Goal: Information Seeking & Learning: Learn about a topic

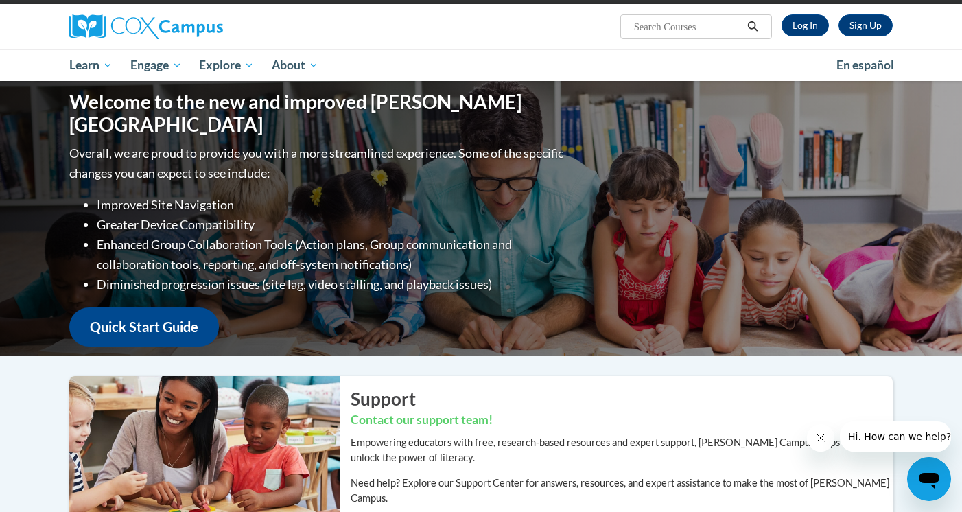
scroll to position [100, 0]
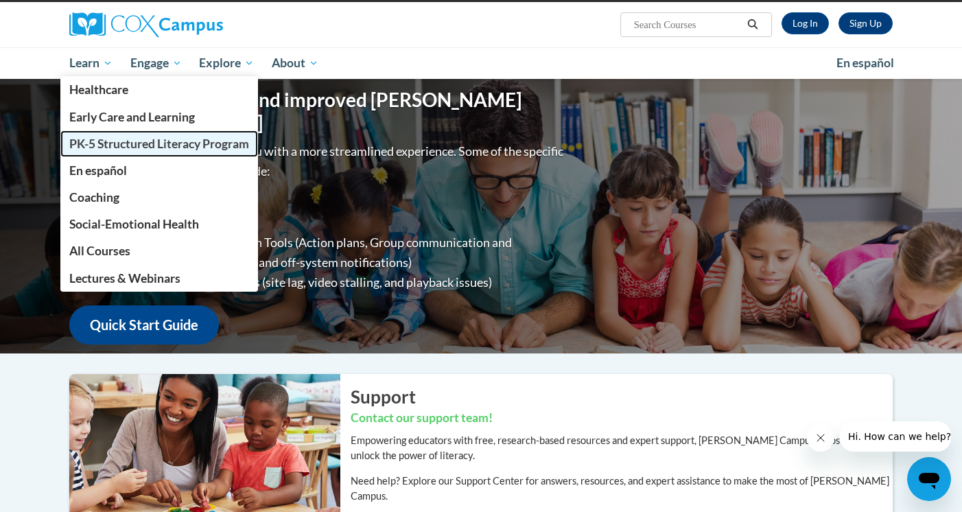
click at [141, 146] on span "PK-5 Structured Literacy Program" at bounding box center [159, 144] width 180 height 14
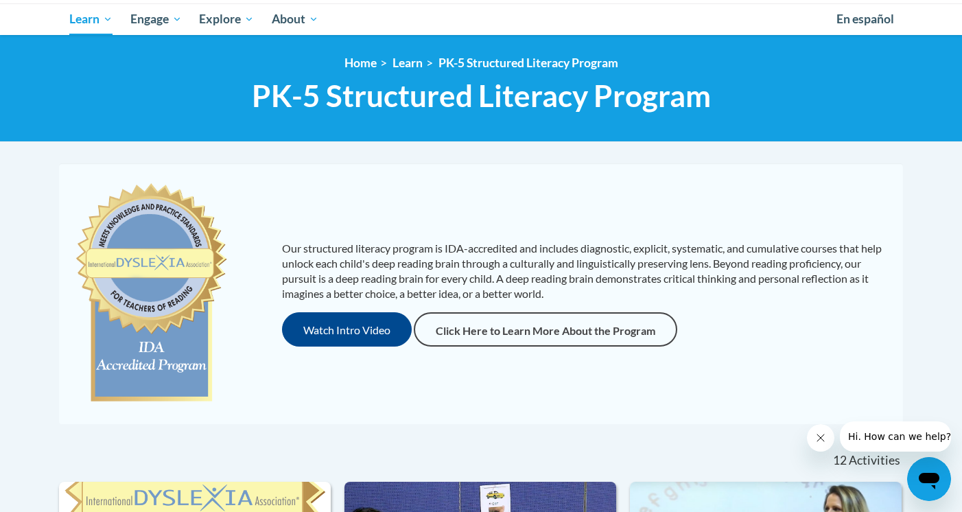
scroll to position [143, 0]
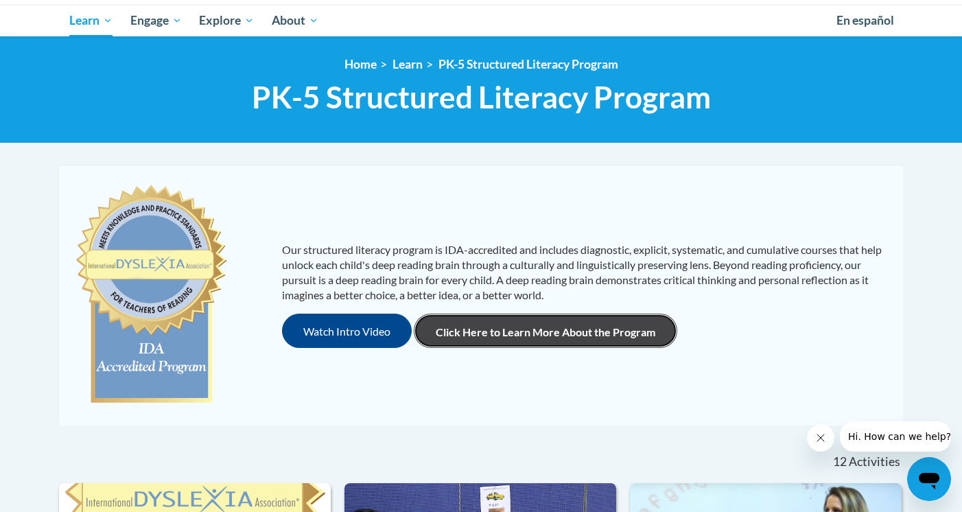
click at [494, 337] on link "Click Here to Learn More About the Program" at bounding box center [546, 331] width 264 height 34
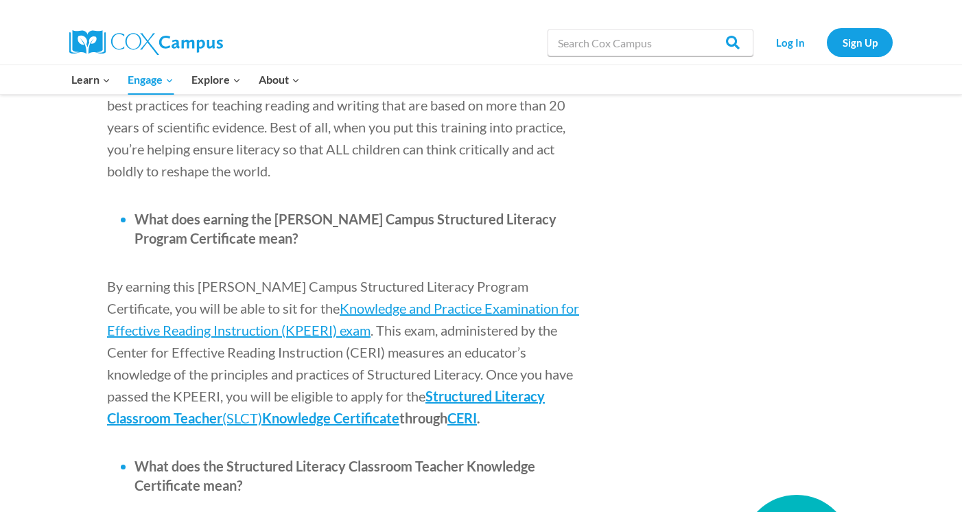
scroll to position [1612, 0]
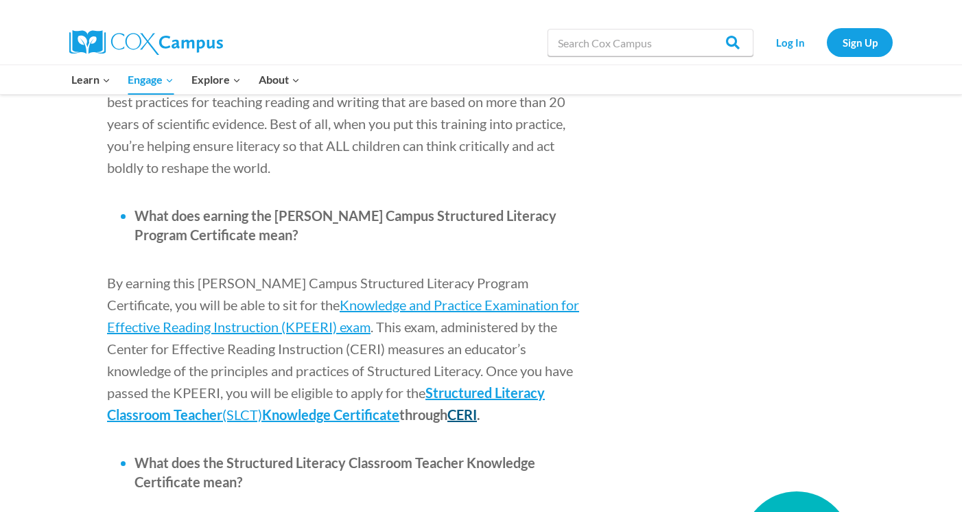
click at [448, 406] on span "CERI" at bounding box center [463, 414] width 30 height 16
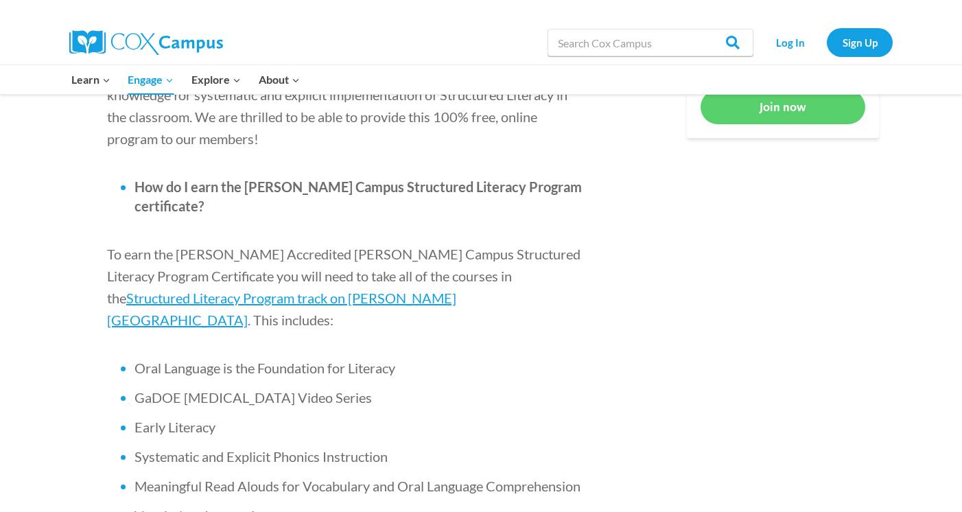
scroll to position [785, 0]
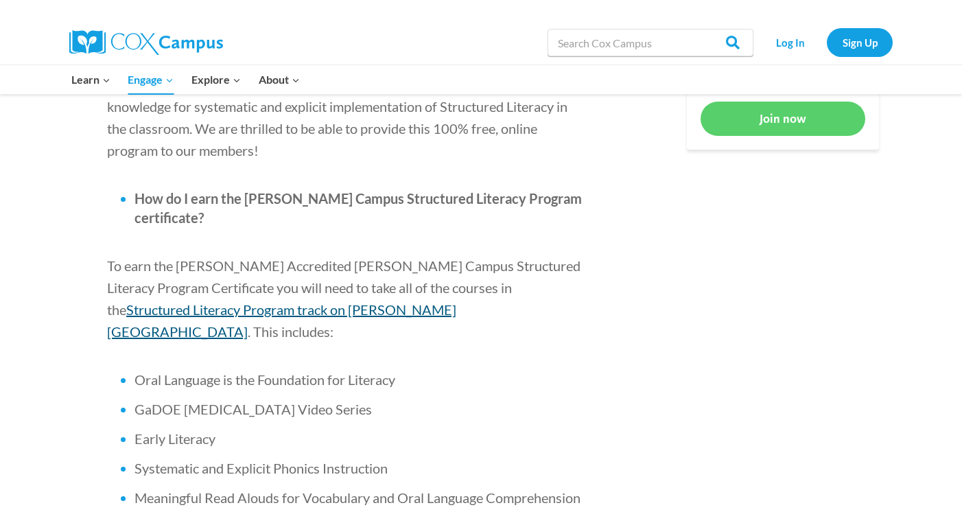
click at [456, 301] on span "Structured Literacy Program track on Cox Campus" at bounding box center [281, 320] width 349 height 38
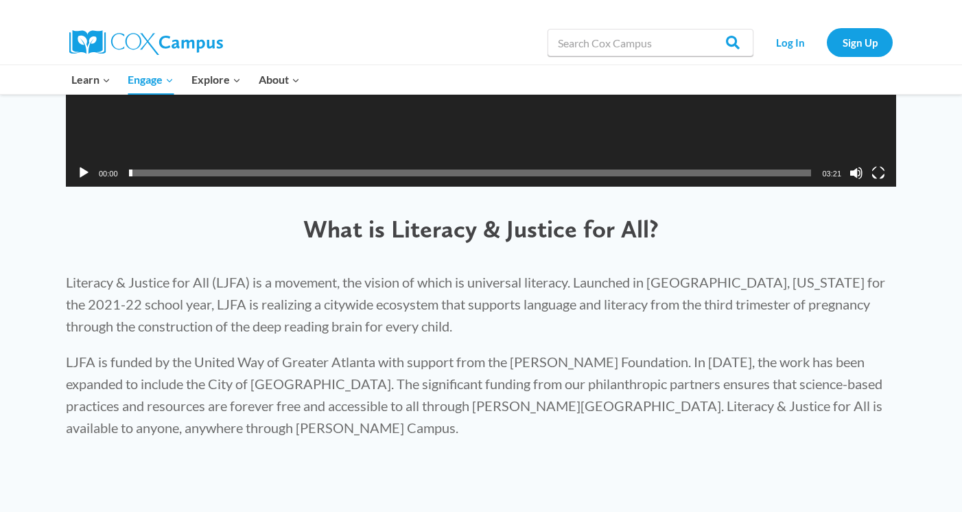
scroll to position [776, 0]
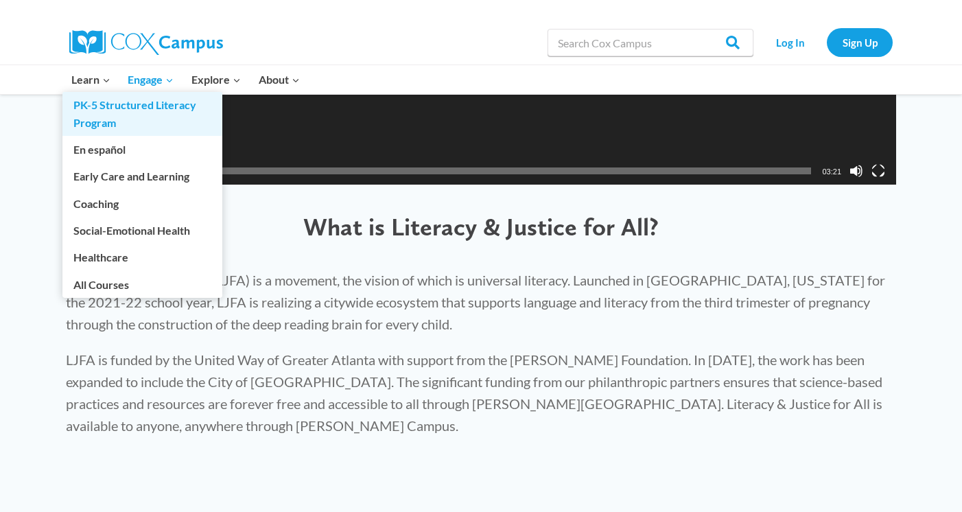
click at [124, 108] on link "PK-5 Structured Literacy Program" at bounding box center [142, 114] width 160 height 44
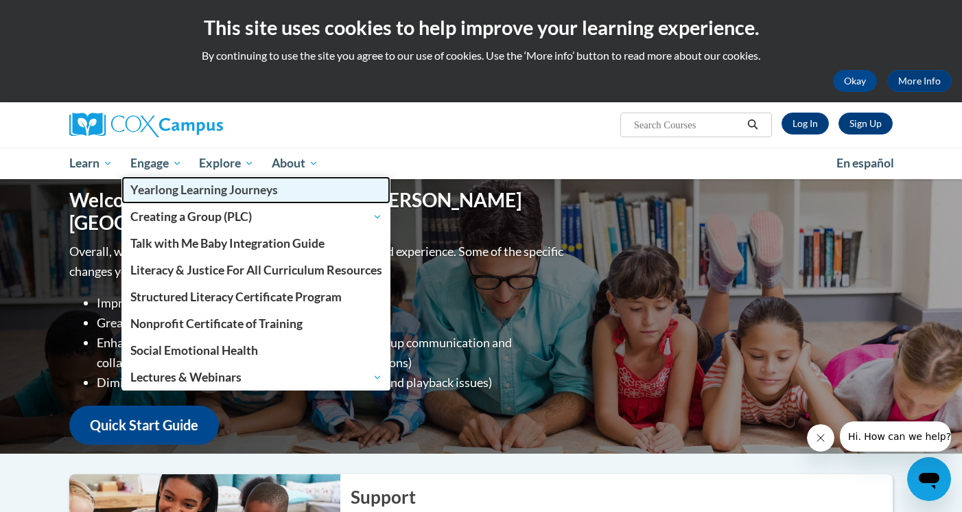
click at [185, 194] on span "Yearlong Learning Journeys" at bounding box center [204, 190] width 148 height 14
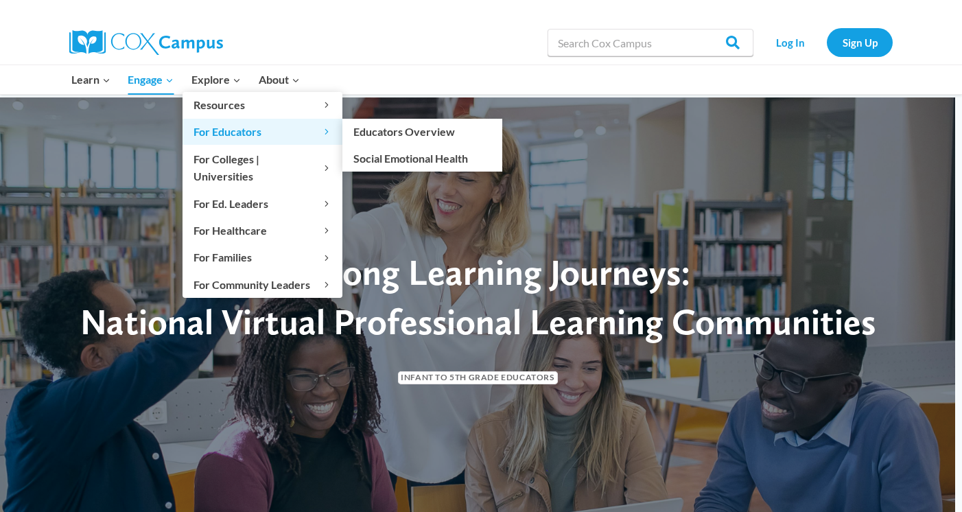
click at [229, 130] on span "For Educators Expand" at bounding box center [263, 132] width 138 height 18
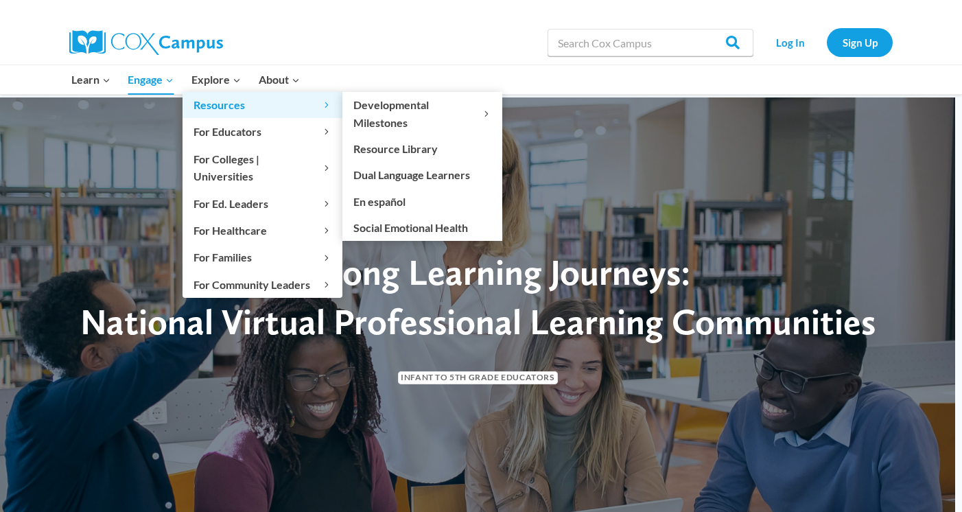
click at [248, 106] on span "Resources Expand" at bounding box center [263, 105] width 138 height 18
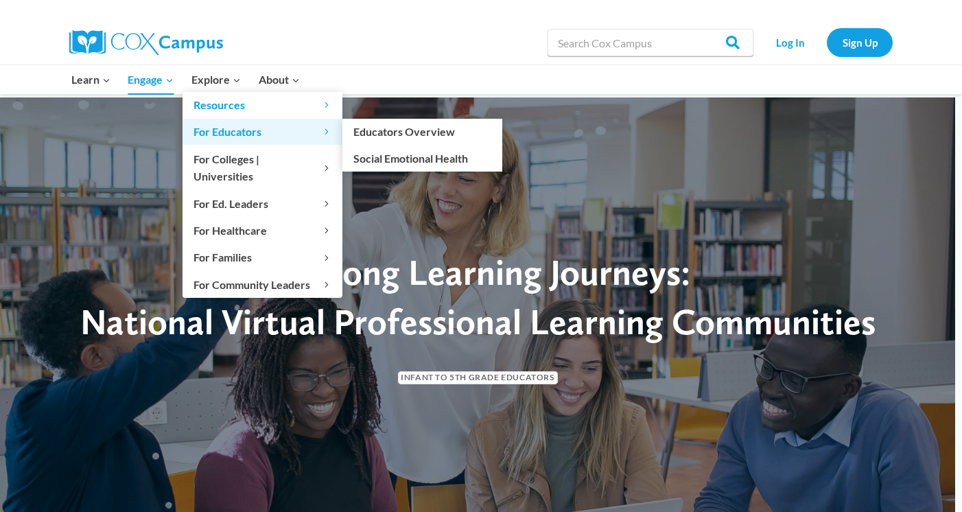
click at [249, 128] on span "For Educators Expand" at bounding box center [263, 132] width 138 height 18
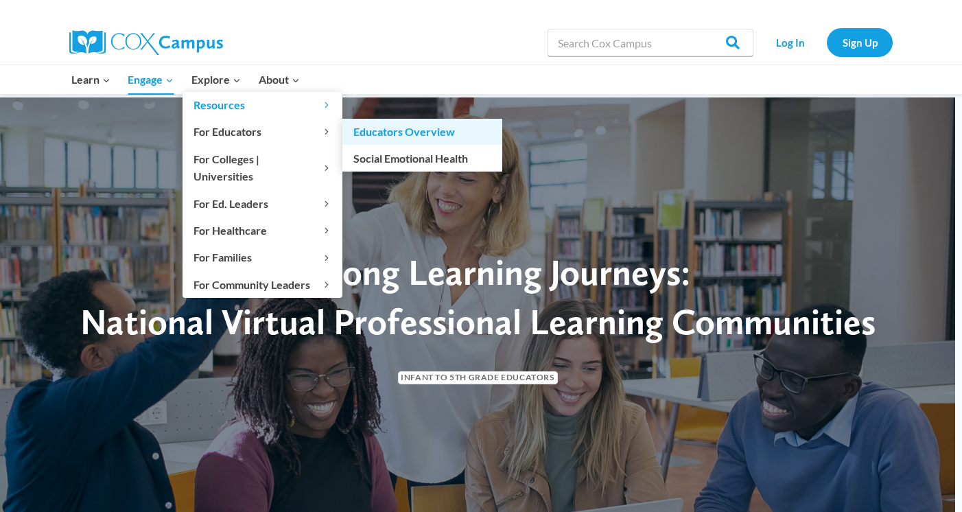
click at [408, 135] on link "Educators Overview" at bounding box center [423, 132] width 160 height 26
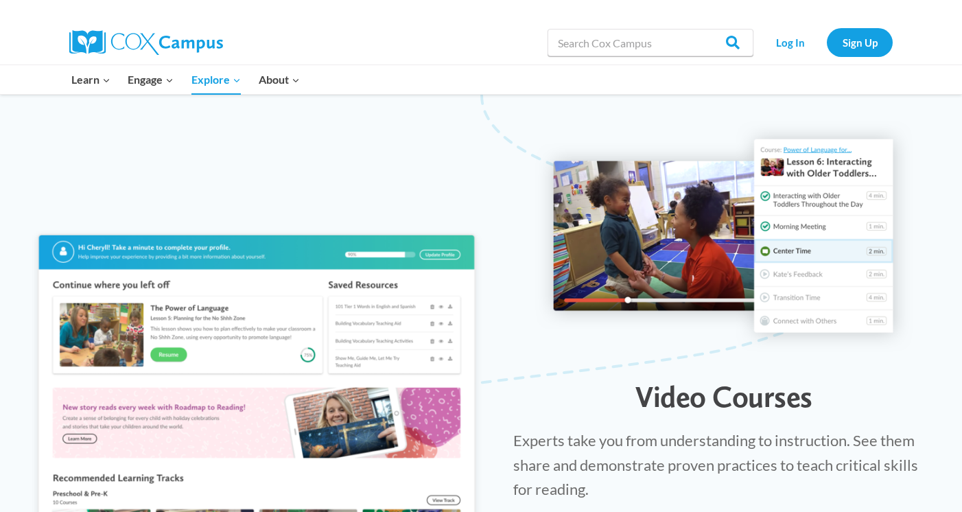
scroll to position [1369, 0]
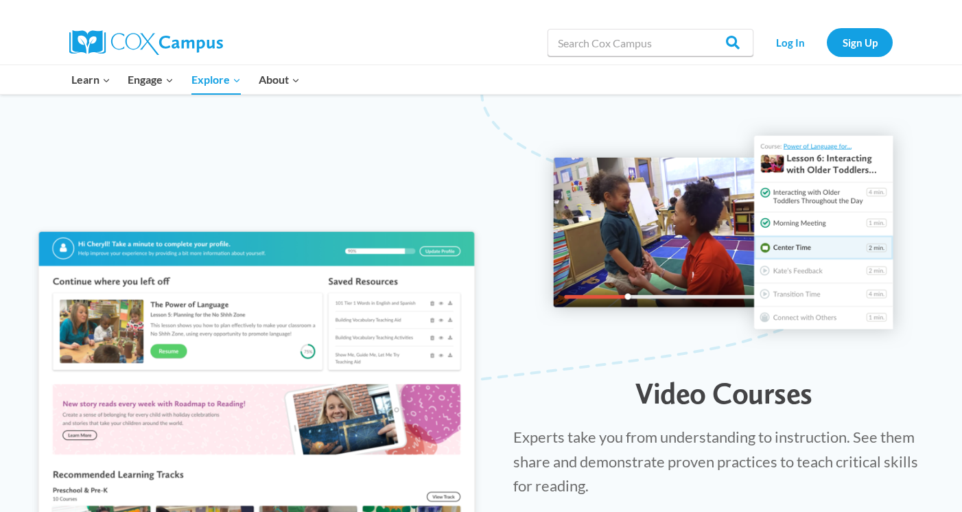
click at [171, 320] on img at bounding box center [256, 385] width 459 height 327
click at [813, 117] on img at bounding box center [724, 232] width 378 height 231
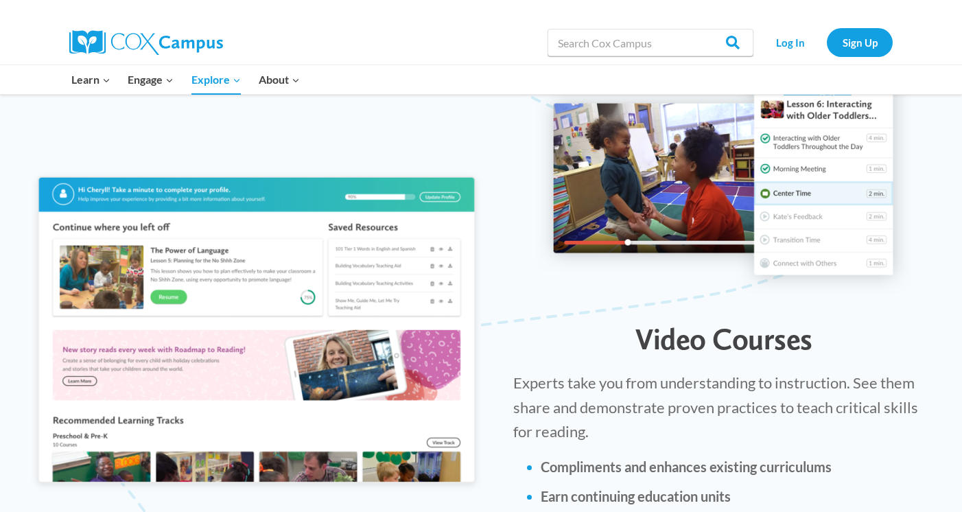
scroll to position [1418, 0]
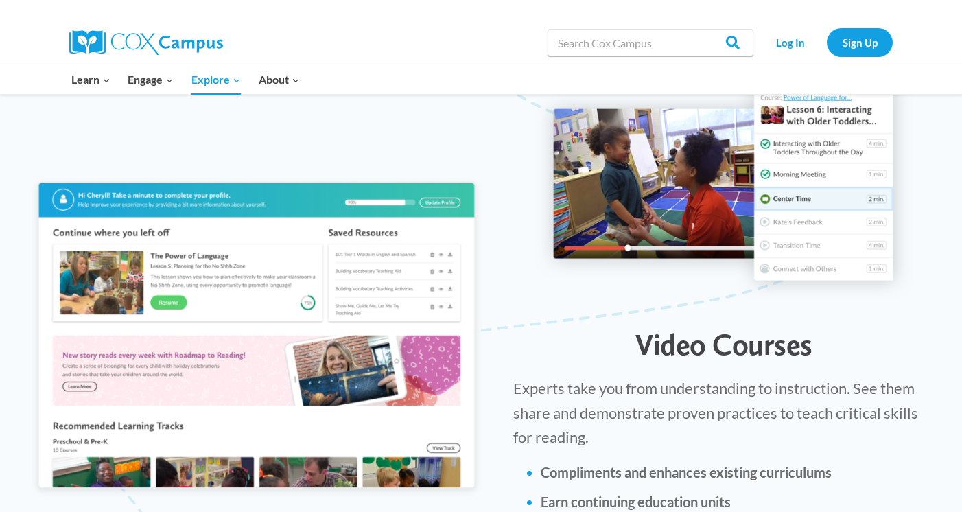
click at [347, 291] on img at bounding box center [256, 337] width 459 height 327
click at [447, 415] on img at bounding box center [256, 337] width 459 height 327
click at [447, 413] on img at bounding box center [256, 337] width 459 height 327
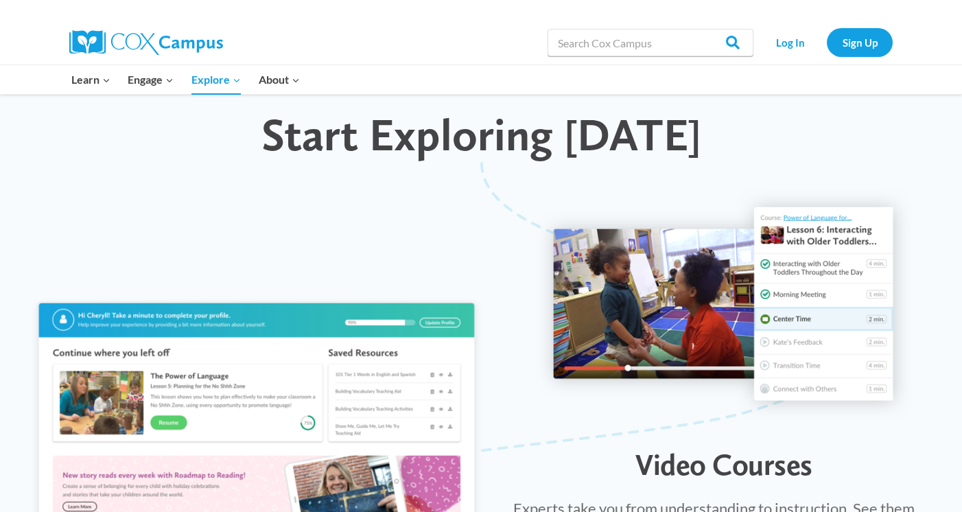
scroll to position [1299, 0]
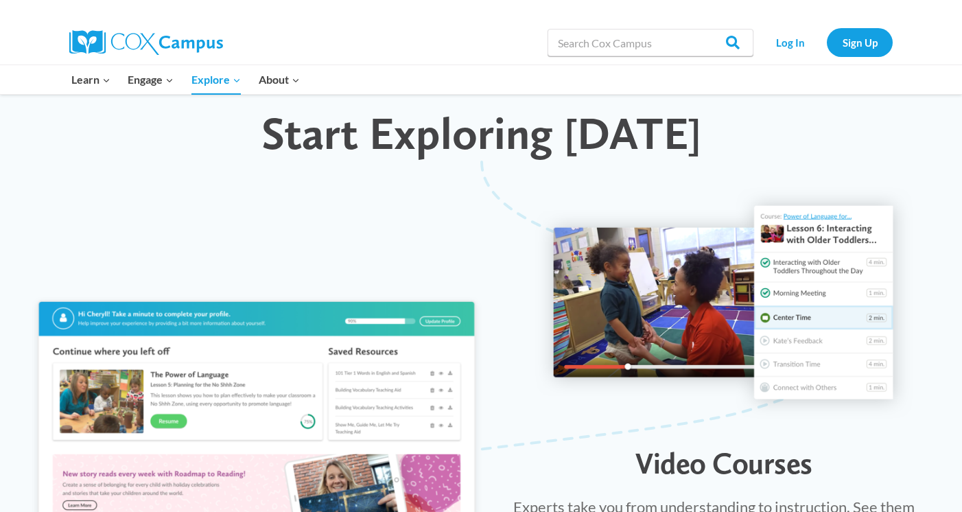
click at [822, 187] on img at bounding box center [724, 302] width 378 height 231
click at [813, 194] on img at bounding box center [724, 302] width 378 height 231
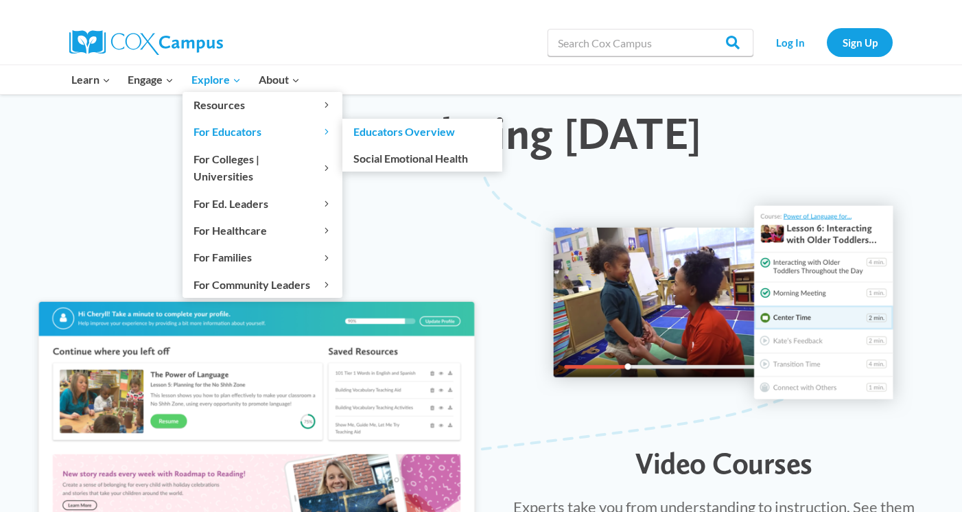
click at [408, 133] on link "Educators Overview" at bounding box center [423, 132] width 160 height 26
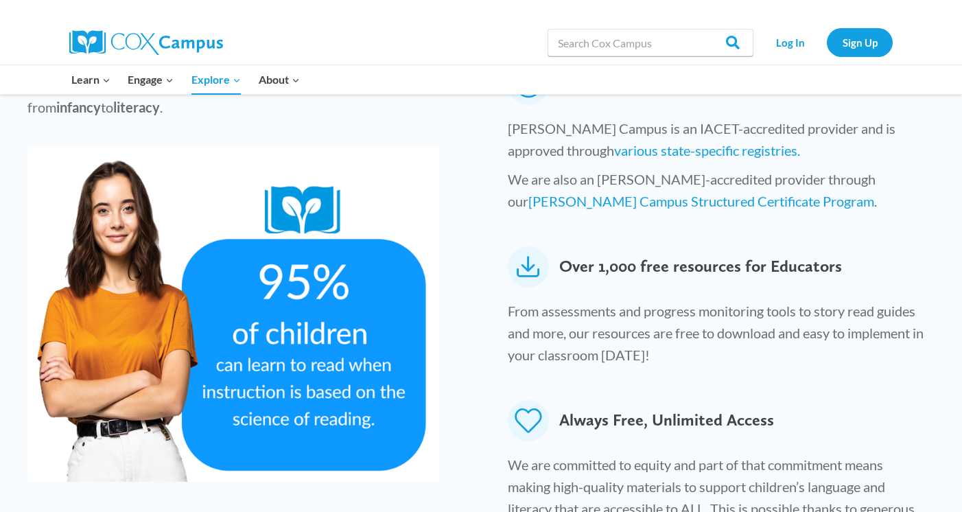
scroll to position [687, 0]
click at [527, 246] on icon at bounding box center [528, 266] width 41 height 41
click at [526, 246] on icon at bounding box center [528, 266] width 41 height 41
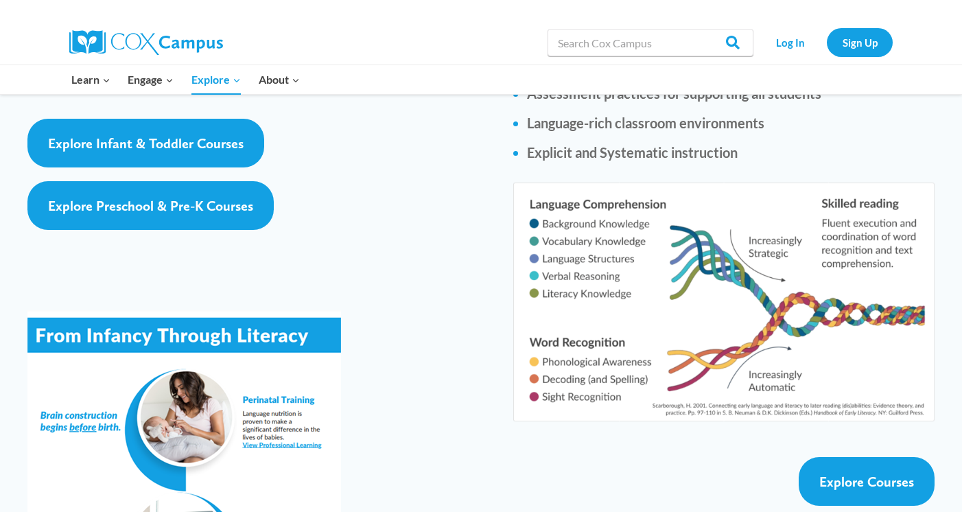
scroll to position [2233, 0]
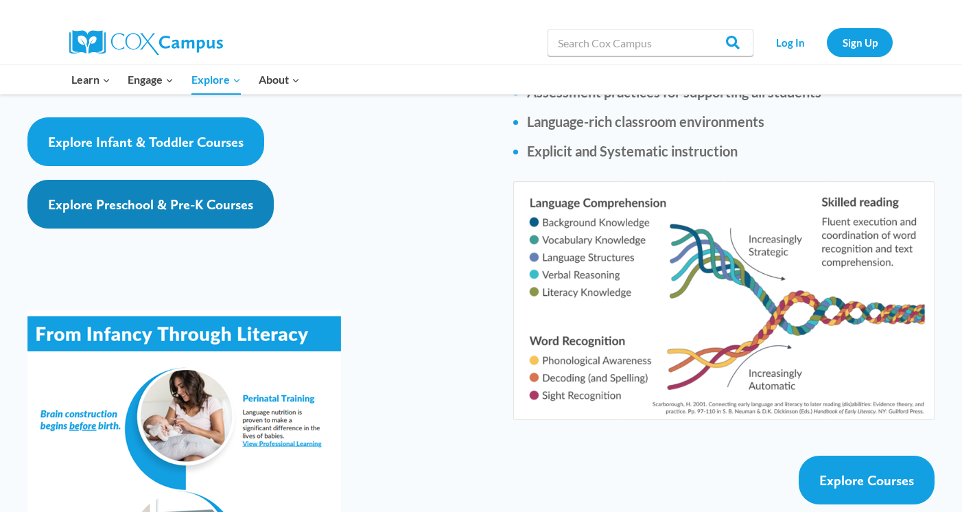
click at [233, 180] on link "Explore Preschool & Pre-K Courses" at bounding box center [150, 204] width 246 height 49
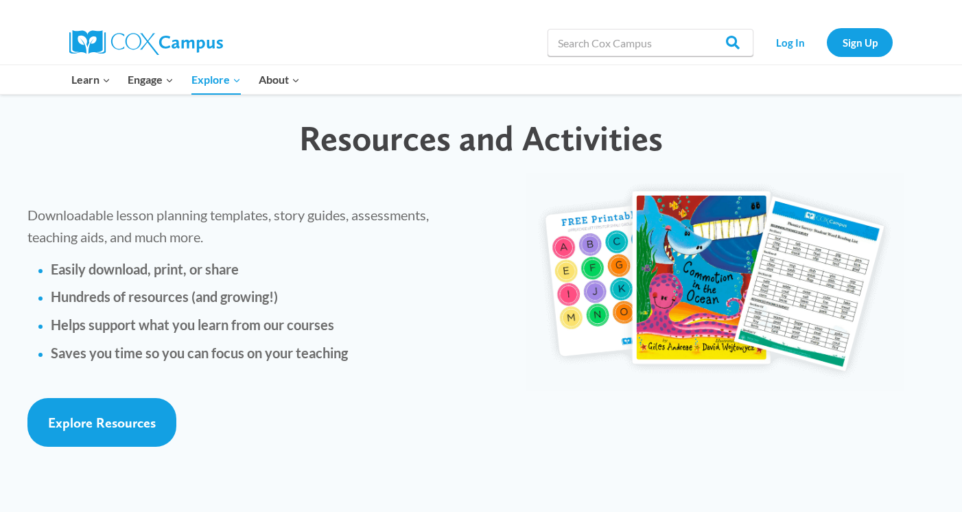
scroll to position [3068, 0]
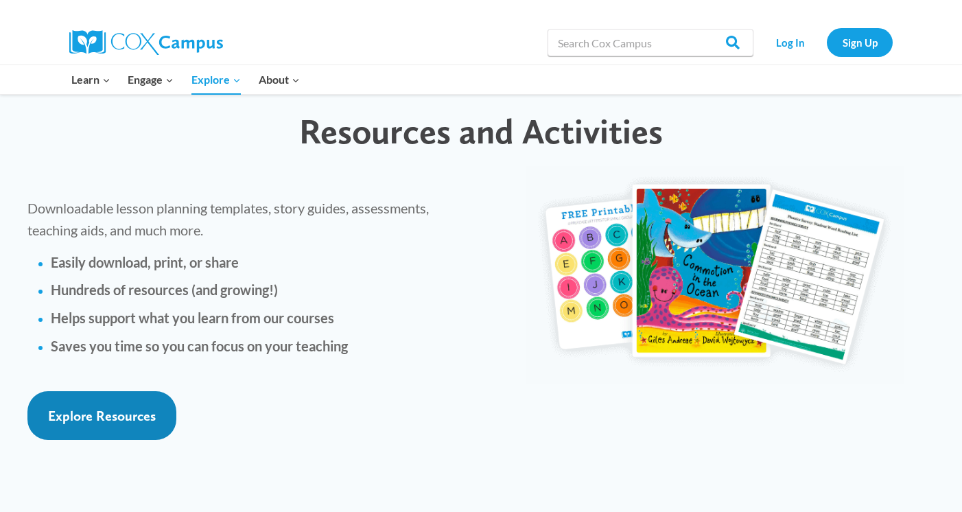
click at [124, 408] on span "Explore Resources" at bounding box center [102, 416] width 108 height 16
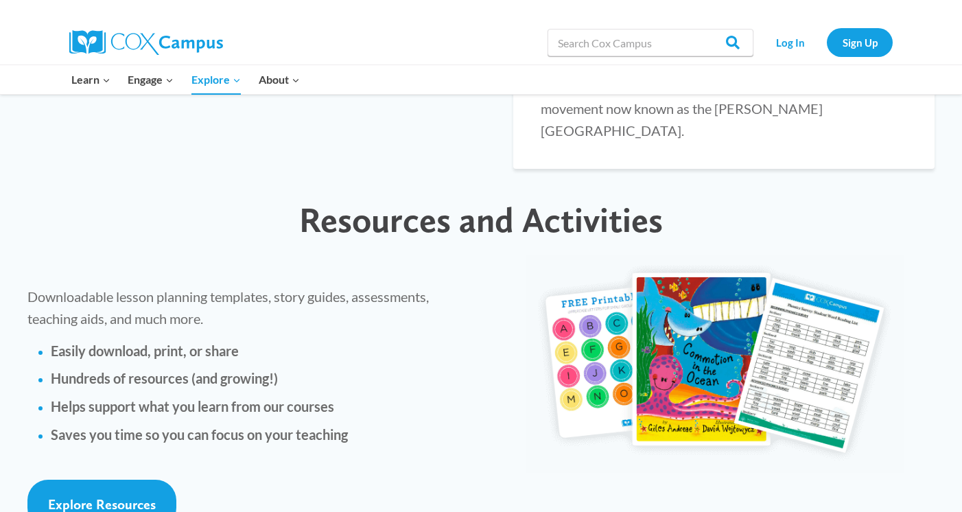
scroll to position [2940, 0]
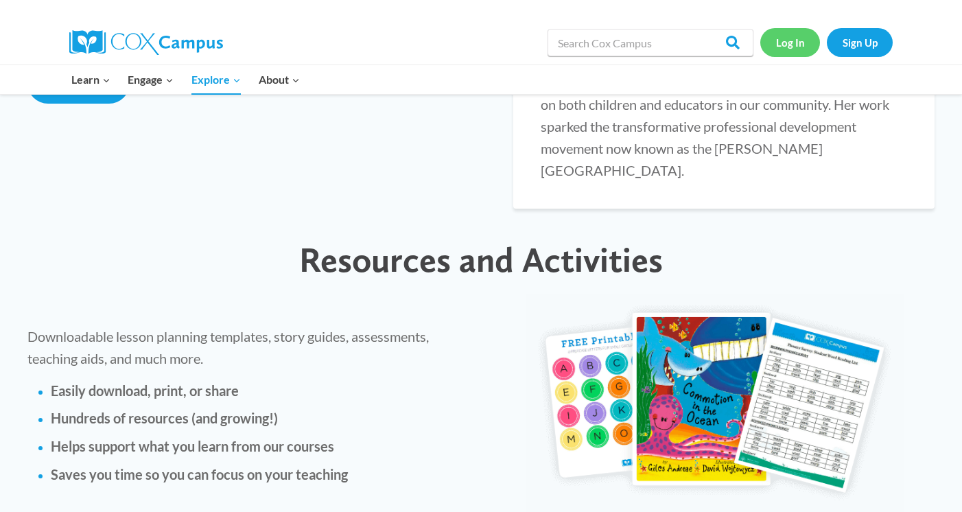
click at [796, 42] on link "Log In" at bounding box center [791, 42] width 60 height 28
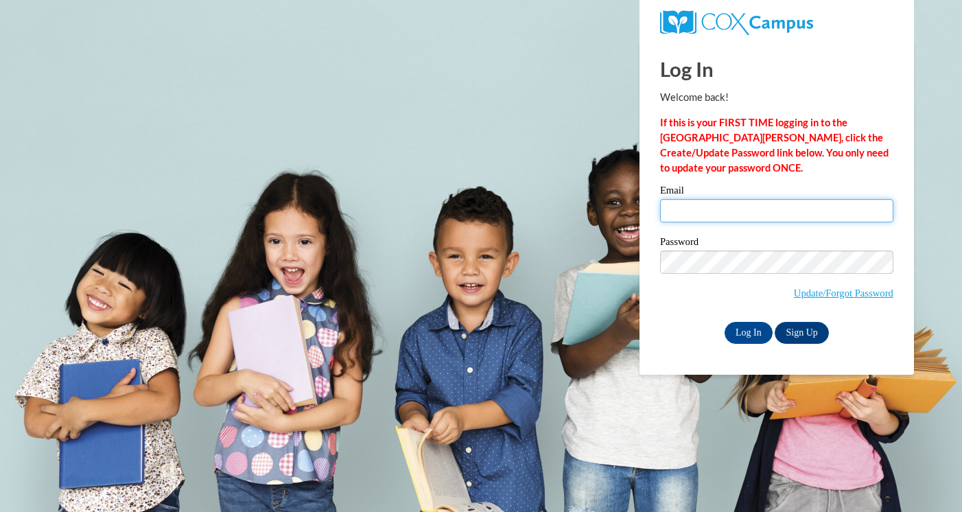
click at [682, 203] on input "Email" at bounding box center [776, 210] width 233 height 23
type input "Cheryl.jm.pruett@gmail.com"
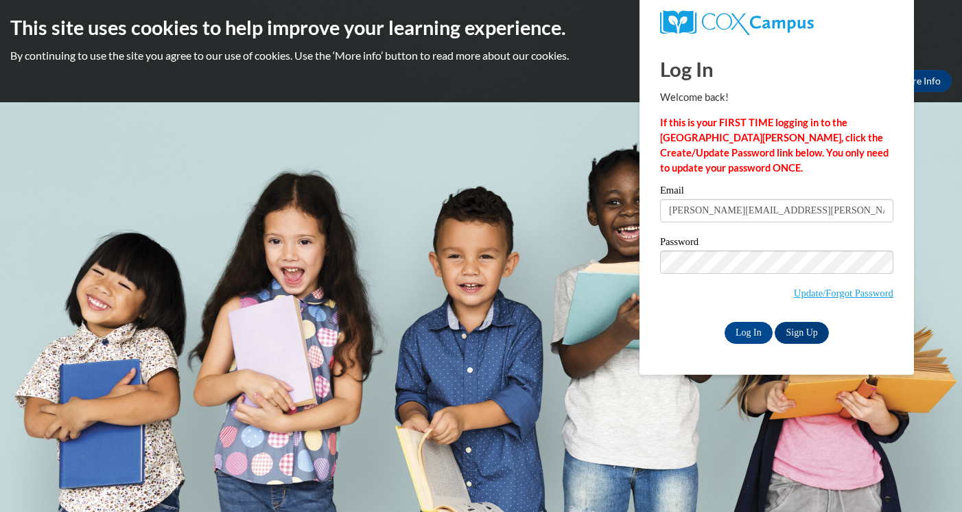
click at [789, 240] on label "Password" at bounding box center [776, 244] width 233 height 14
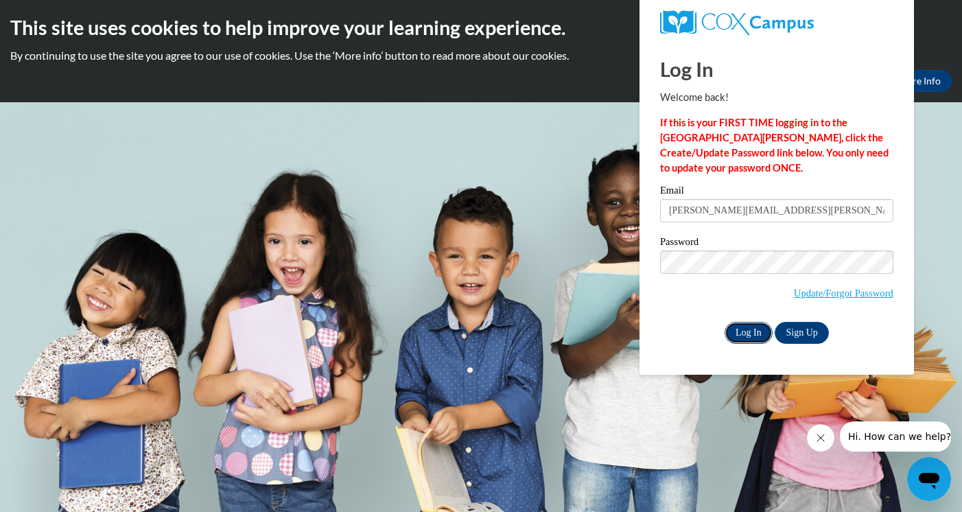
click at [748, 328] on input "Log In" at bounding box center [749, 333] width 48 height 22
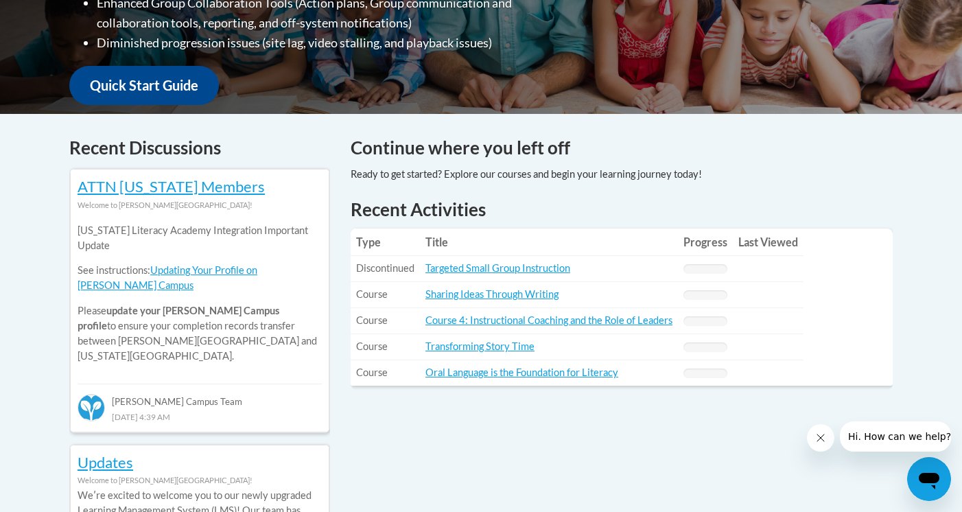
scroll to position [475, 0]
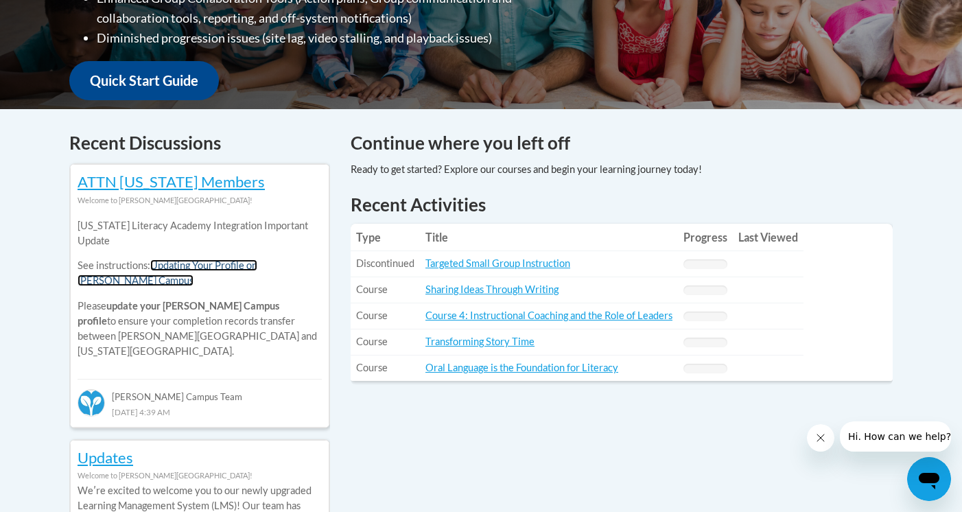
click at [203, 270] on link "Updating Your Profile on Cox Campus" at bounding box center [168, 272] width 180 height 27
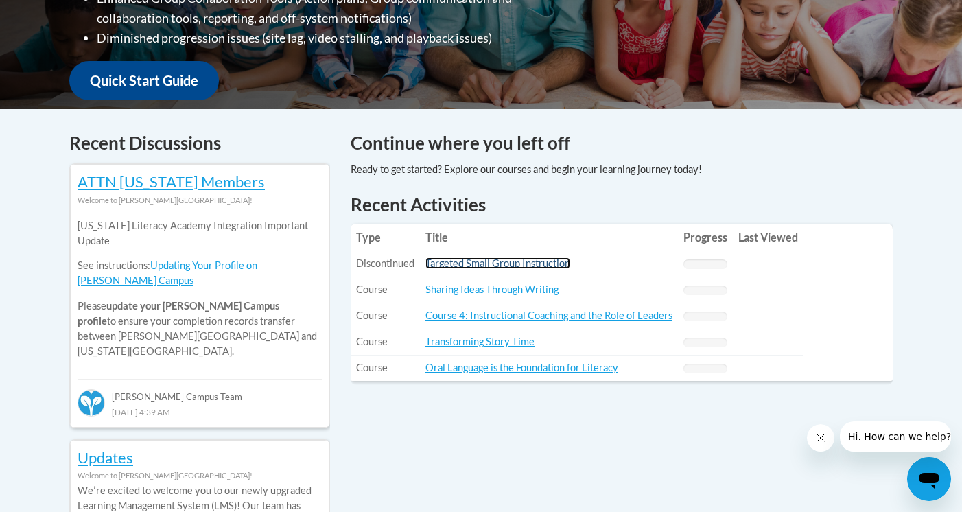
click at [456, 266] on link "Targeted Small Group Instruction" at bounding box center [498, 263] width 145 height 12
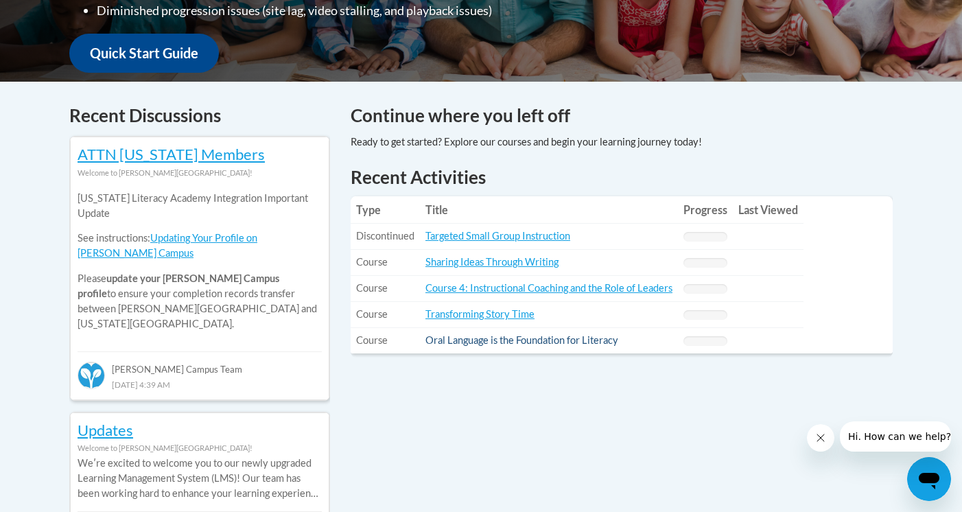
scroll to position [505, 0]
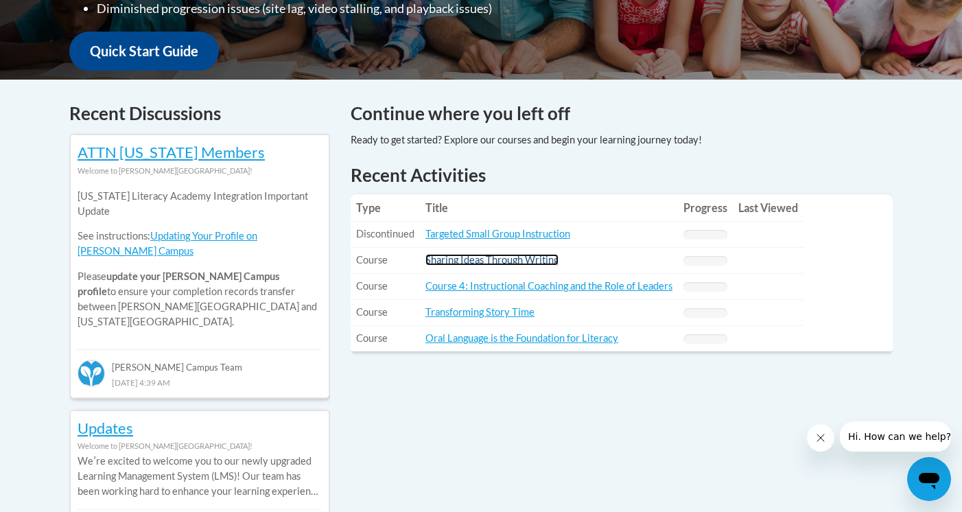
click at [503, 258] on link "Sharing Ideas Through Writing" at bounding box center [492, 260] width 133 height 12
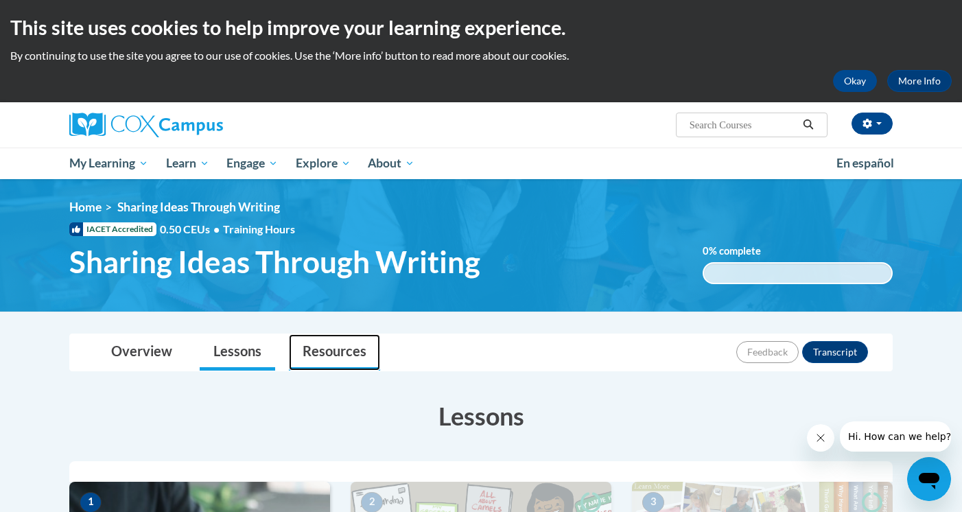
click at [345, 355] on link "Resources" at bounding box center [334, 352] width 91 height 36
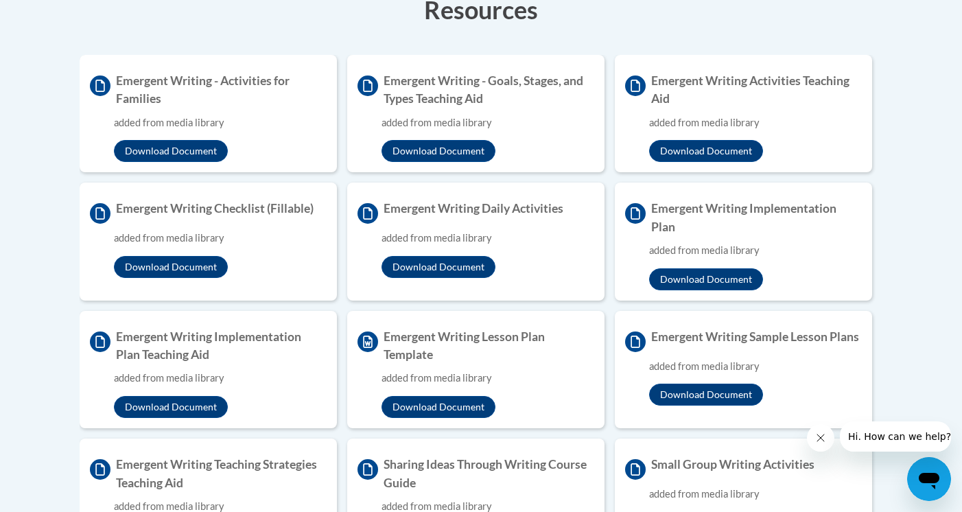
scroll to position [416, 0]
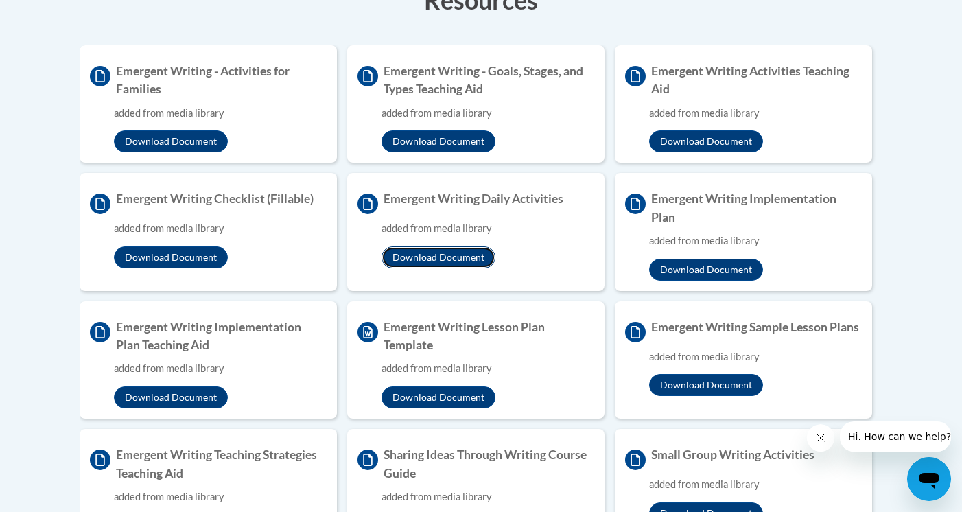
click at [452, 262] on button "Download Document" at bounding box center [439, 257] width 114 height 22
click at [176, 262] on button "Download Document" at bounding box center [171, 257] width 114 height 22
click at [175, 399] on button "Download Document" at bounding box center [171, 397] width 114 height 22
click at [451, 137] on button "Download Document" at bounding box center [439, 141] width 114 height 22
click at [446, 399] on button "Download Document" at bounding box center [439, 397] width 114 height 22
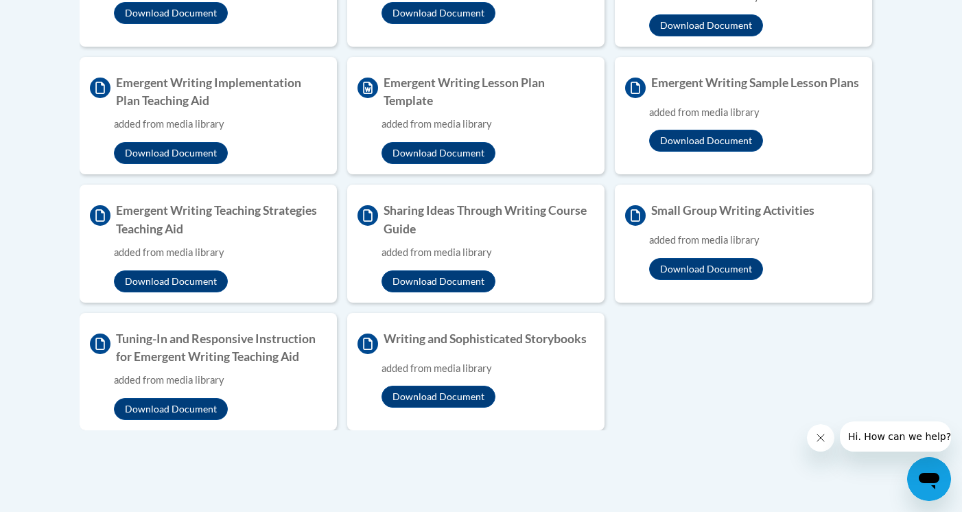
scroll to position [662, 0]
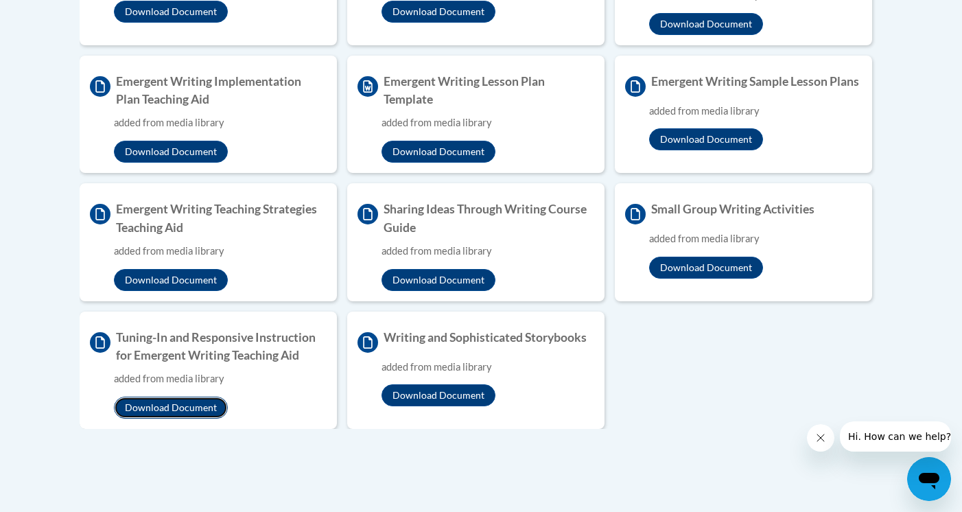
click at [172, 409] on button "Download Document" at bounding box center [171, 408] width 114 height 22
click at [690, 262] on button "Download Document" at bounding box center [706, 268] width 114 height 22
click at [460, 273] on button "Download Document" at bounding box center [439, 280] width 114 height 22
click at [512, 262] on li "Sharing Ideas Through Writing Course Guide added from media library Download Do…" at bounding box center [475, 241] width 257 height 117
click at [454, 404] on button "Download Document" at bounding box center [439, 395] width 114 height 22
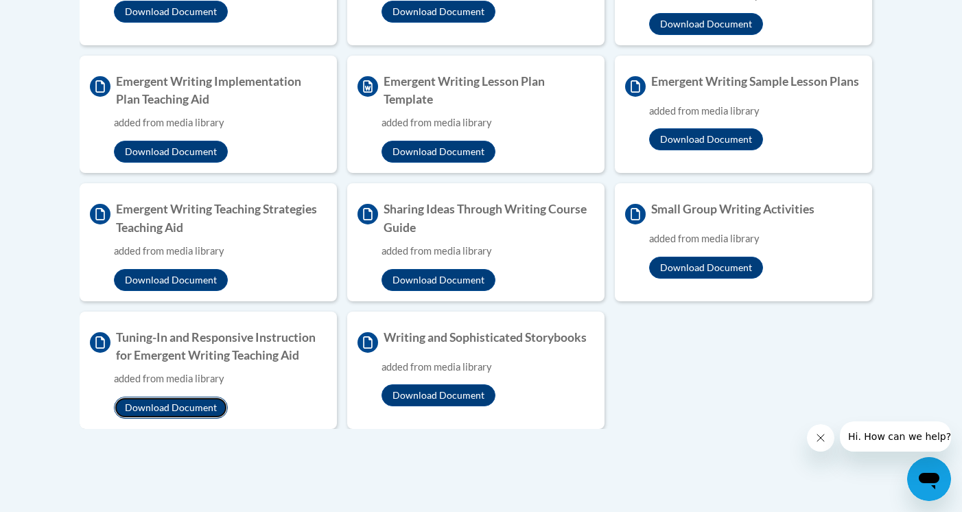
click at [181, 412] on button "Download Document" at bounding box center [171, 408] width 114 height 22
click at [702, 140] on button "Download Document" at bounding box center [706, 139] width 114 height 22
click at [710, 275] on button "Download Document" at bounding box center [706, 268] width 114 height 22
click at [706, 268] on button "Download Document" at bounding box center [706, 268] width 114 height 22
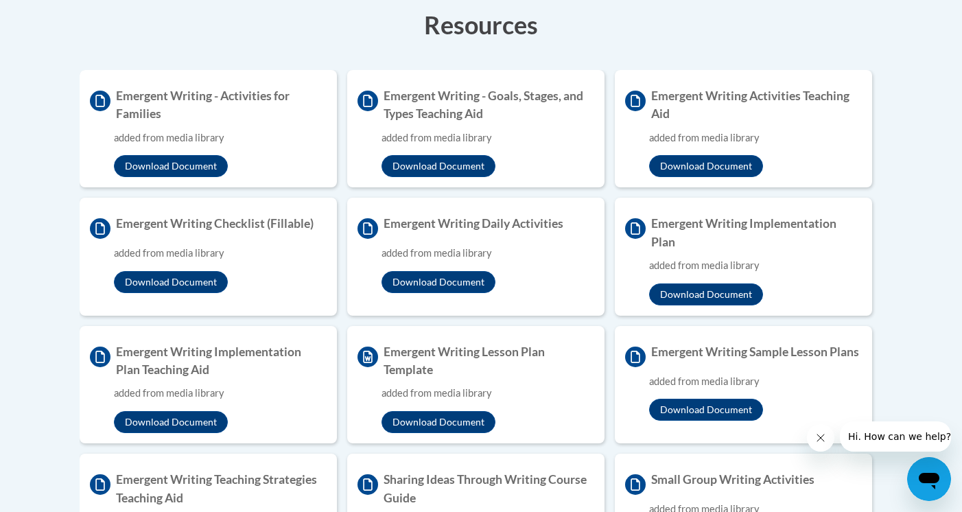
scroll to position [388, 0]
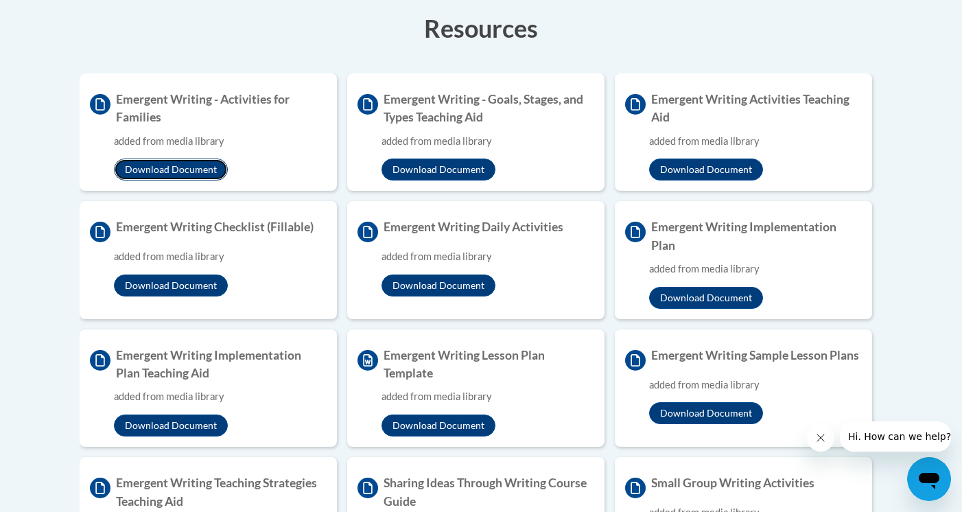
click at [182, 168] on button "Download Document" at bounding box center [171, 170] width 114 height 22
click at [184, 286] on button "Download Document" at bounding box center [171, 286] width 114 height 22
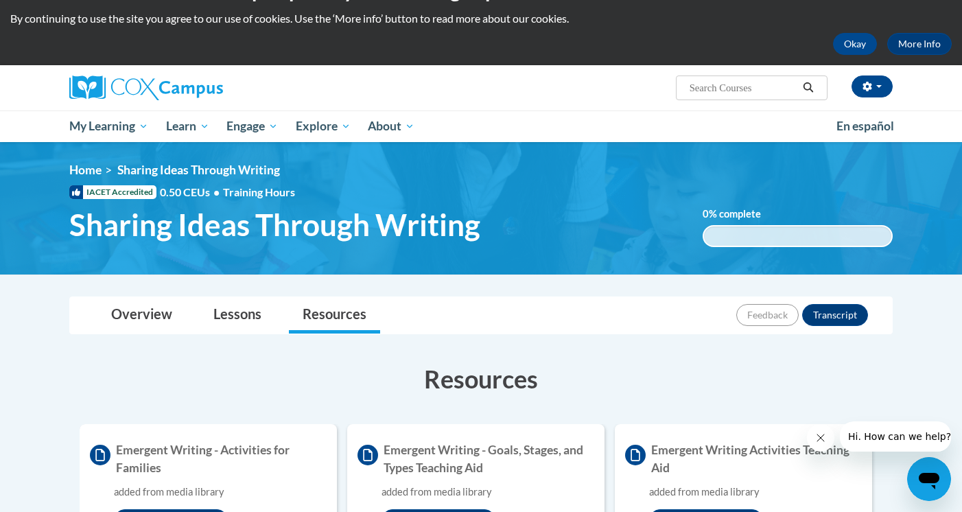
scroll to position [0, 0]
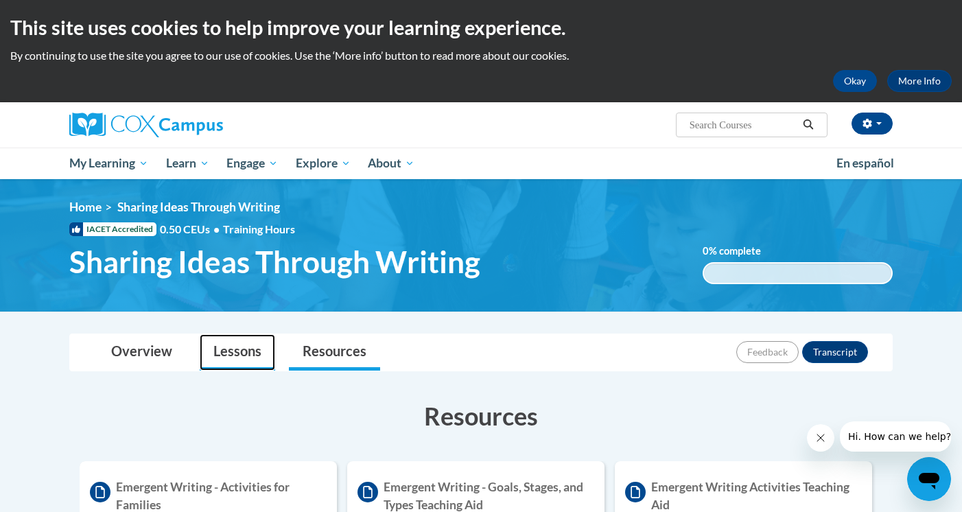
click at [246, 356] on link "Lessons" at bounding box center [238, 352] width 76 height 36
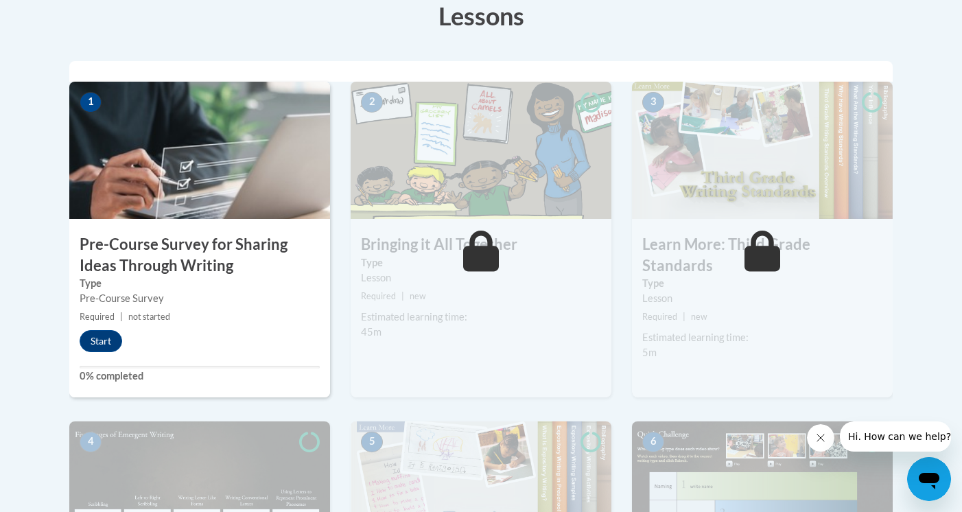
scroll to position [408, 0]
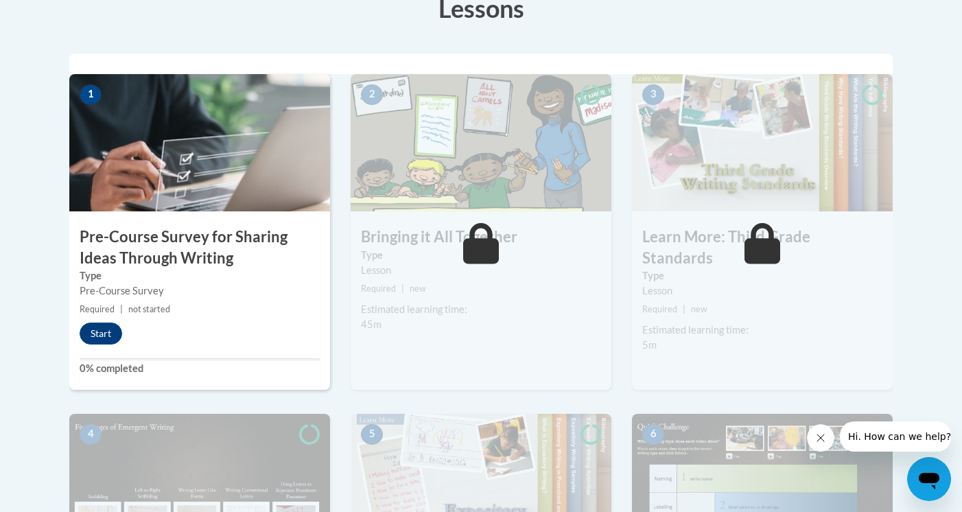
click at [91, 277] on label "Type" at bounding box center [200, 275] width 240 height 15
click at [479, 250] on icon at bounding box center [481, 243] width 36 height 41
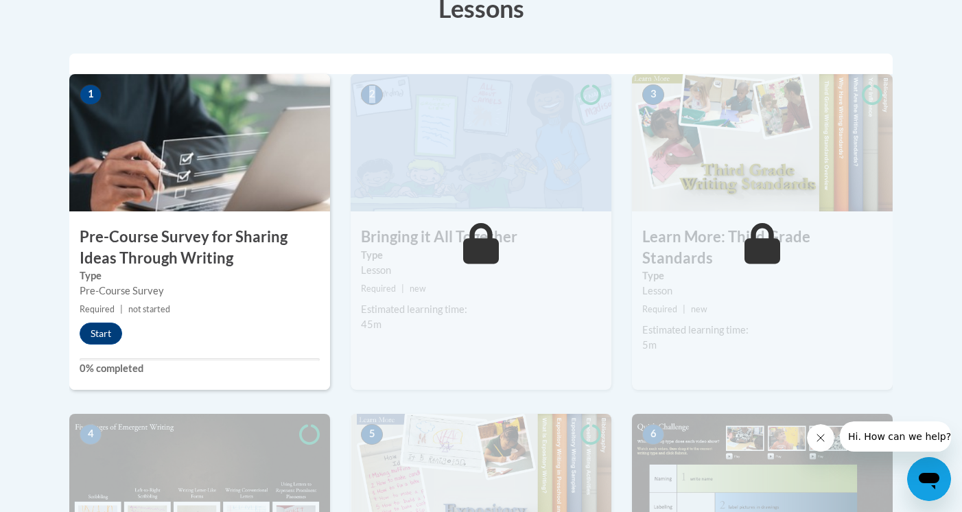
click at [479, 250] on icon at bounding box center [481, 243] width 36 height 41
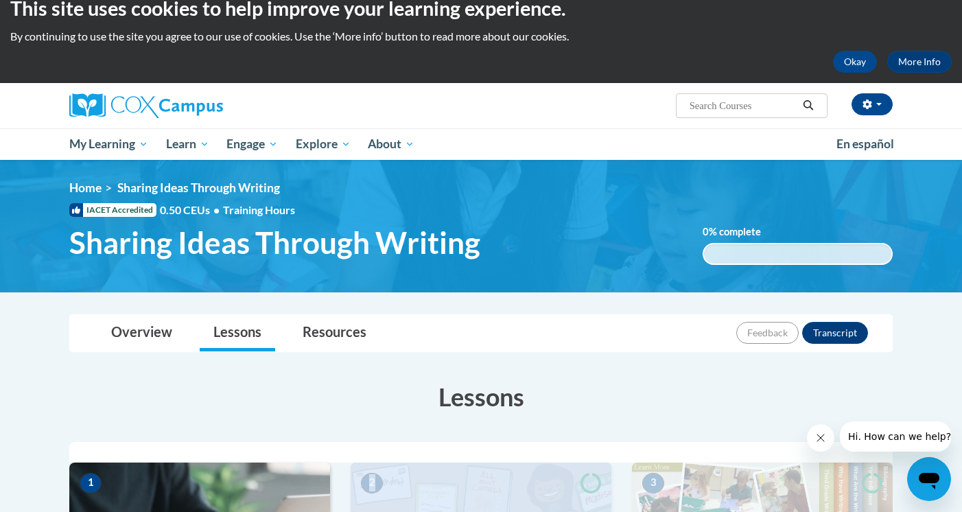
scroll to position [0, 0]
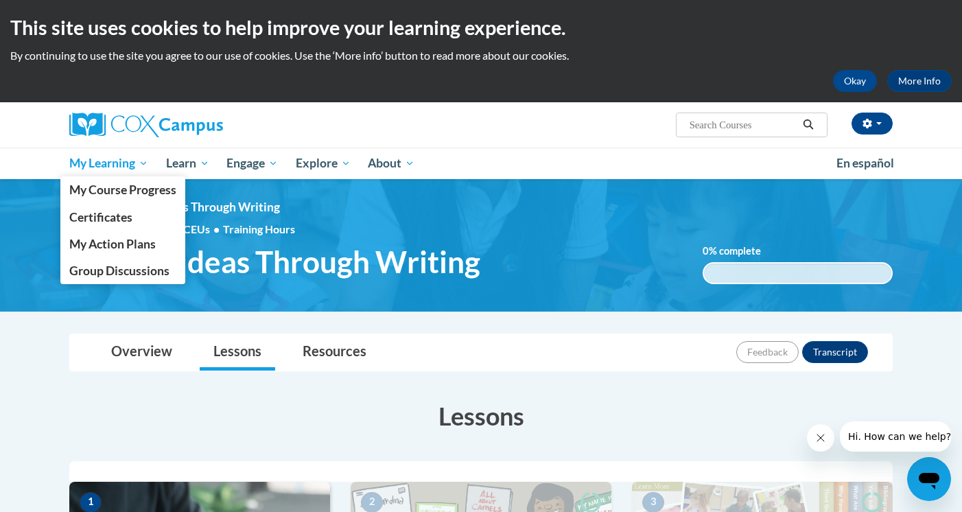
click at [115, 165] on span "My Learning" at bounding box center [108, 163] width 79 height 16
click at [139, 191] on span "My Course Progress" at bounding box center [122, 190] width 107 height 14
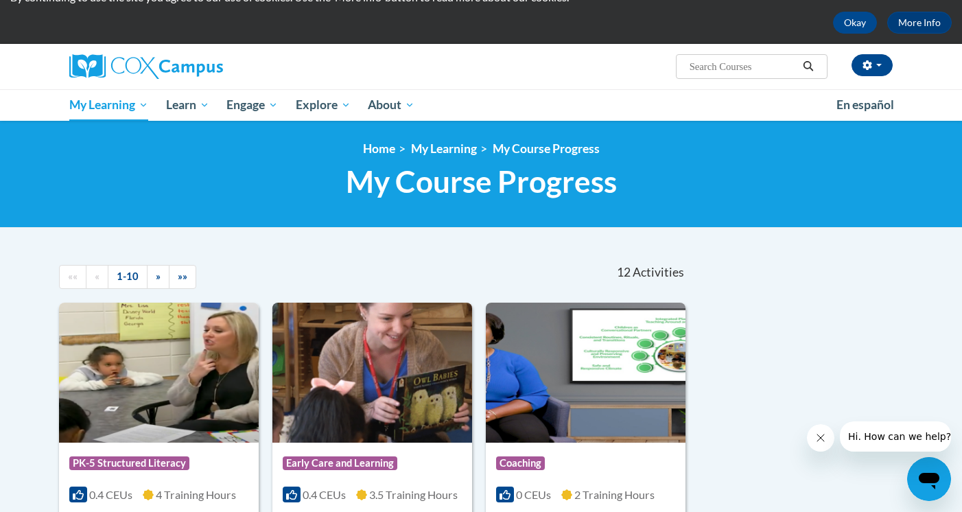
scroll to position [55, 0]
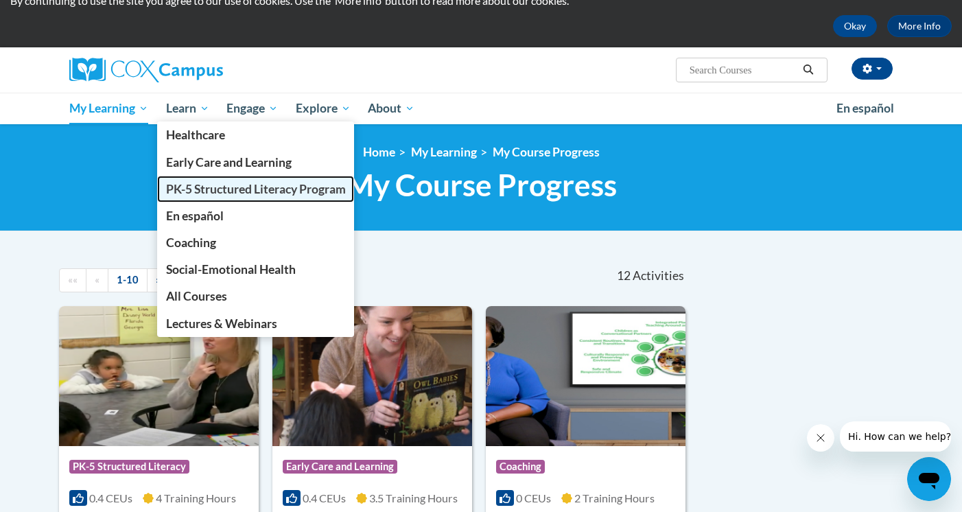
click at [226, 187] on span "PK-5 Structured Literacy Program" at bounding box center [256, 189] width 180 height 14
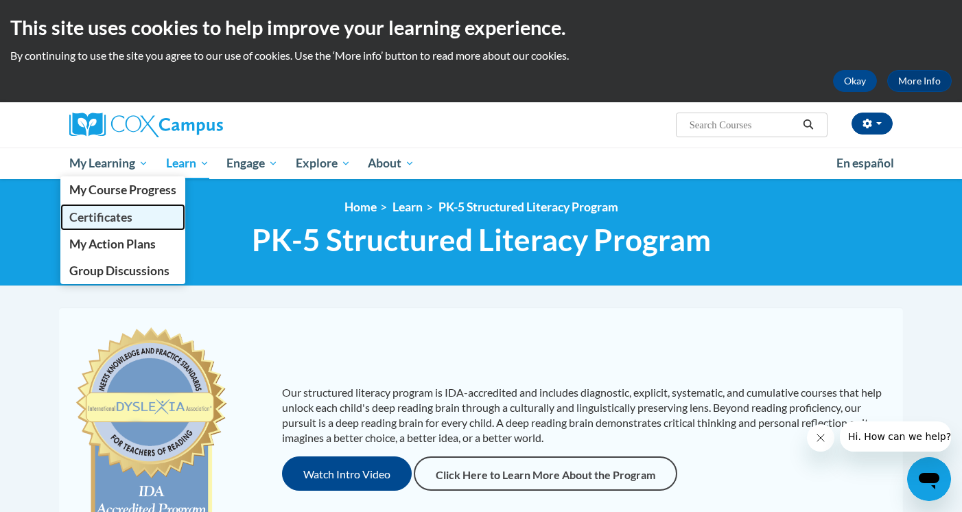
click at [111, 216] on span "Certificates" at bounding box center [100, 217] width 63 height 14
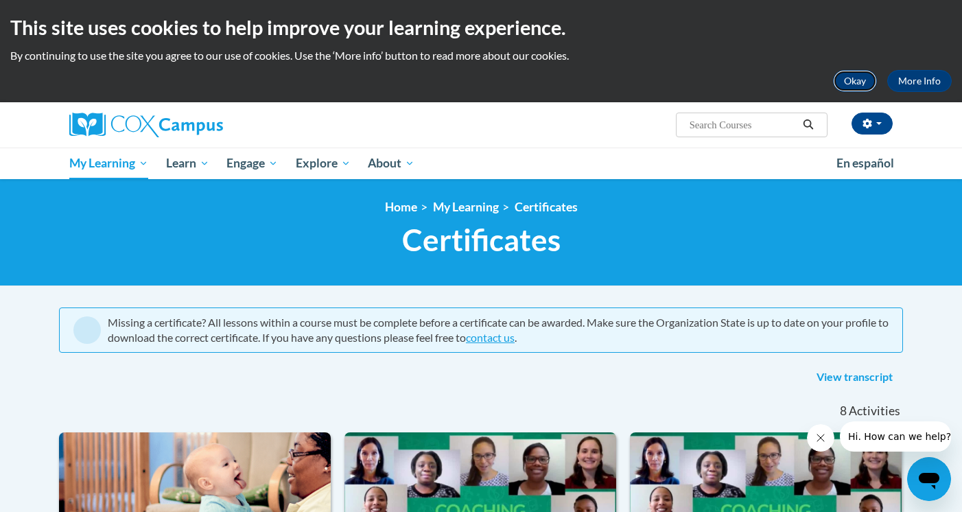
click at [851, 78] on button "Okay" at bounding box center [855, 81] width 44 height 22
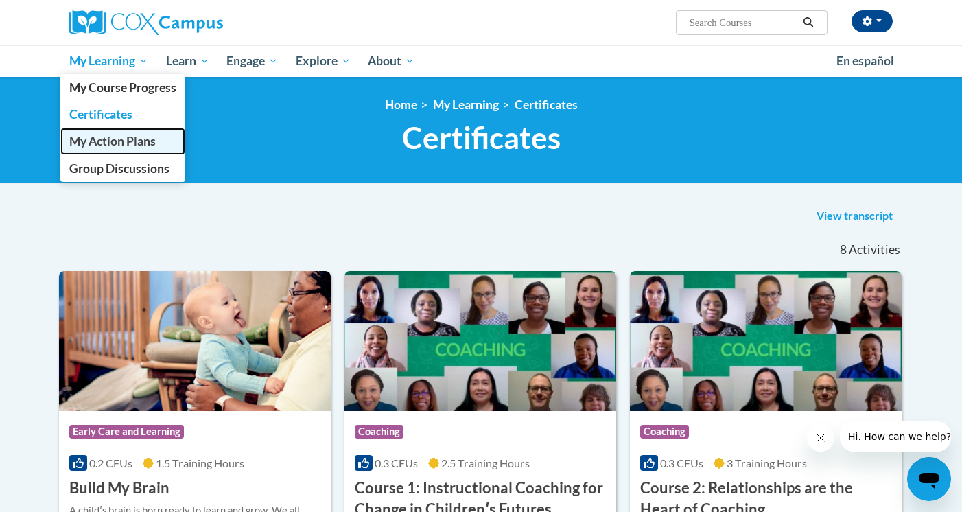
click at [115, 144] on span "My Action Plans" at bounding box center [112, 141] width 86 height 14
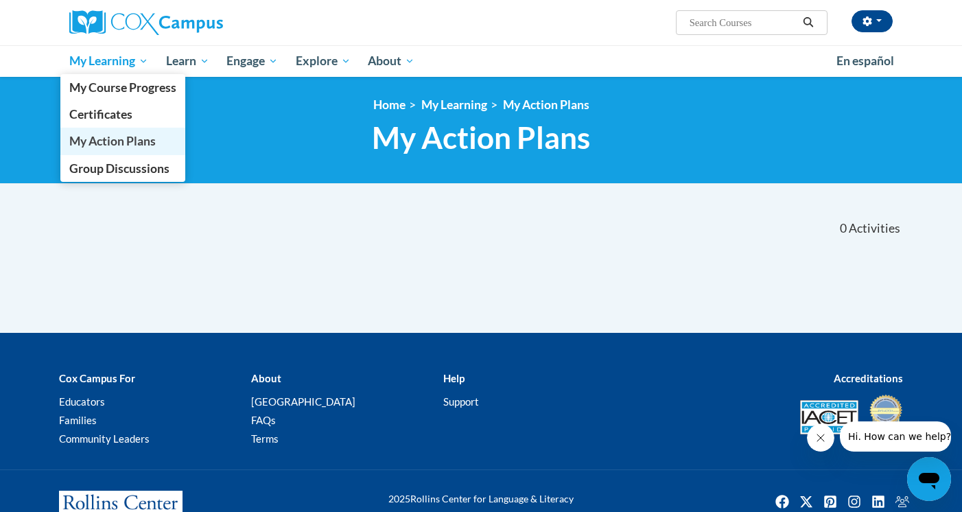
click at [138, 141] on span "My Action Plans" at bounding box center [112, 141] width 86 height 14
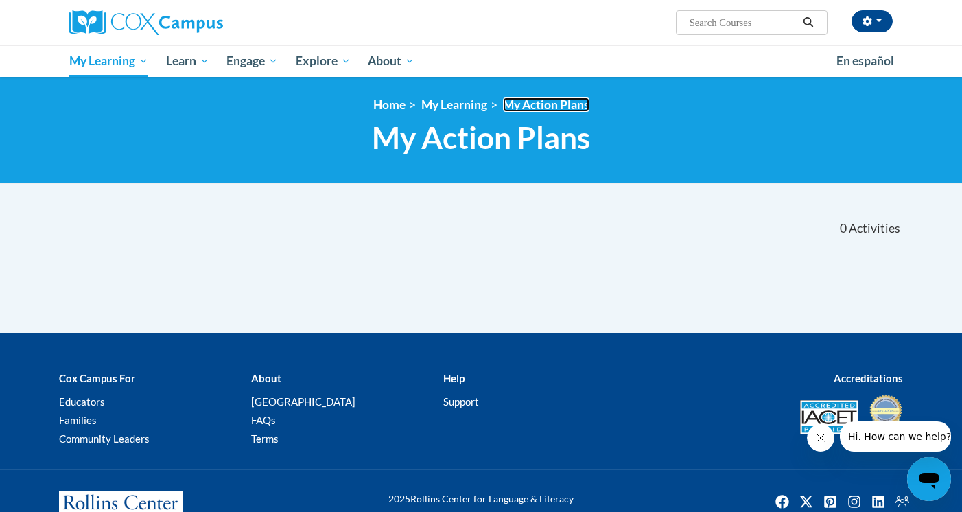
click at [558, 107] on link "My Action Plans" at bounding box center [546, 104] width 86 height 14
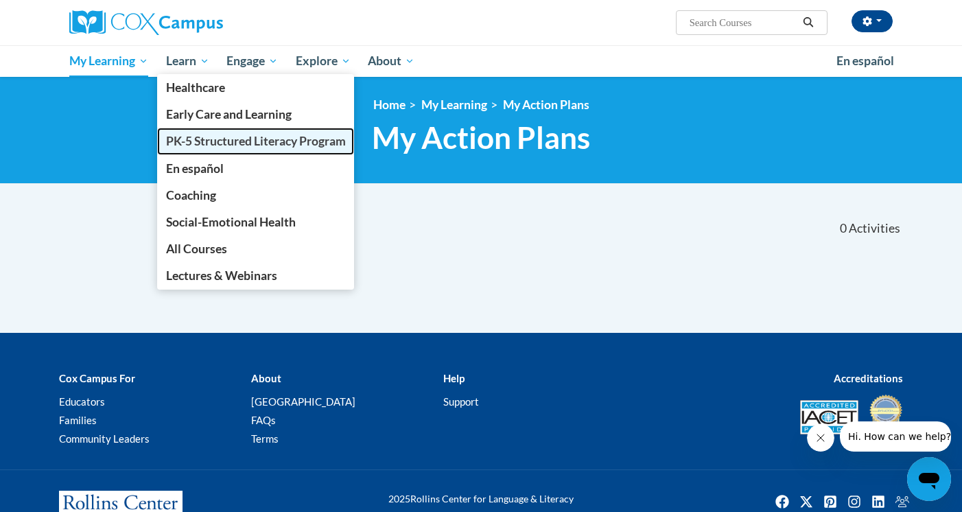
click at [235, 143] on span "PK-5 Structured Literacy Program" at bounding box center [256, 141] width 180 height 14
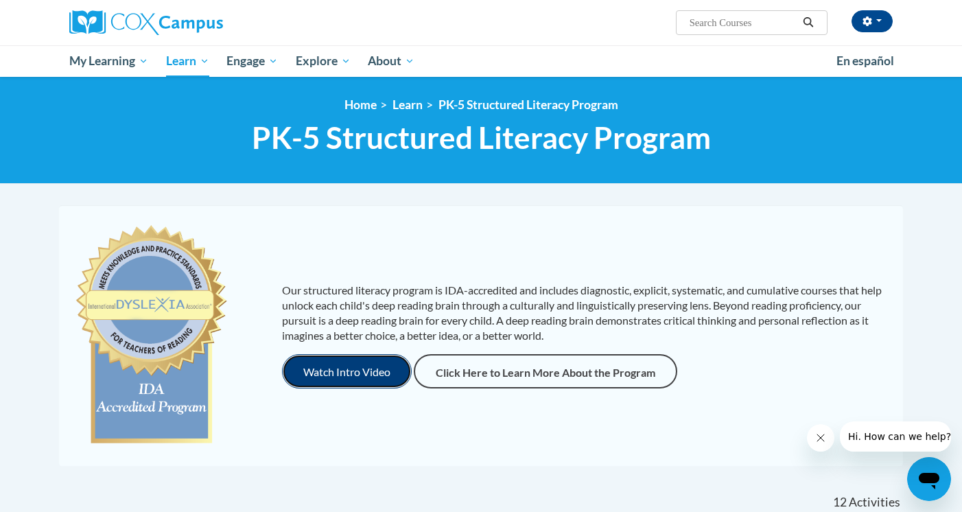
click at [353, 378] on button "Watch Intro Video" at bounding box center [347, 371] width 130 height 34
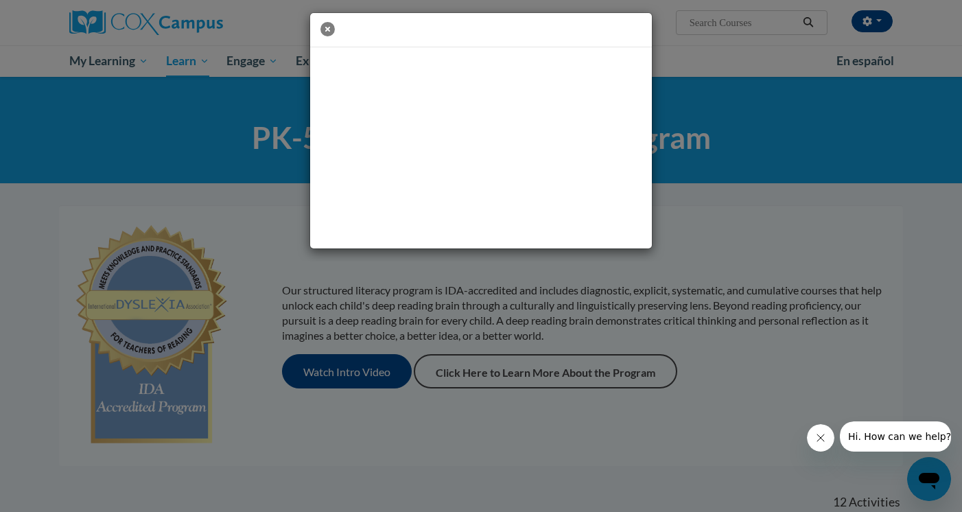
click at [329, 24] on icon "button" at bounding box center [328, 29] width 14 height 14
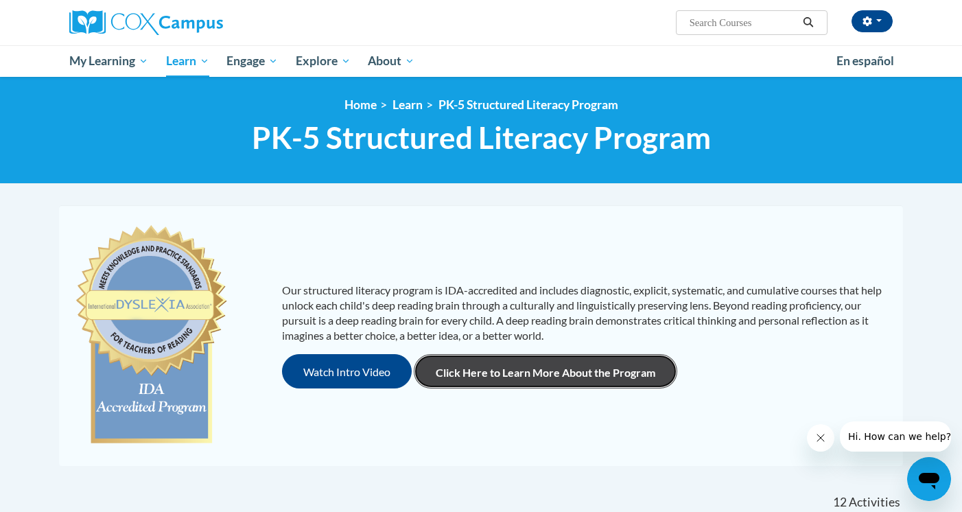
click at [506, 372] on link "Click Here to Learn More About the Program" at bounding box center [546, 371] width 264 height 34
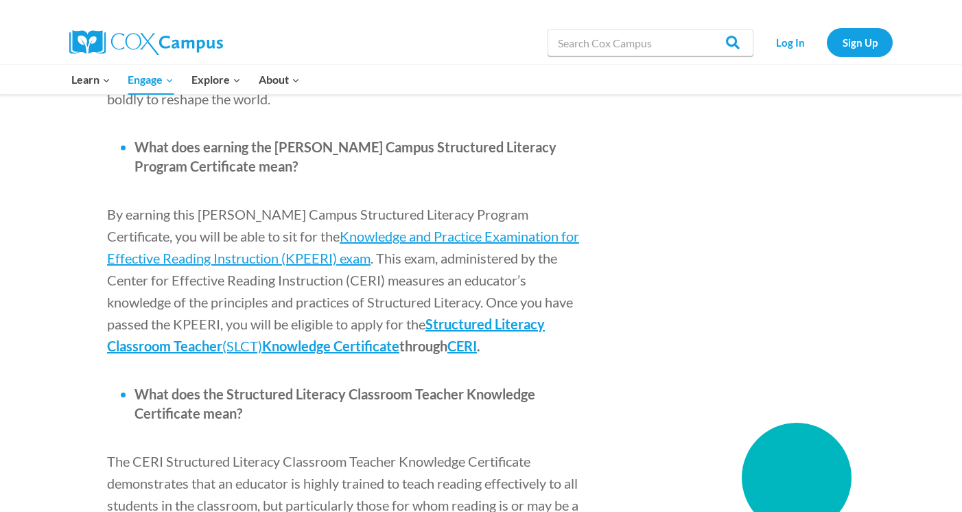
scroll to position [1685, 0]
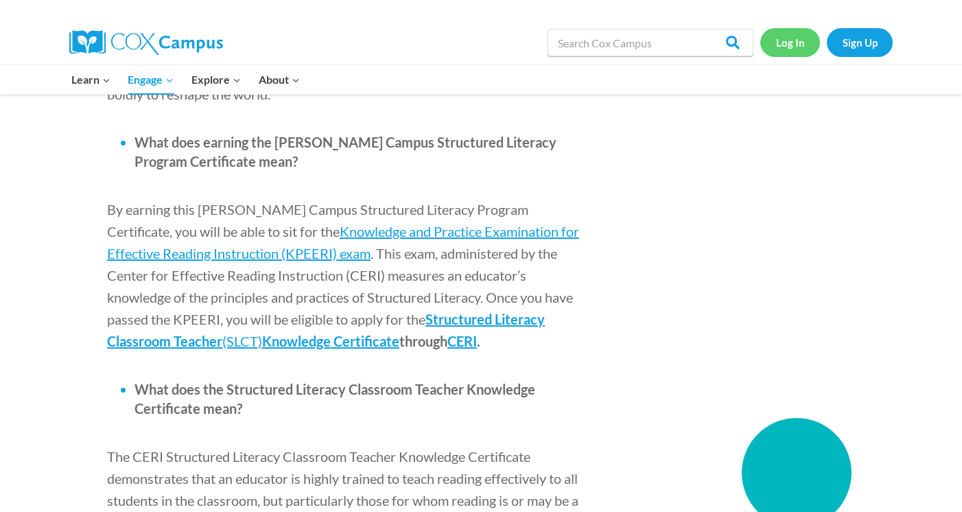
click at [798, 43] on link "Log In" at bounding box center [791, 42] width 60 height 28
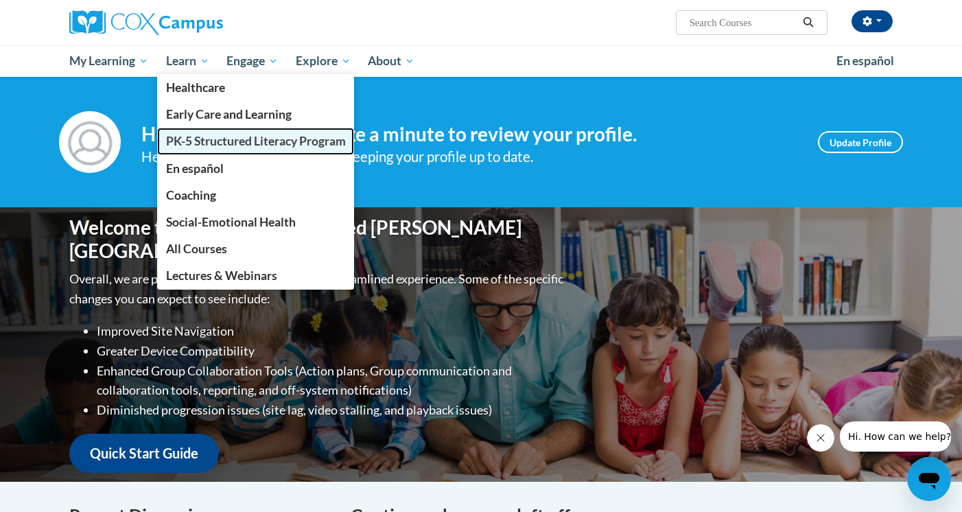
click at [224, 145] on span "PK-5 Structured Literacy Program" at bounding box center [256, 141] width 180 height 14
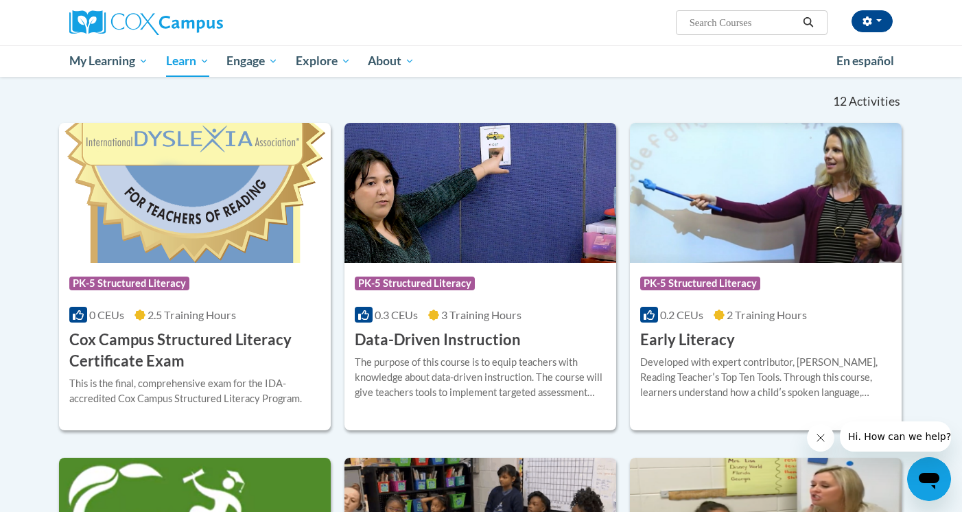
scroll to position [439, 0]
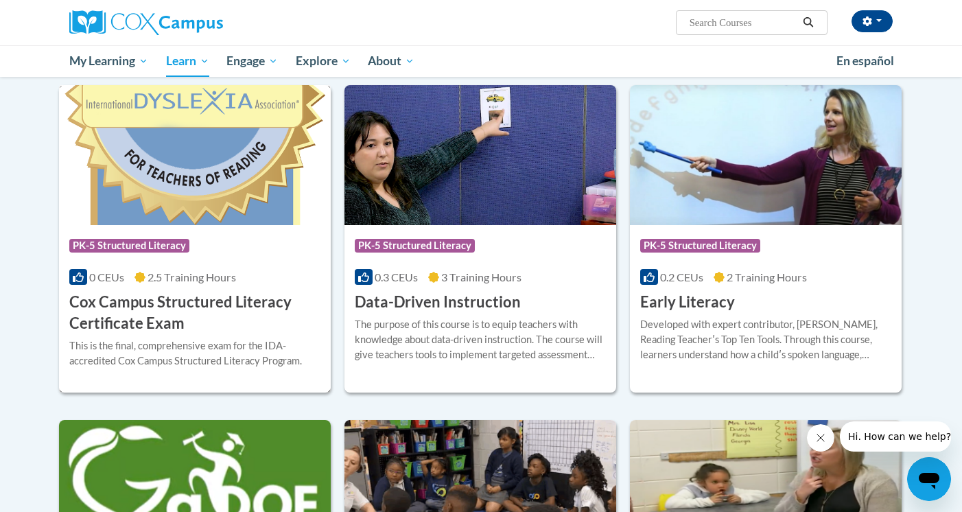
click at [178, 246] on span "PK-5 Structured Literacy" at bounding box center [129, 246] width 120 height 14
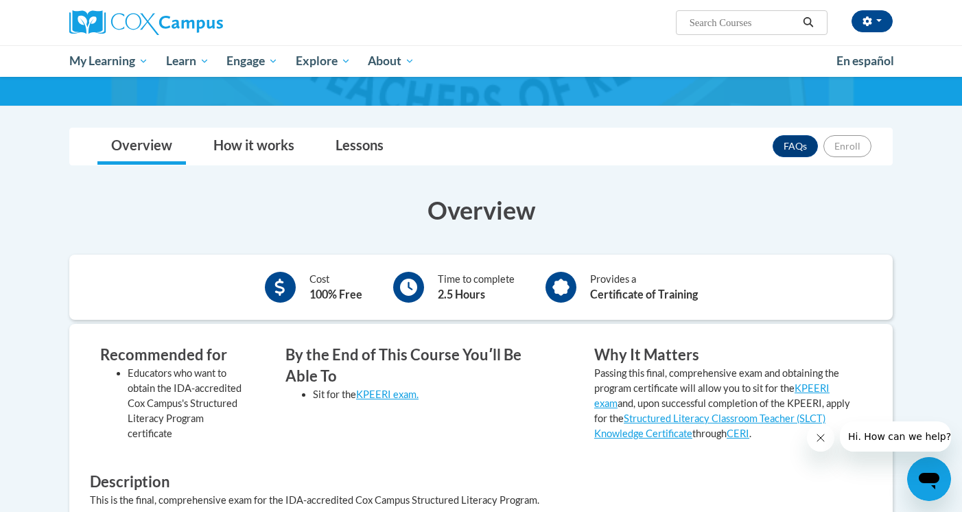
scroll to position [155, 0]
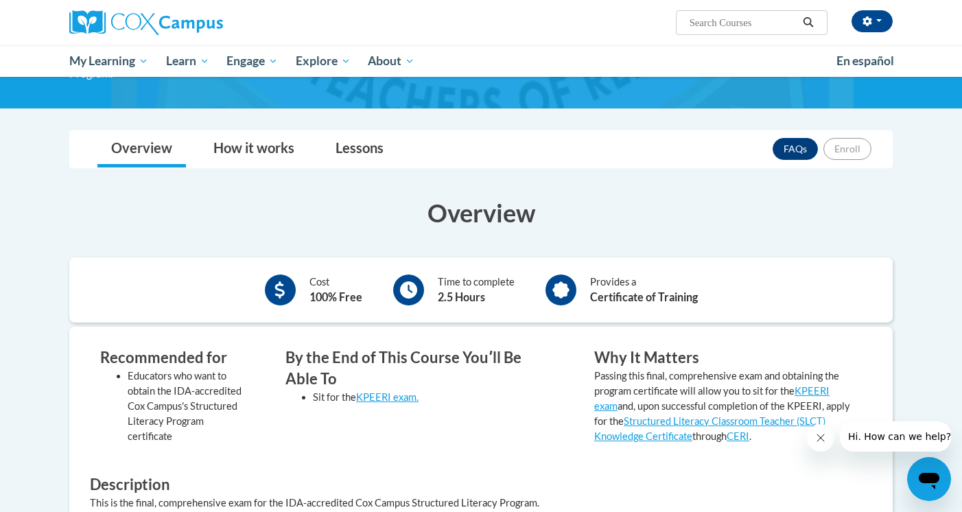
click at [852, 135] on div "FAQs Enroll" at bounding box center [822, 149] width 99 height 36
click at [268, 146] on link "How it works" at bounding box center [254, 149] width 108 height 36
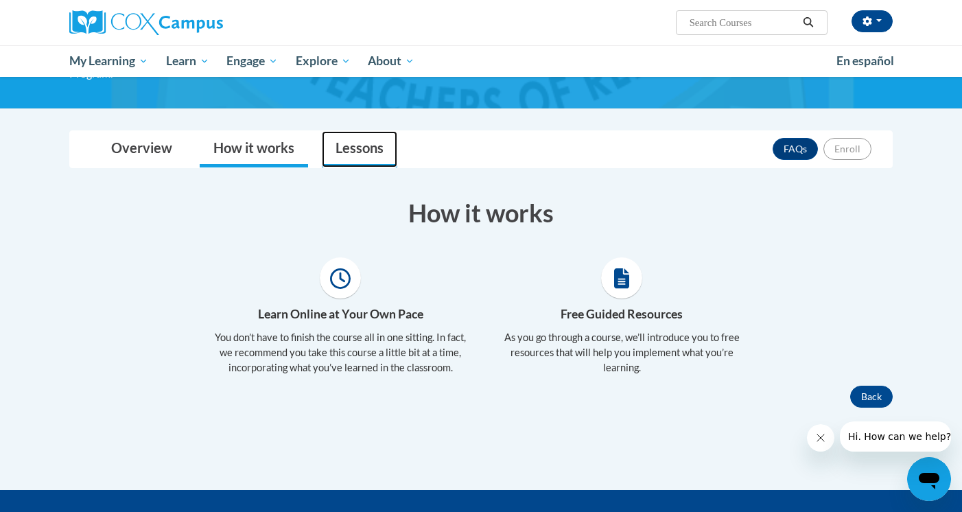
click at [361, 154] on link "Lessons" at bounding box center [360, 149] width 76 height 36
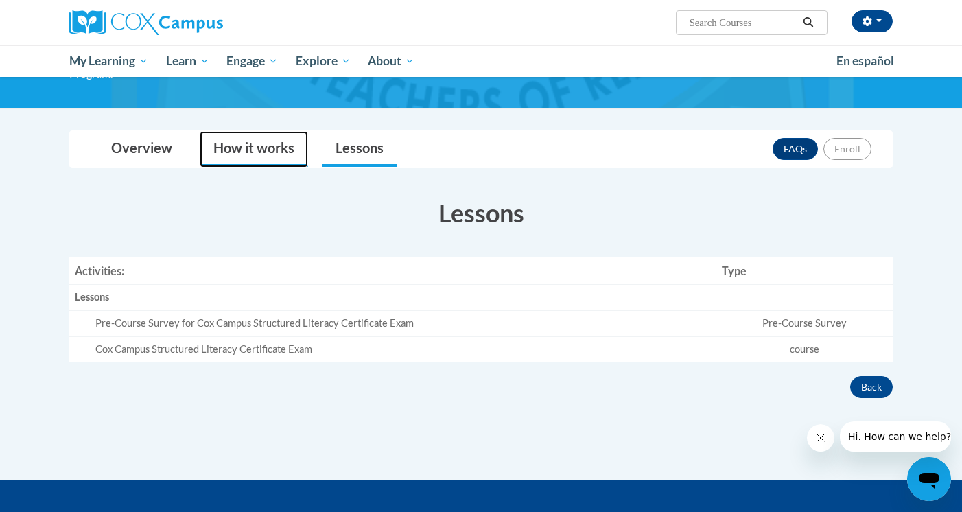
click at [275, 149] on link "How it works" at bounding box center [254, 149] width 108 height 36
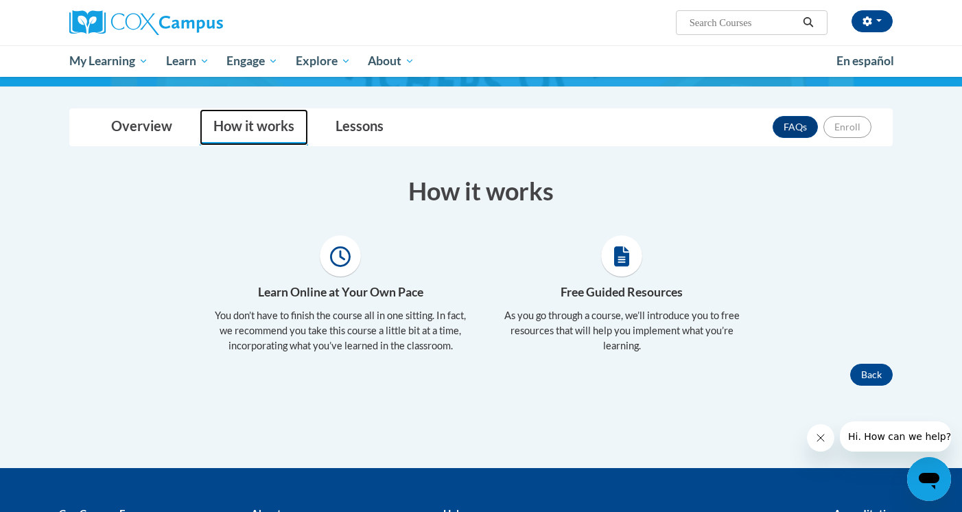
scroll to position [165, 0]
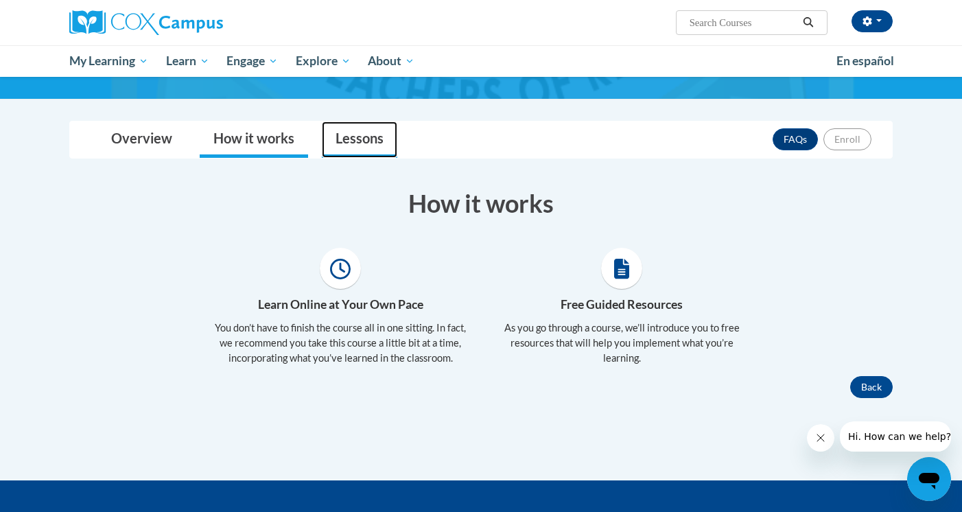
click at [360, 139] on link "Lessons" at bounding box center [360, 140] width 76 height 36
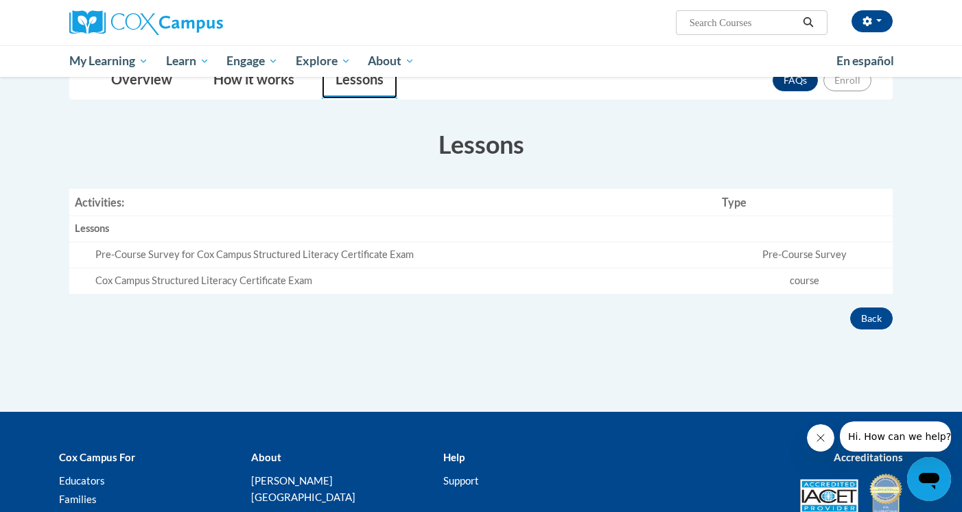
scroll to position [240, 0]
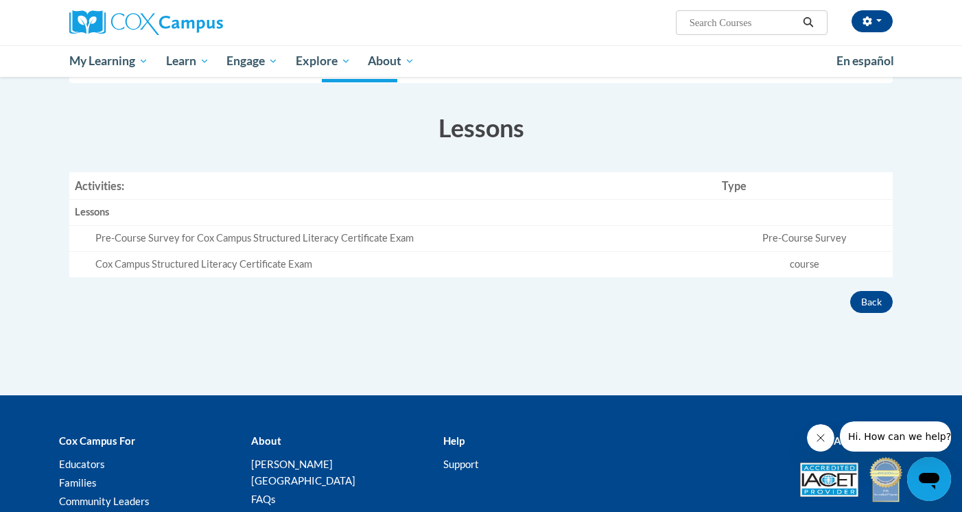
click at [926, 479] on icon "Open messaging window" at bounding box center [929, 481] width 21 height 16
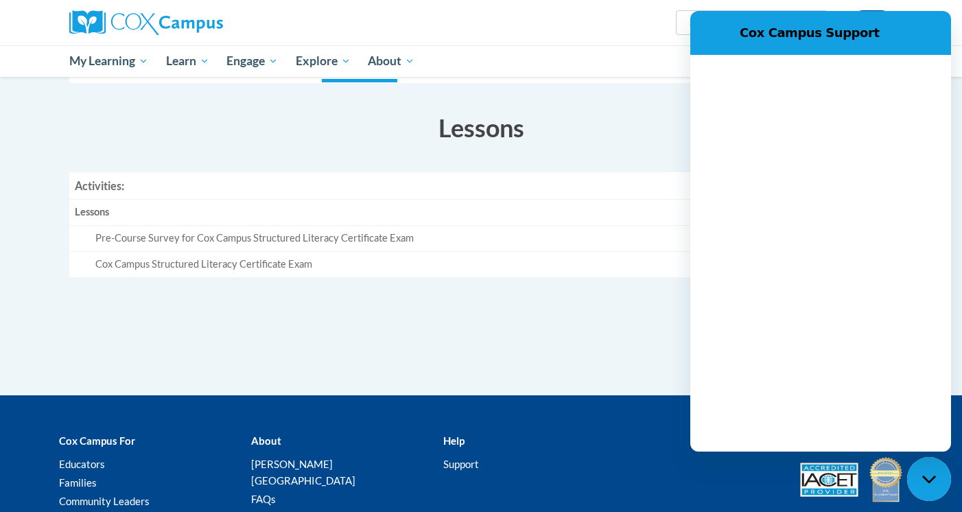
scroll to position [0, 0]
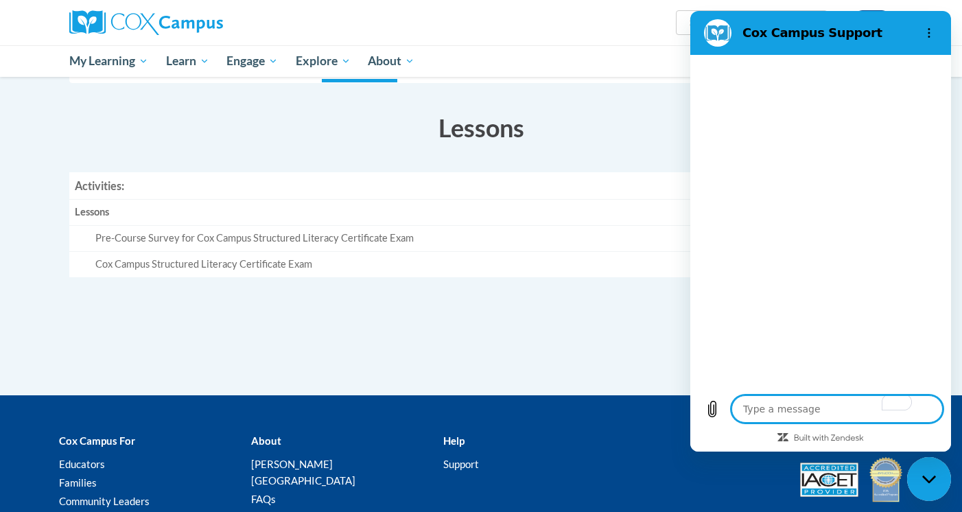
type textarea "x"
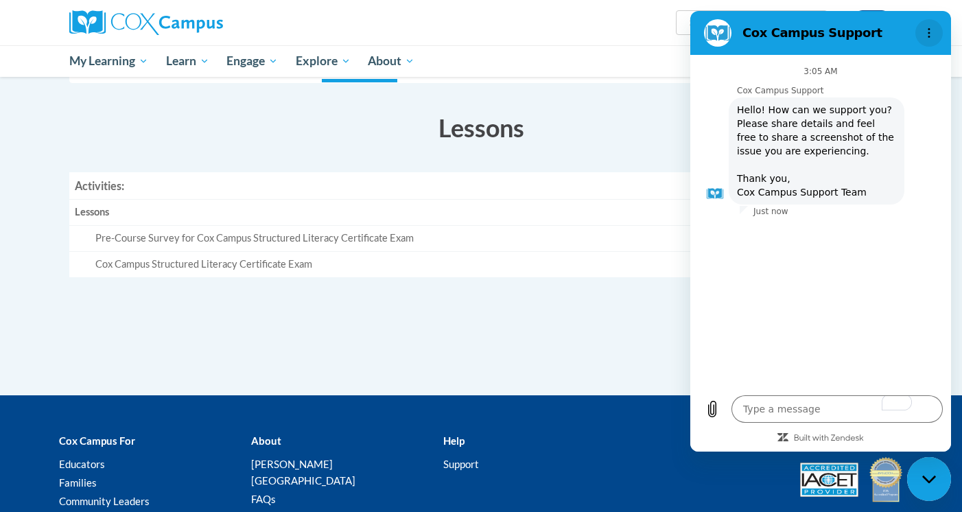
click at [927, 32] on icon "Options menu" at bounding box center [929, 32] width 11 height 11
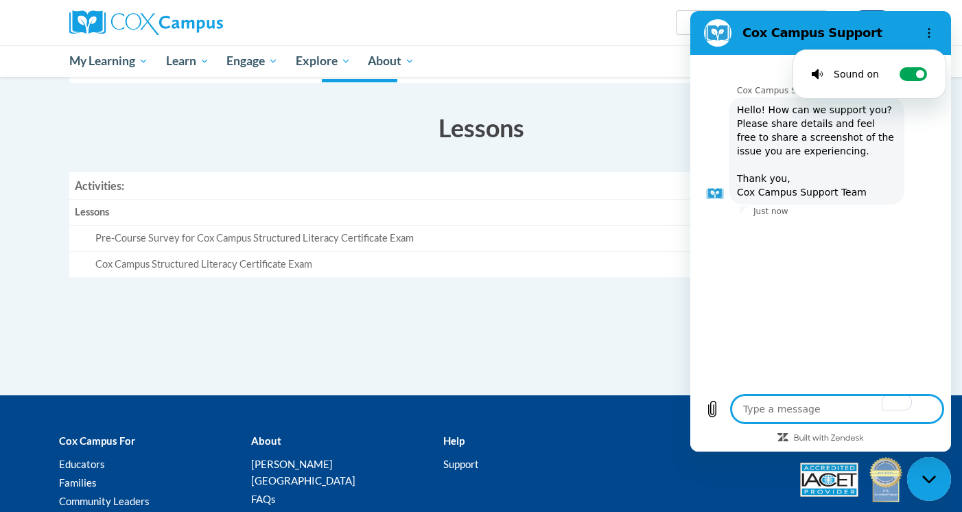
click at [770, 415] on textarea "To enrich screen reader interactions, please activate Accessibility in Grammarl…" at bounding box center [837, 408] width 211 height 27
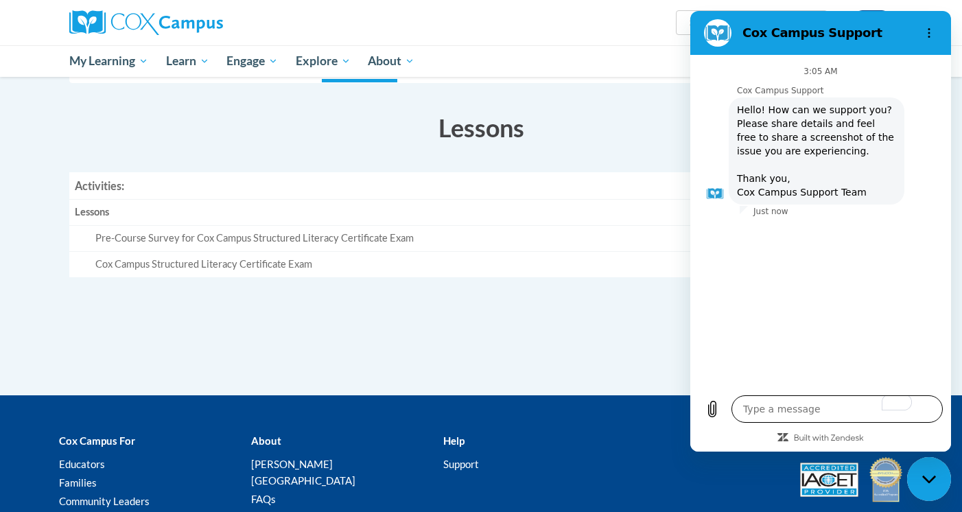
click at [751, 410] on textarea "To enrich screen reader interactions, please activate Accessibility in Grammarl…" at bounding box center [837, 408] width 211 height 27
type textarea "a"
type textarea "x"
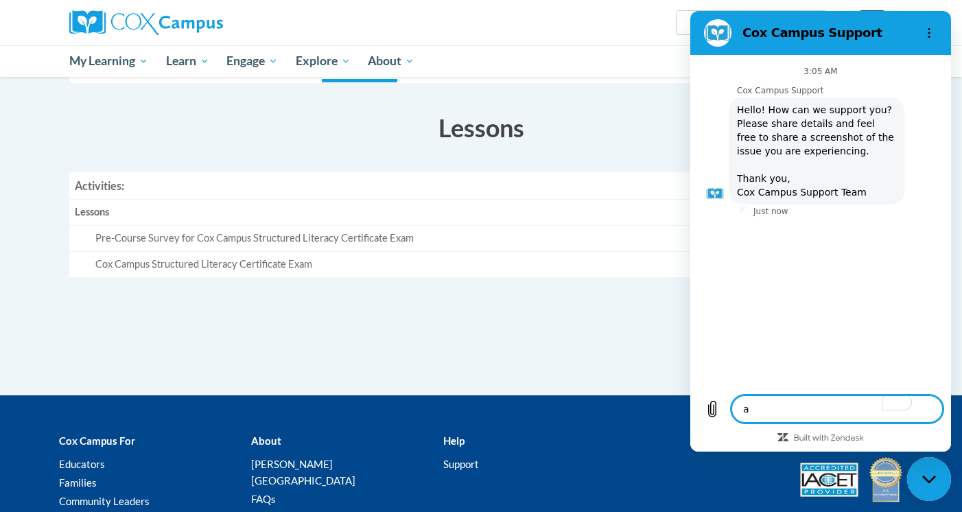
type textarea "ao"
type textarea "x"
type textarea "ao"
type textarea "x"
type textarea "ao"
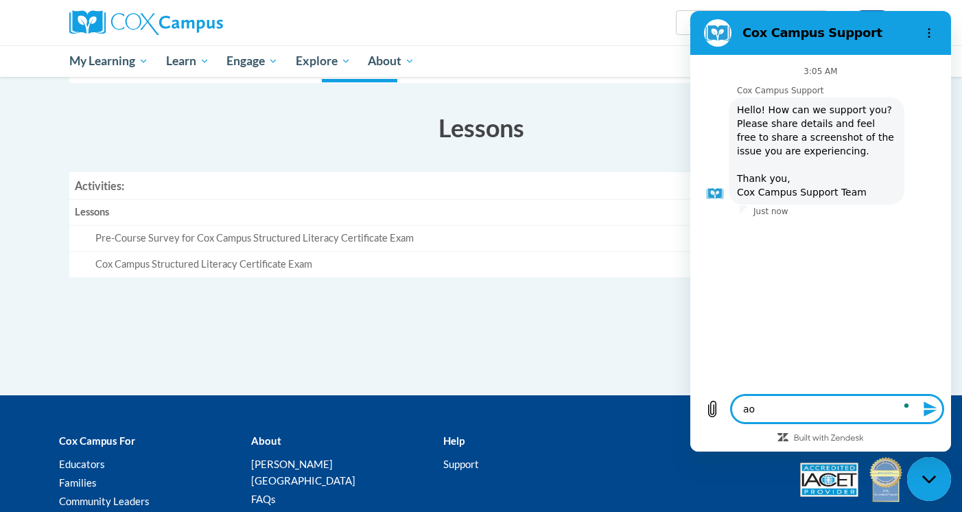
type textarea "x"
type textarea "a"
type textarea "x"
type textarea "h"
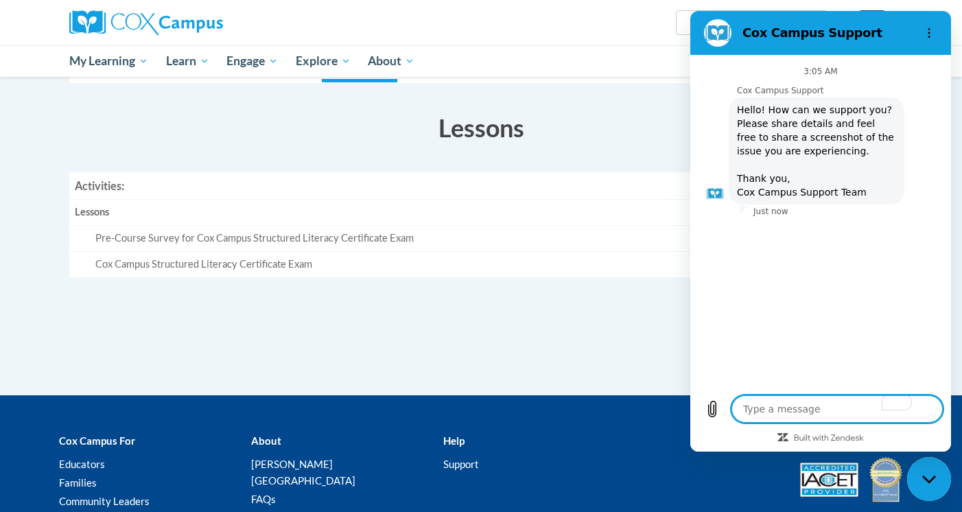
type textarea "x"
type textarea "ho"
type textarea "x"
type textarea "how"
type textarea "x"
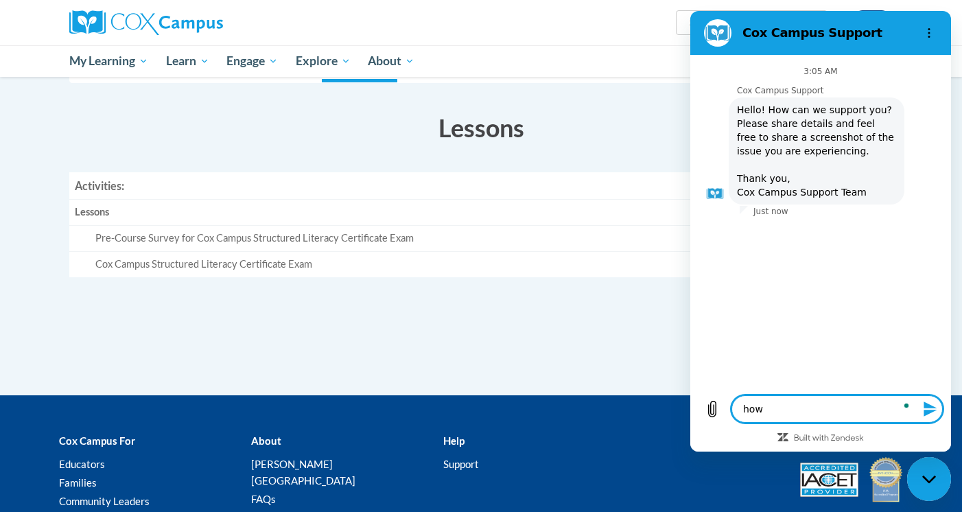
type textarea "how"
type textarea "x"
type textarea "how d"
type textarea "x"
type textarea "how do"
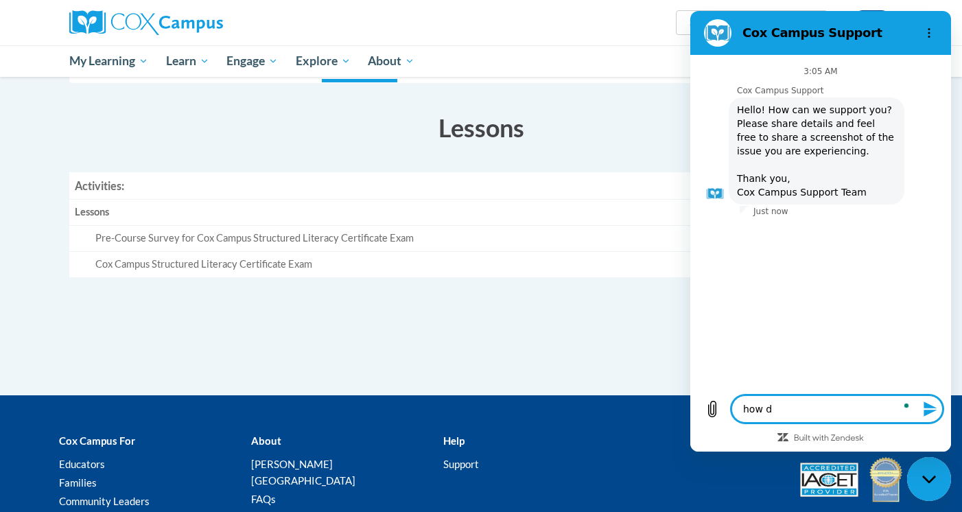
type textarea "x"
type textarea "how do"
type textarea "x"
type textarea "how do i"
type textarea "x"
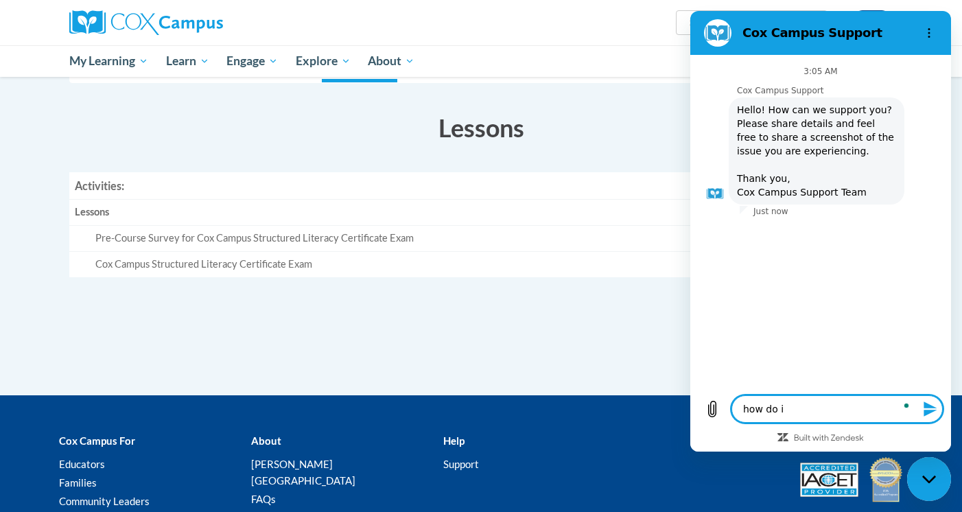
type textarea "how do i"
type textarea "x"
type textarea "how do i b"
type textarea "x"
type textarea "how do i be"
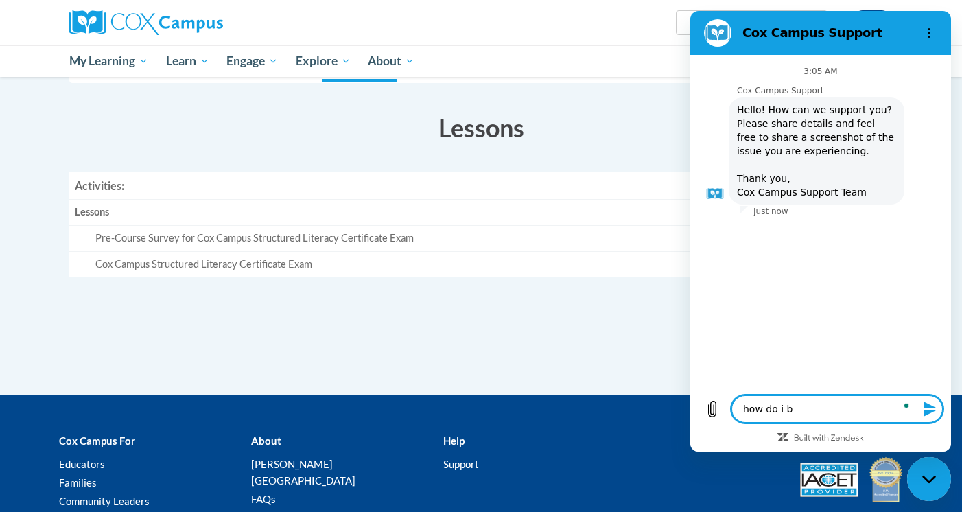
type textarea "x"
type textarea "how do i beg"
type textarea "x"
type textarea "how do i begi"
type textarea "x"
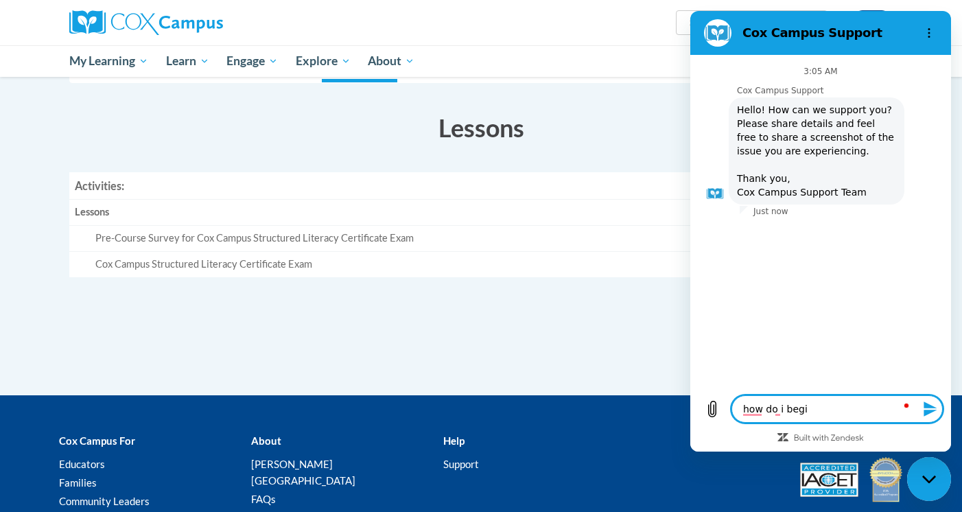
type textarea "how do i begin"
type textarea "x"
type textarea "how do i begin"
type textarea "x"
type textarea "how do i begin t"
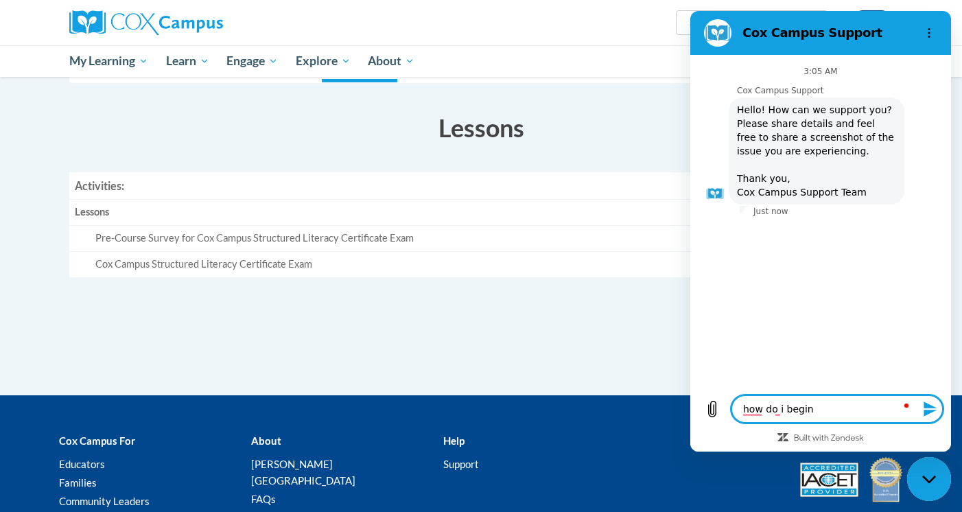
type textarea "x"
type textarea "how do i begin th"
type textarea "x"
type textarea "how do i begin the"
type textarea "x"
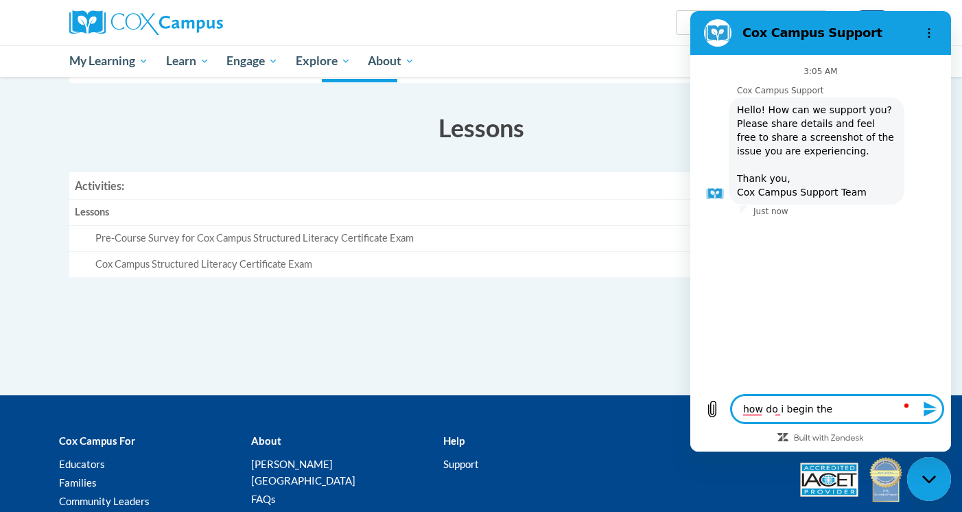
type textarea "how do i begin the"
type textarea "x"
type textarea "how do i begin the c"
type textarea "x"
type textarea "how do i begin the co"
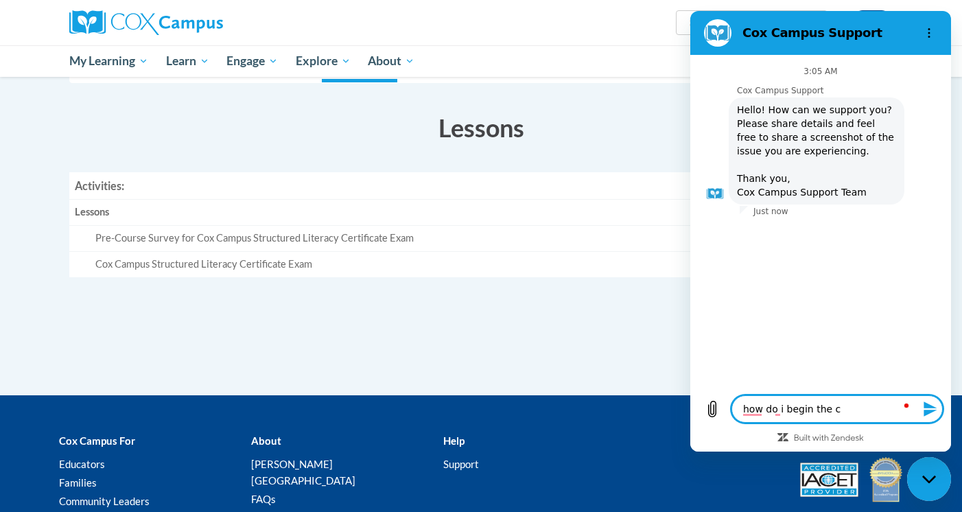
type textarea "x"
type textarea "how do i begin the cou"
type textarea "x"
type textarea "how do i begin the cour"
type textarea "x"
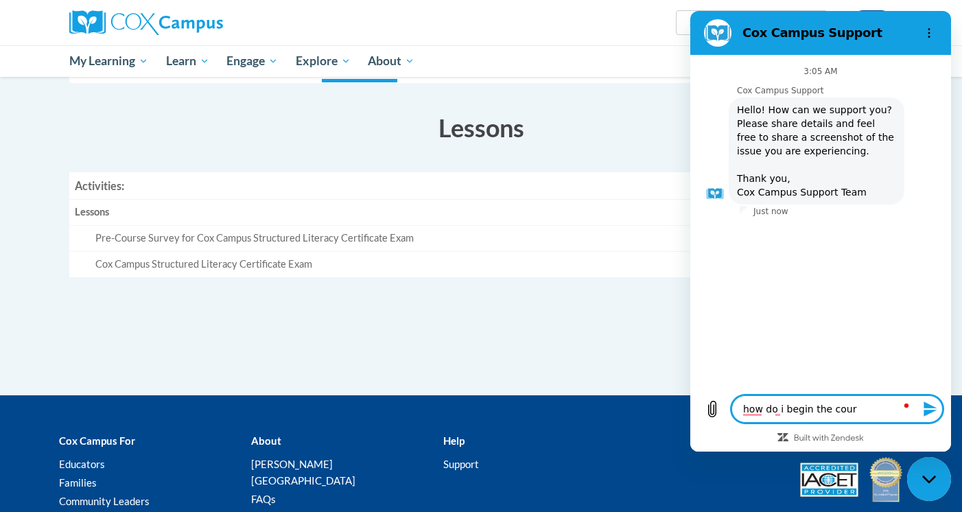
type textarea "how do i begin the cours"
type textarea "x"
type textarea "how do i begin the course"
type textarea "x"
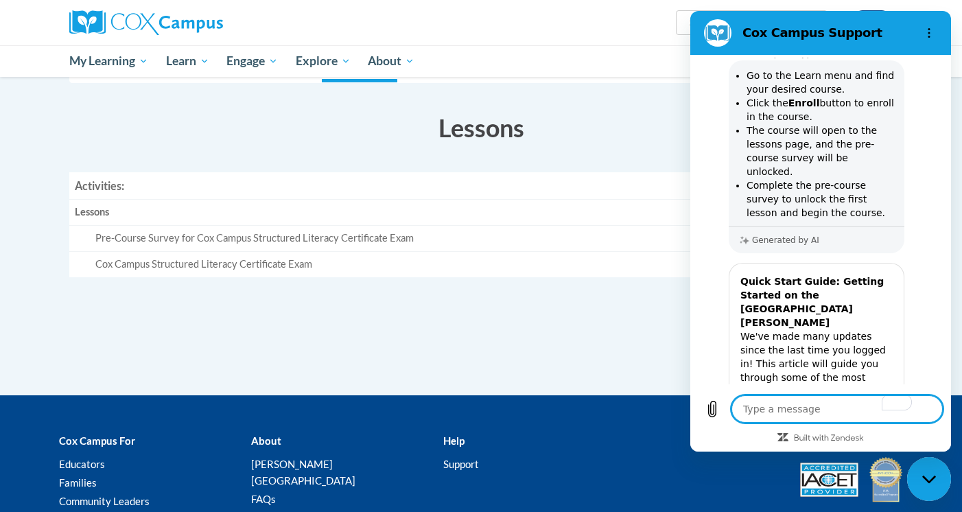
scroll to position [206, 0]
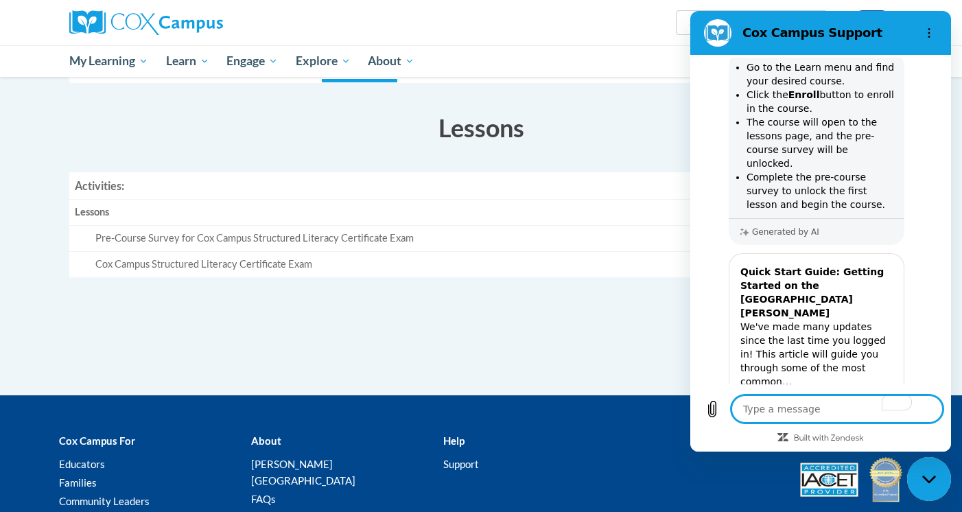
type textarea "x"
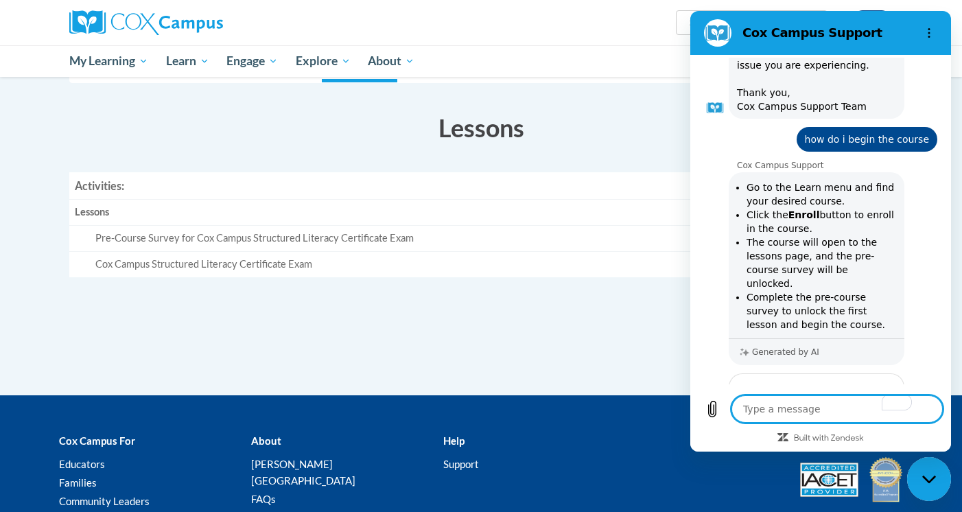
scroll to position [84, 0]
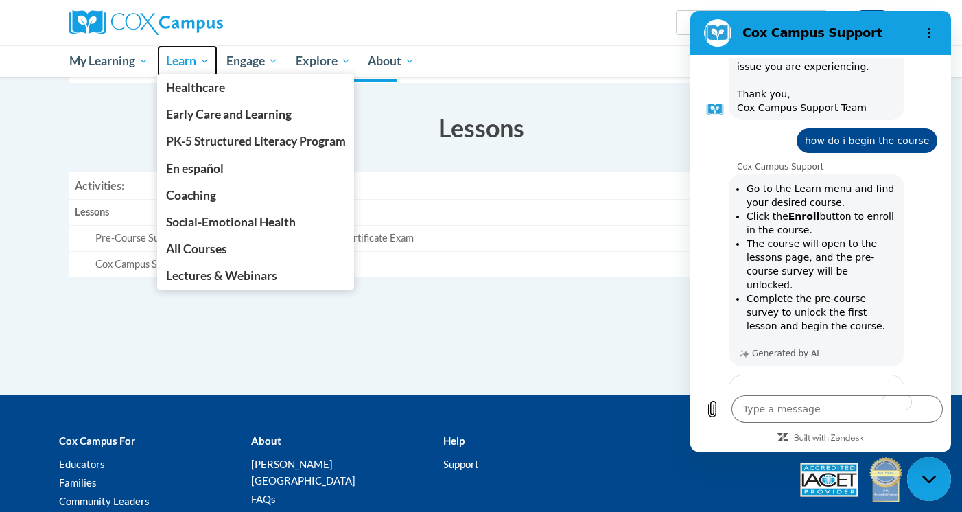
click at [191, 62] on span "Learn" at bounding box center [187, 61] width 43 height 16
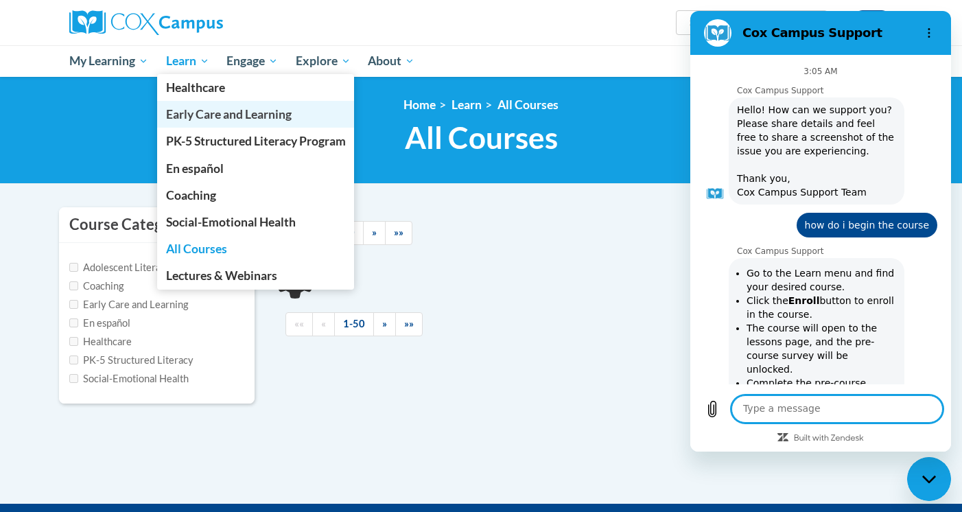
scroll to position [287, 0]
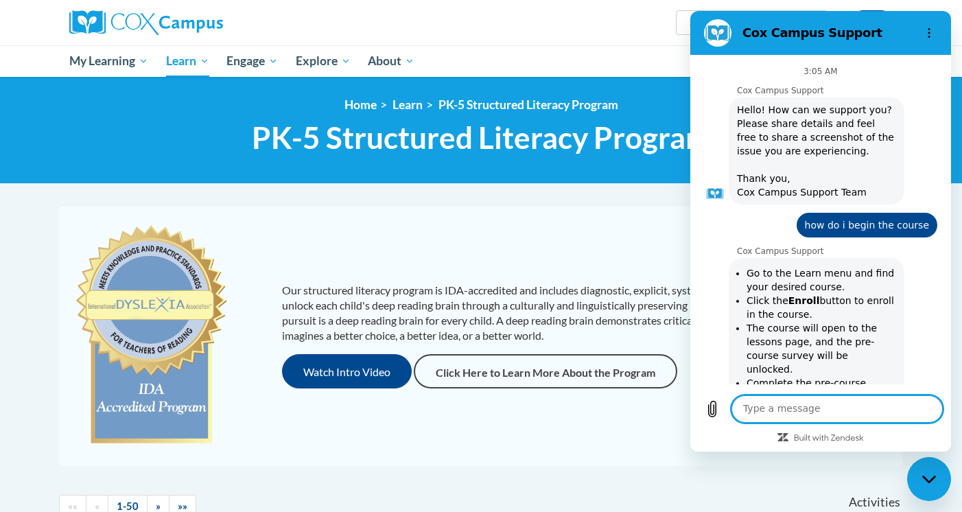
scroll to position [287, 0]
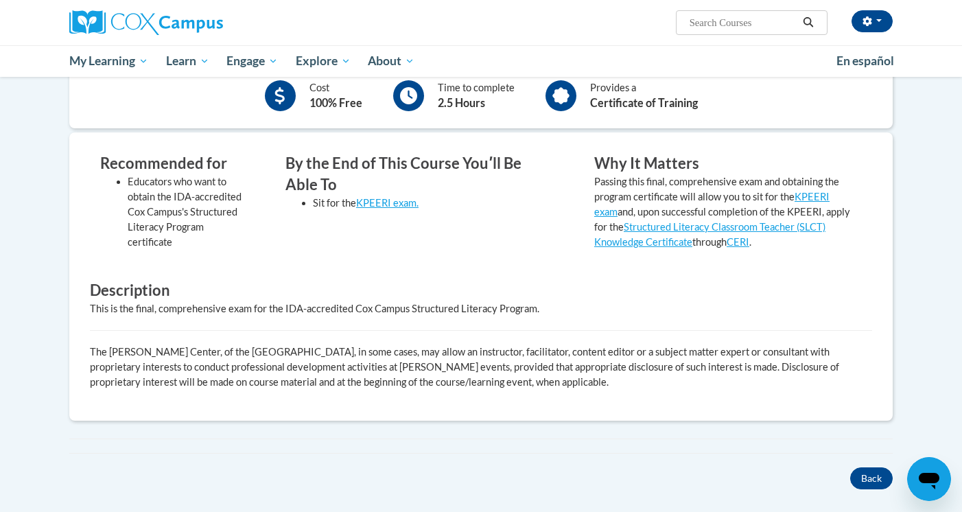
scroll to position [351, 0]
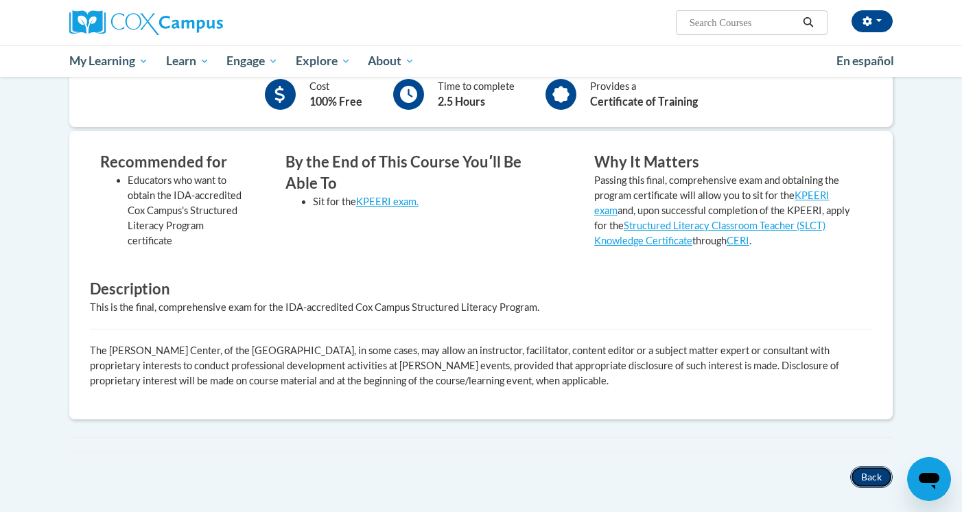
click at [869, 478] on button "Back" at bounding box center [872, 477] width 43 height 22
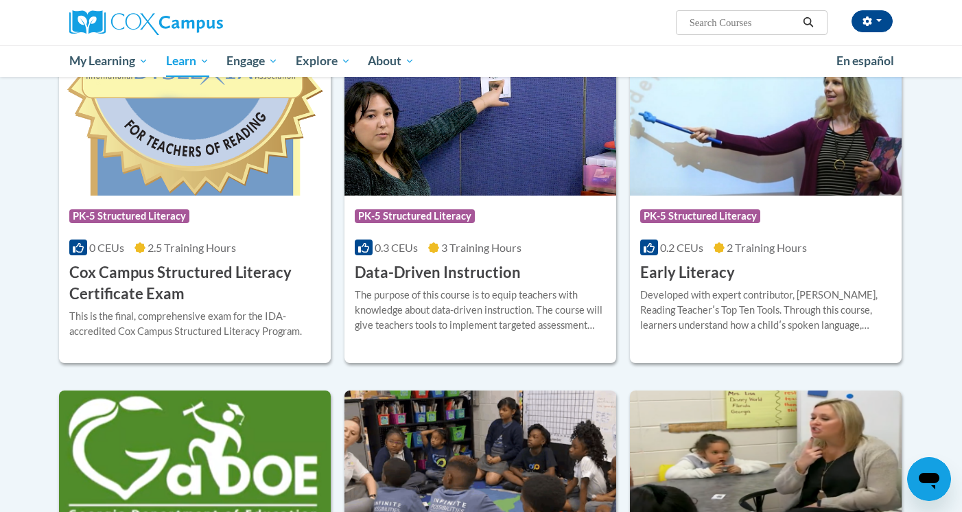
scroll to position [470, 0]
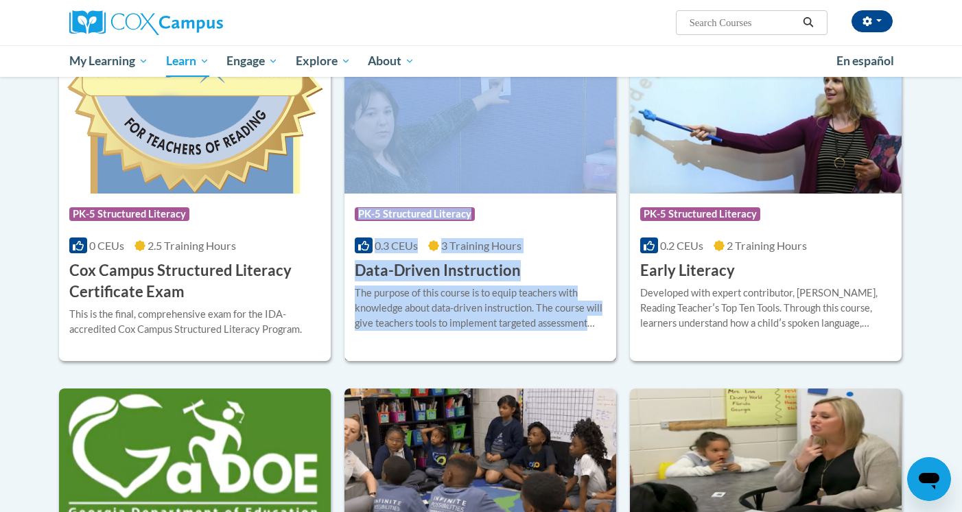
click at [426, 281] on div "More Info Enroll The purpose of this course is to equip teachers with knowledge…" at bounding box center [481, 316] width 272 height 70
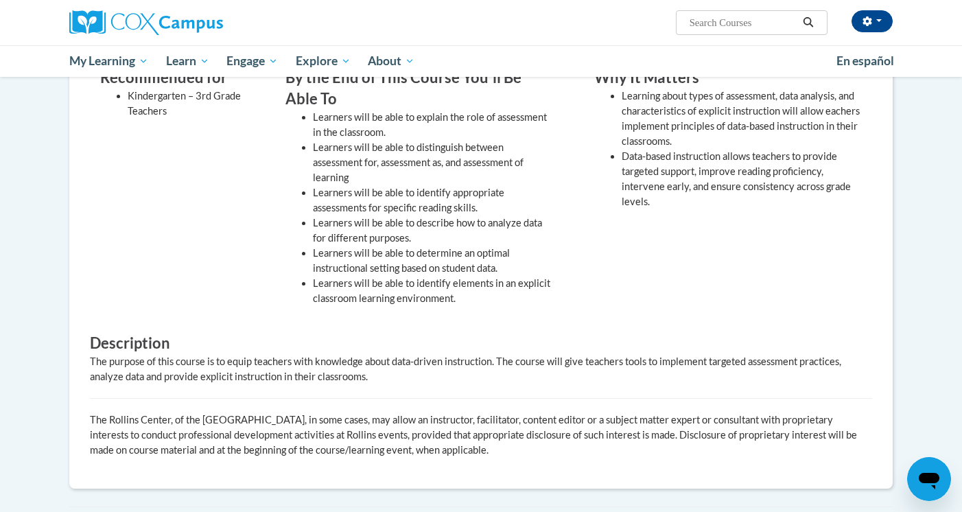
scroll to position [427, 0]
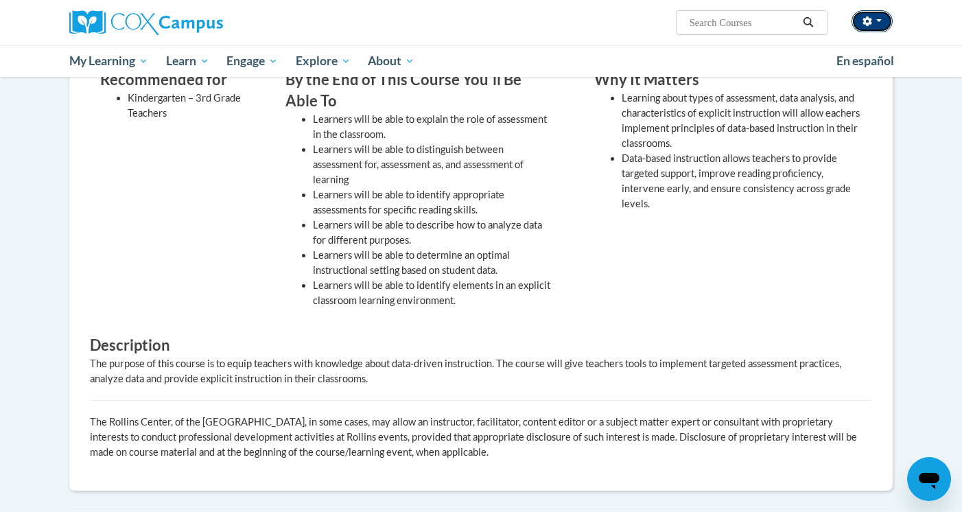
click at [880, 21] on span "button" at bounding box center [879, 20] width 5 height 3
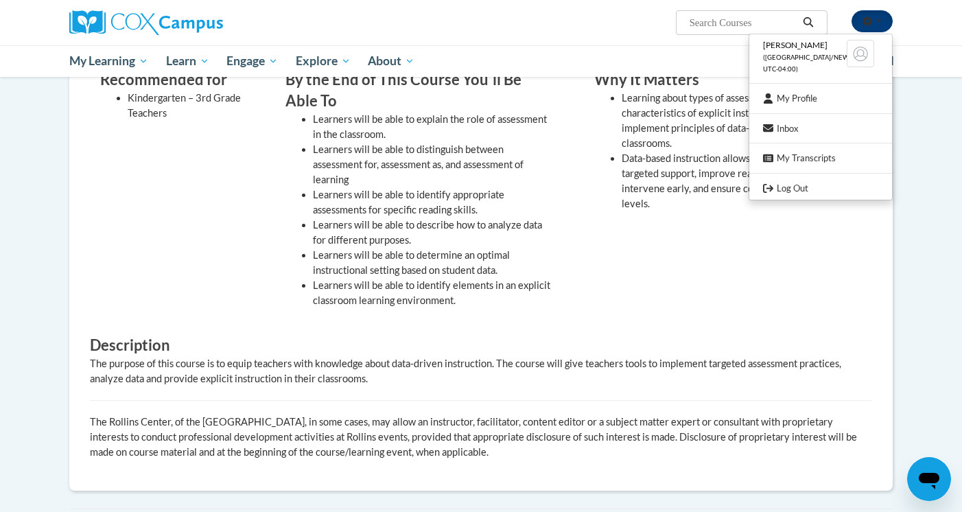
click at [880, 21] on span "button" at bounding box center [879, 20] width 5 height 3
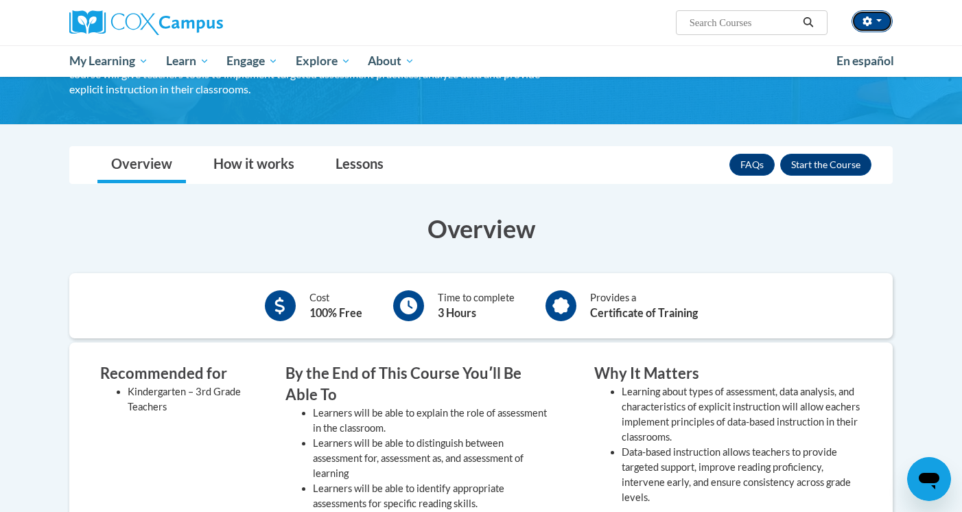
scroll to position [132, 0]
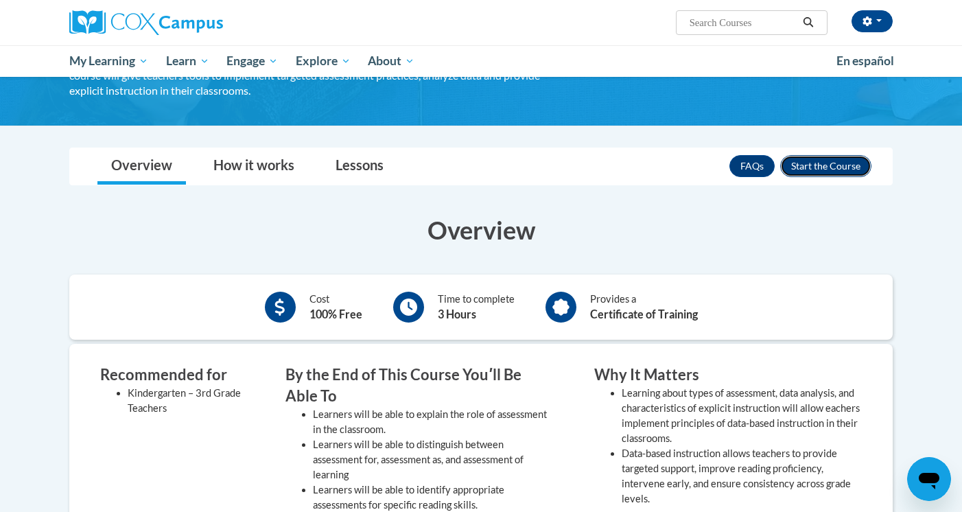
click at [838, 172] on button "Enroll" at bounding box center [825, 166] width 91 height 22
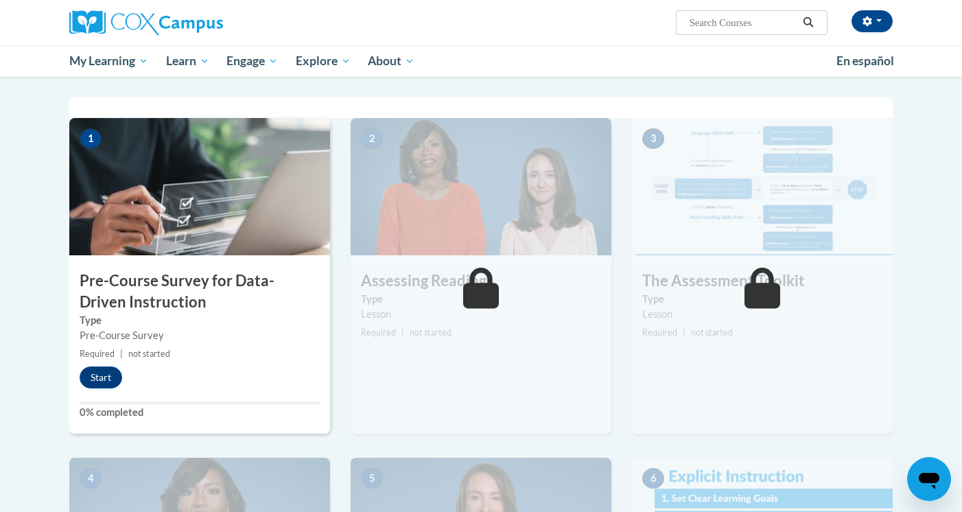
scroll to position [260, 0]
click at [102, 381] on button "Start" at bounding box center [101, 378] width 43 height 22
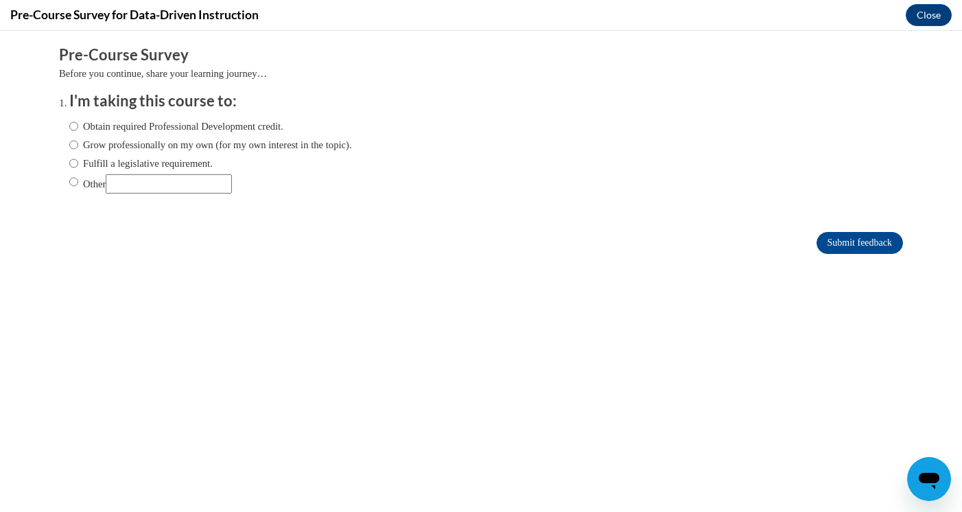
scroll to position [0, 0]
click at [74, 124] on input "Obtain required Professional Development credit." at bounding box center [73, 126] width 9 height 15
radio input "true"
click at [74, 146] on input "Grow professionally on my own (for my own interest in the topic)." at bounding box center [73, 144] width 9 height 15
radio input "true"
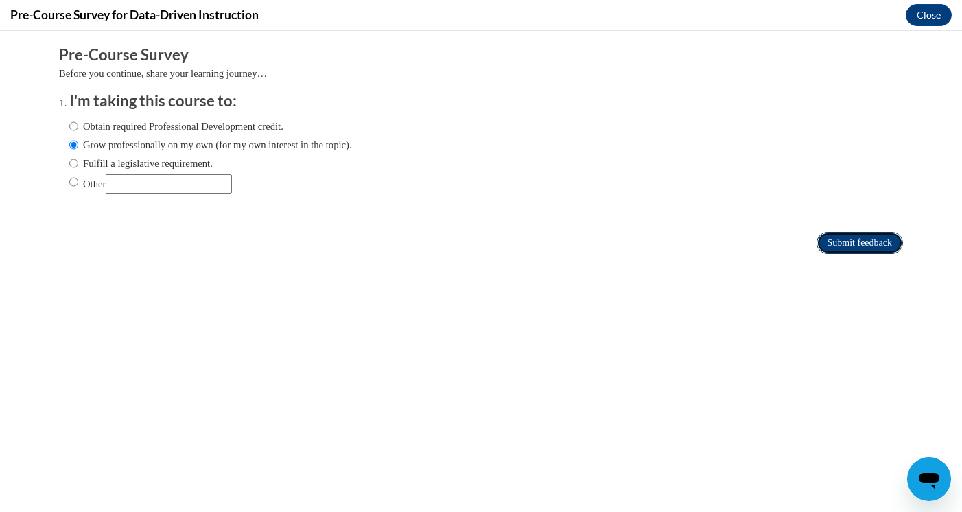
click at [876, 248] on input "Submit feedback" at bounding box center [860, 243] width 86 height 22
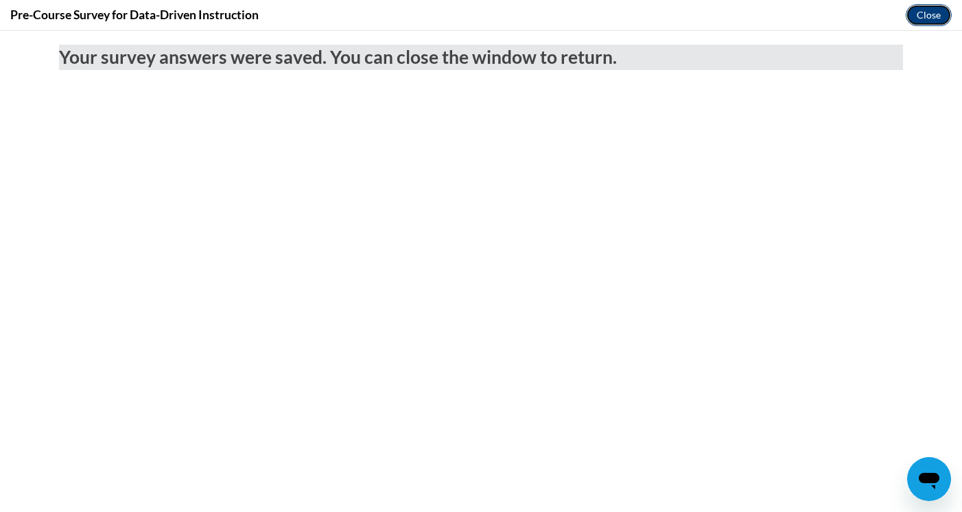
click at [931, 21] on button "Close" at bounding box center [929, 15] width 46 height 22
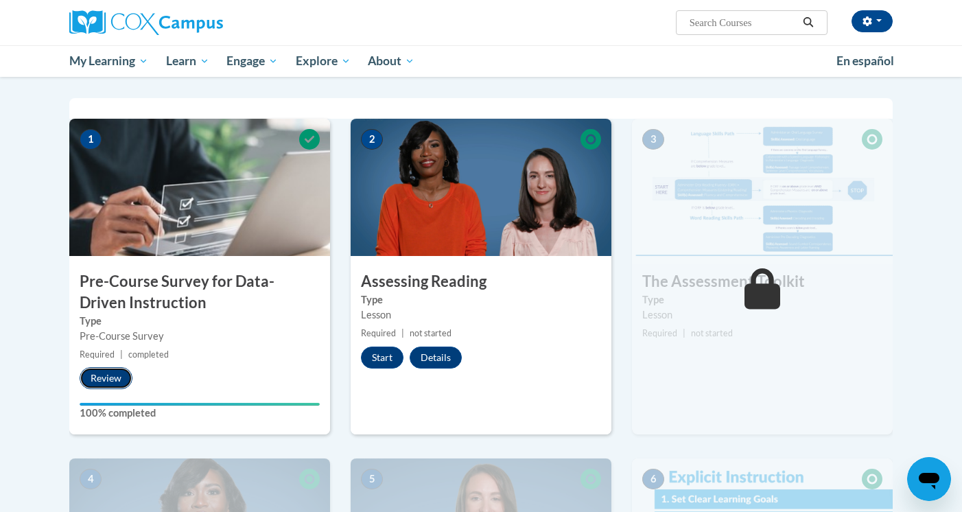
click at [113, 381] on button "Review" at bounding box center [106, 378] width 53 height 22
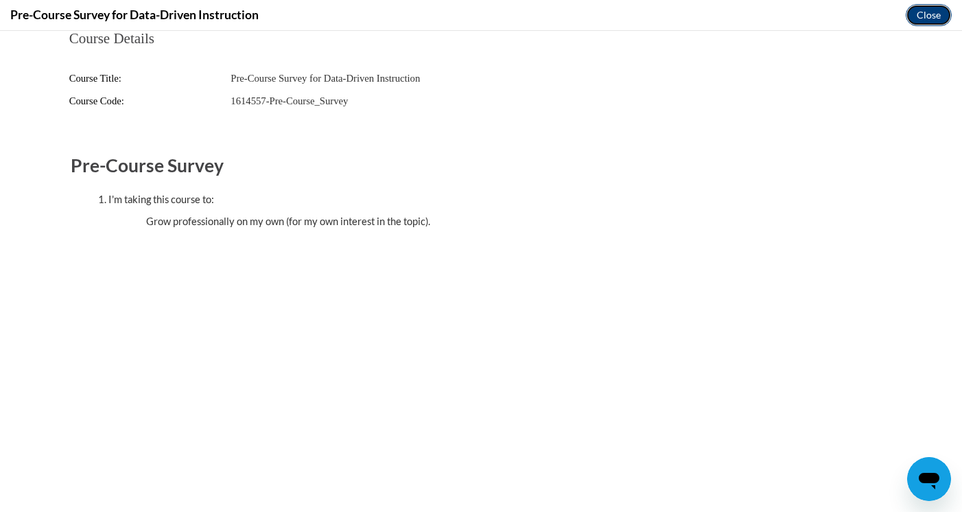
click at [931, 19] on button "Close" at bounding box center [929, 15] width 46 height 22
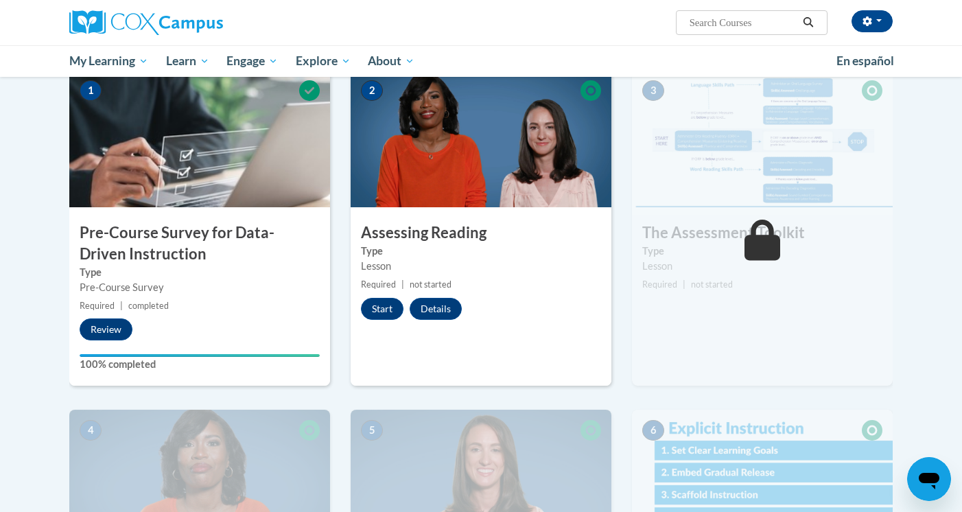
scroll to position [314, 0]
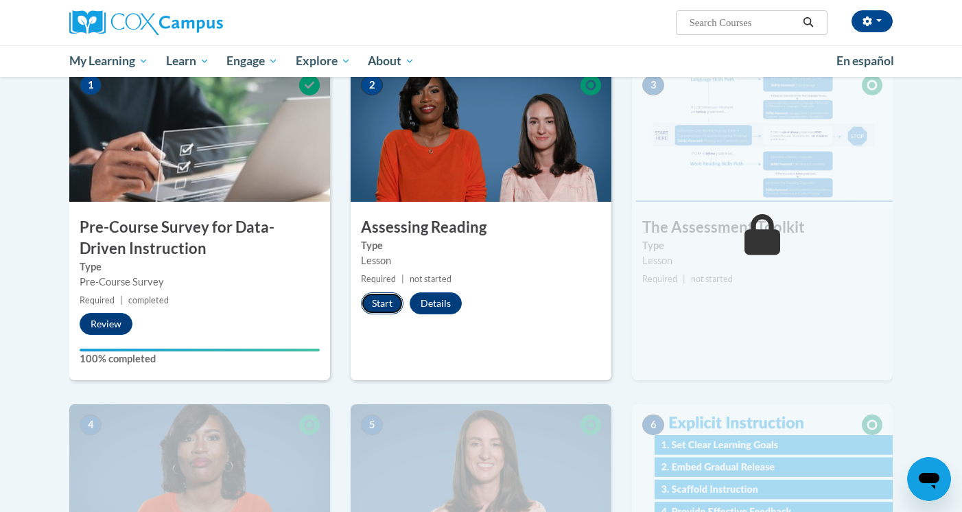
click at [385, 308] on button "Start" at bounding box center [382, 303] width 43 height 22
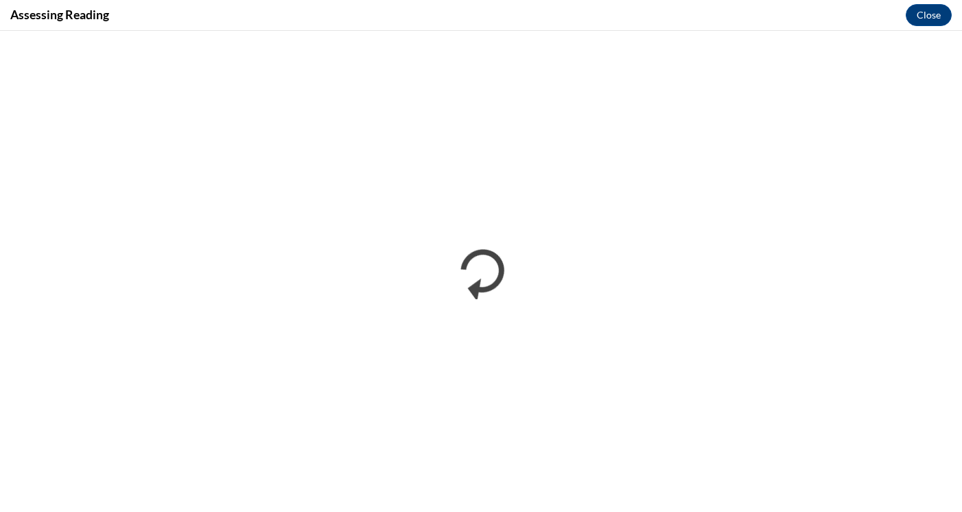
scroll to position [0, 0]
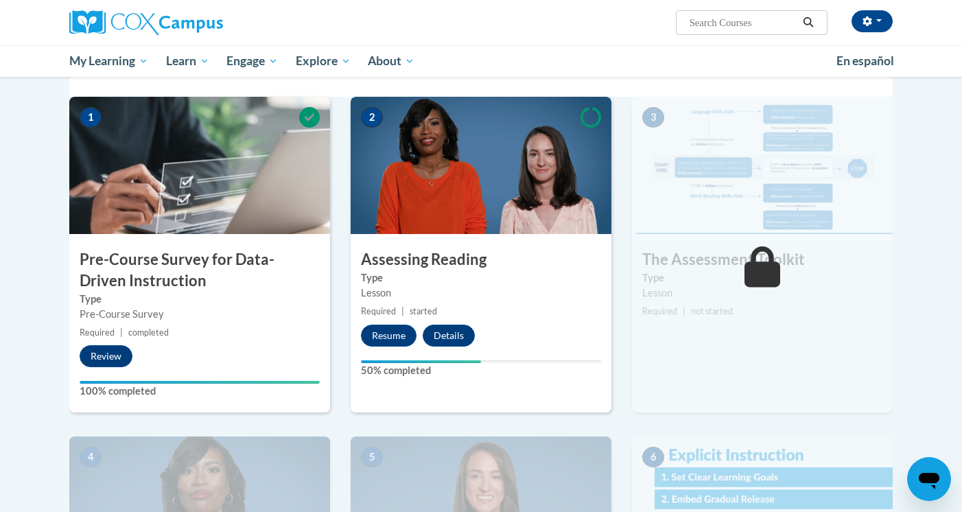
scroll to position [290, 0]
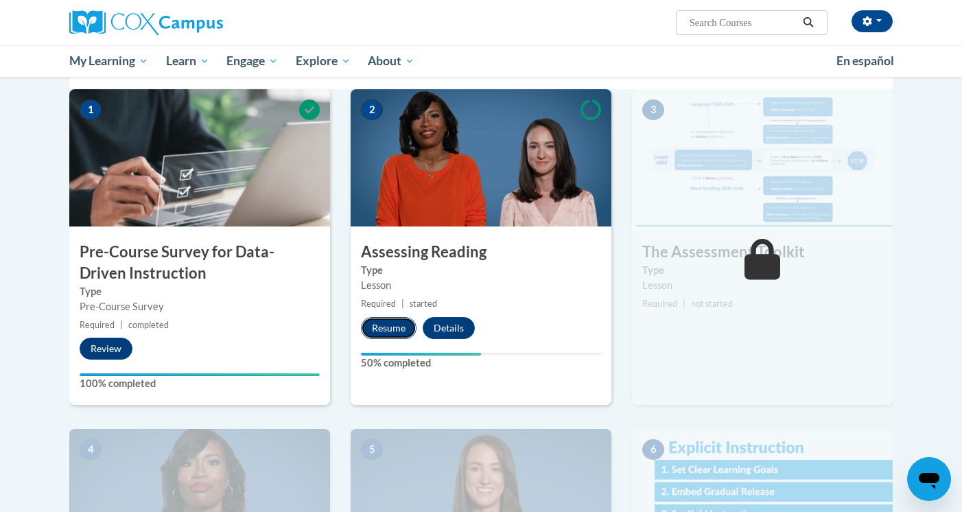
click at [390, 332] on button "Resume" at bounding box center [389, 328] width 56 height 22
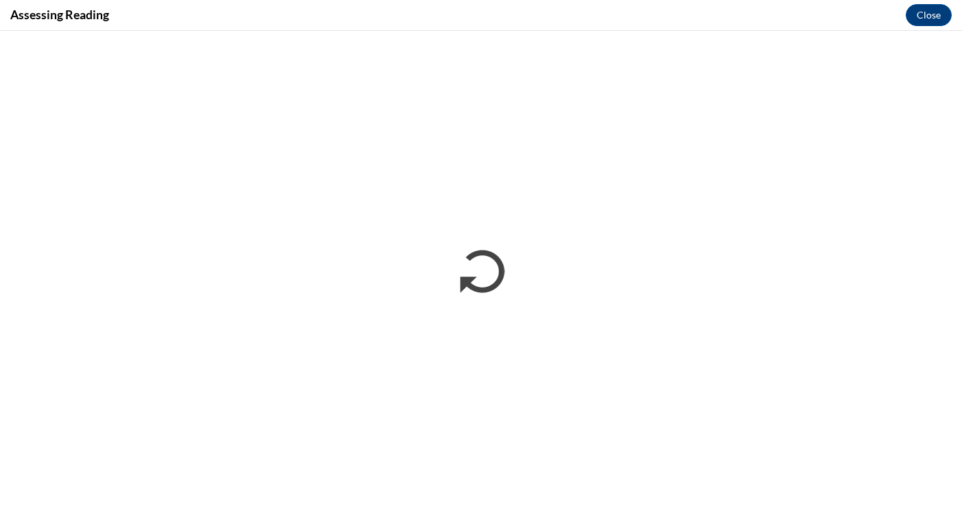
scroll to position [0, 0]
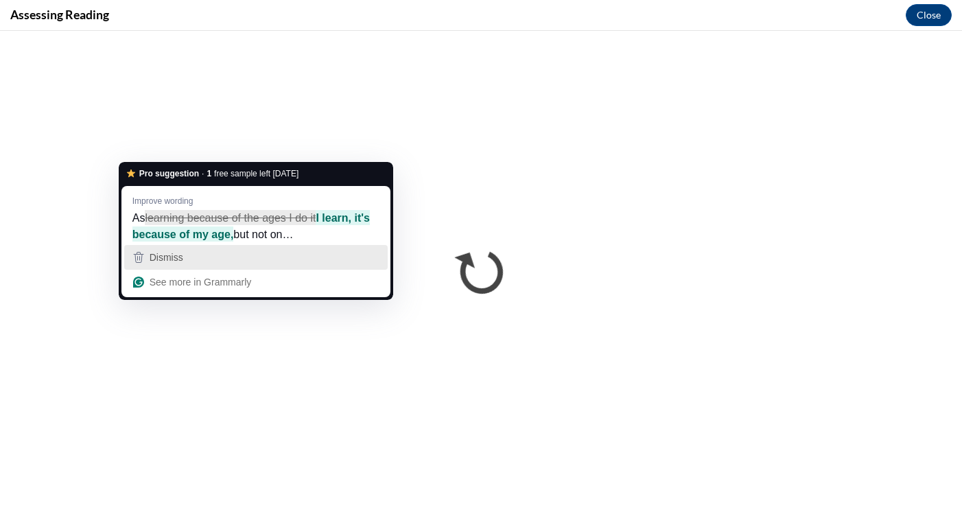
click at [210, 251] on div "Dismiss" at bounding box center [255, 257] width 251 height 21
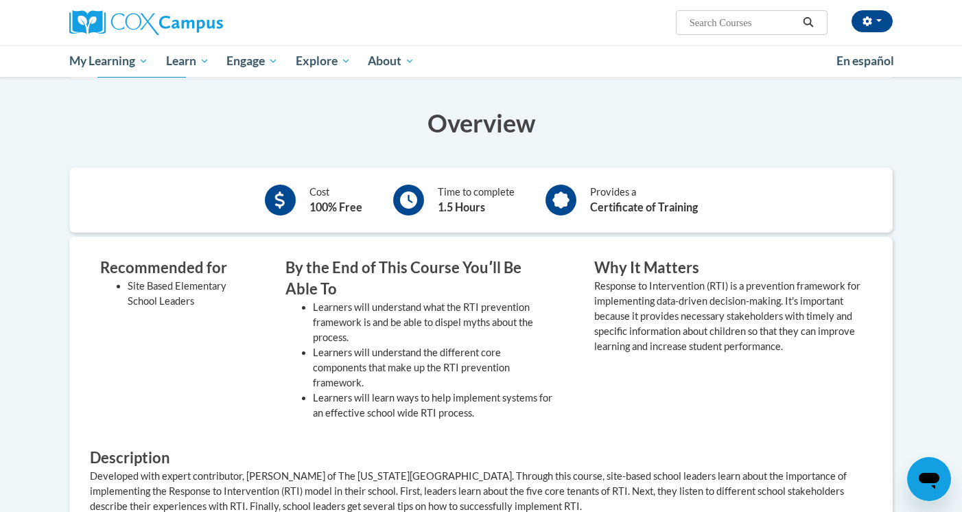
scroll to position [270, 0]
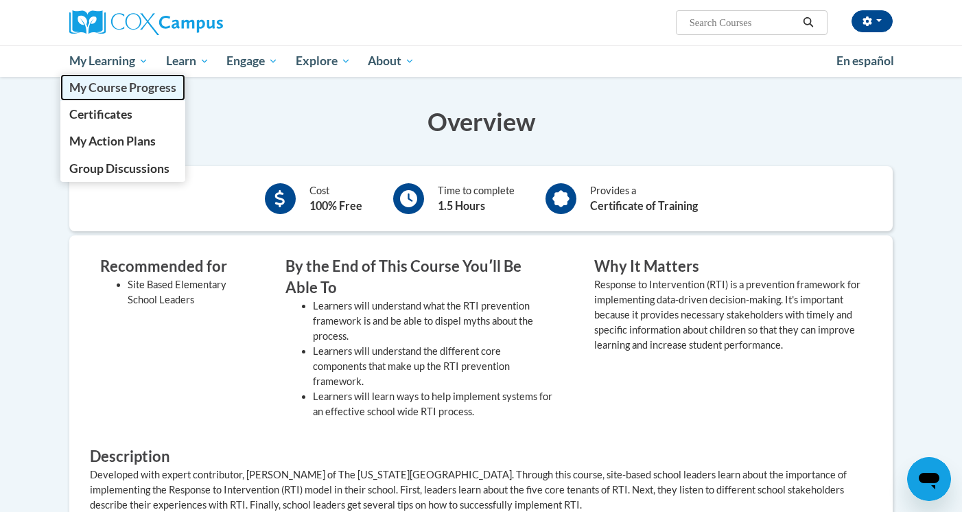
click at [119, 90] on span "My Course Progress" at bounding box center [122, 87] width 107 height 14
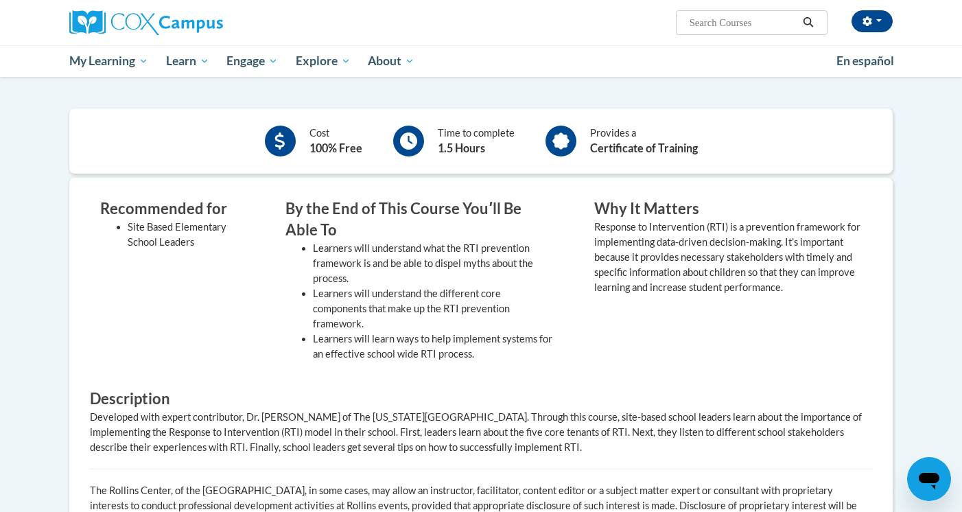
scroll to position [321, 0]
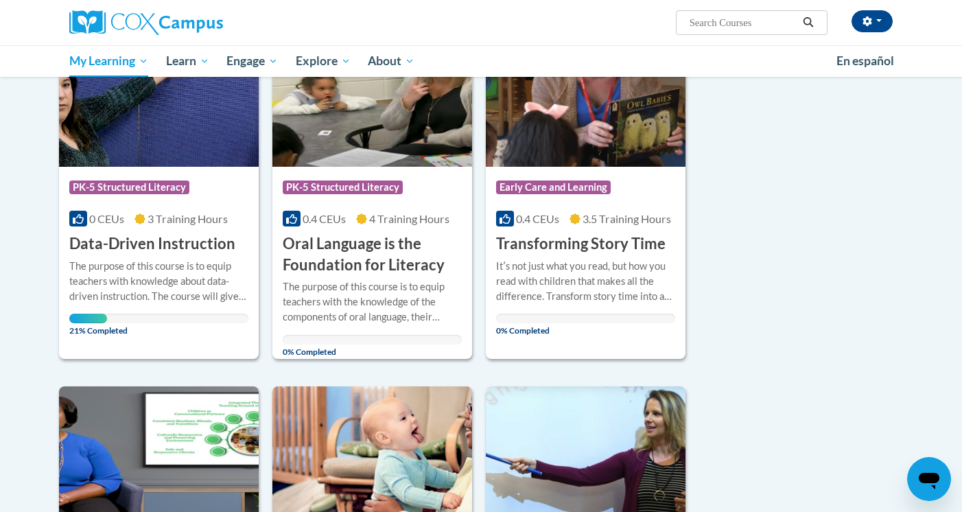
scroll to position [233, 0]
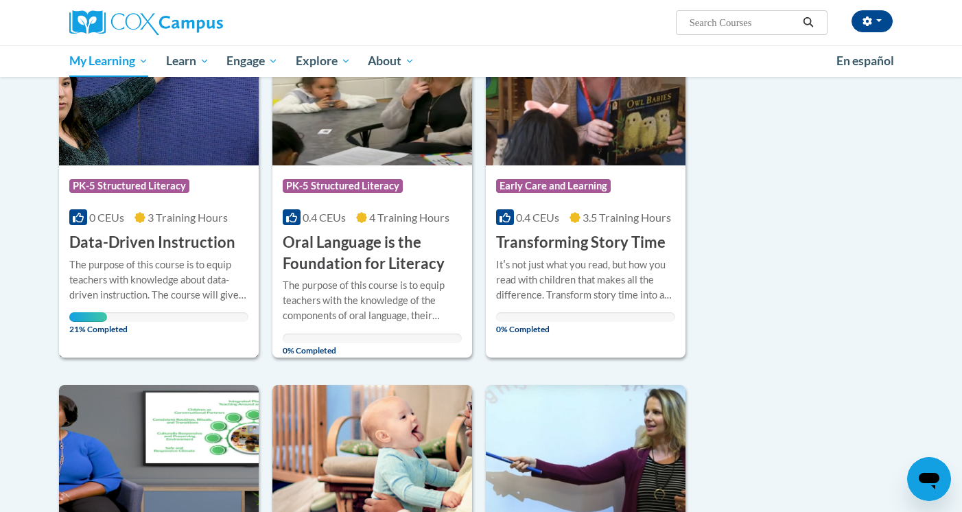
click at [133, 240] on h3 "Data-Driven Instruction" at bounding box center [152, 242] width 166 height 21
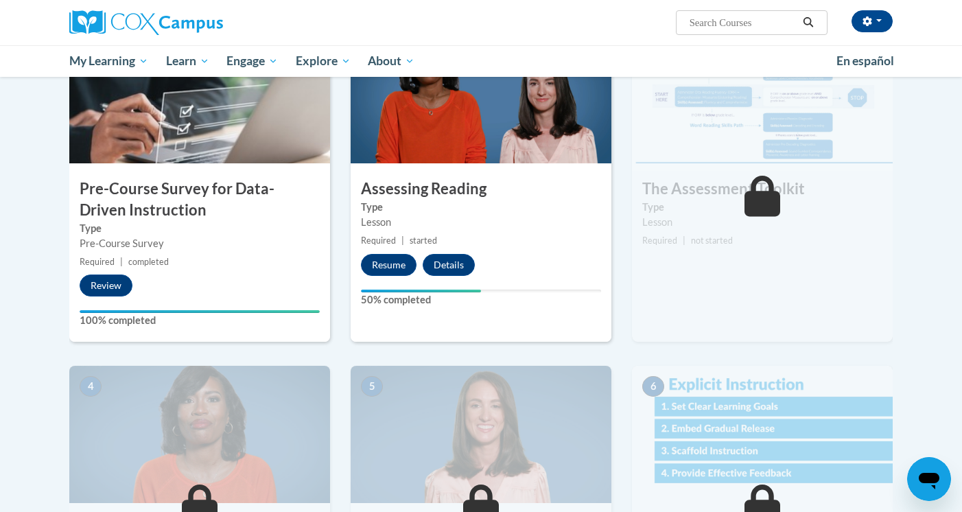
scroll to position [356, 0]
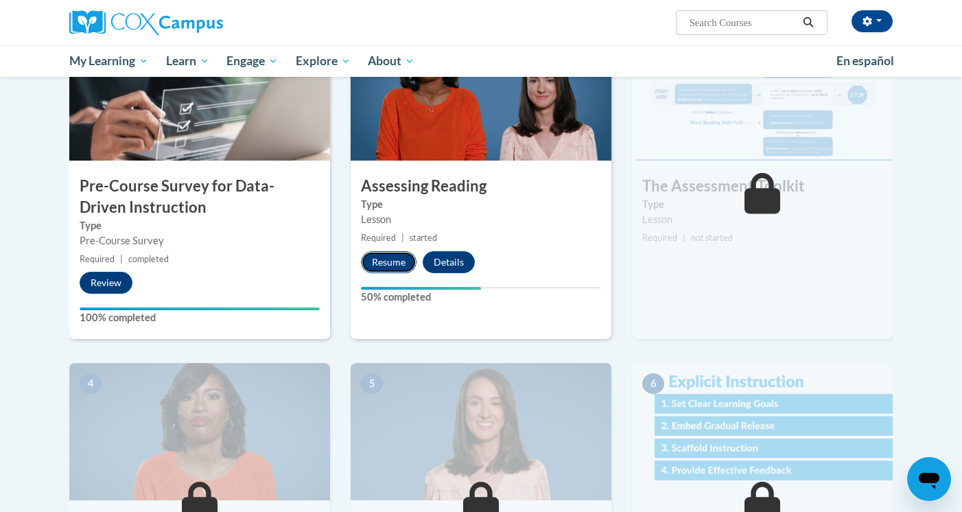
click at [386, 260] on button "Resume" at bounding box center [389, 262] width 56 height 22
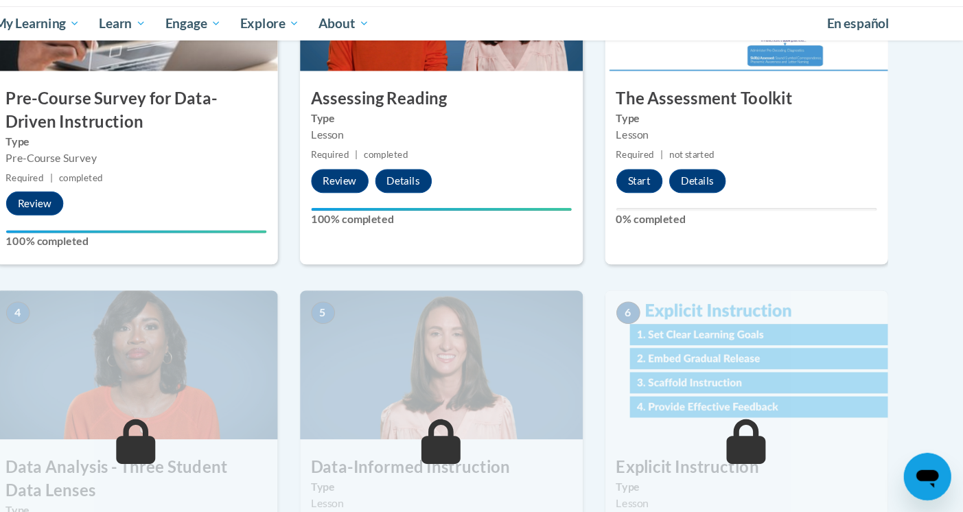
scroll to position [415, 0]
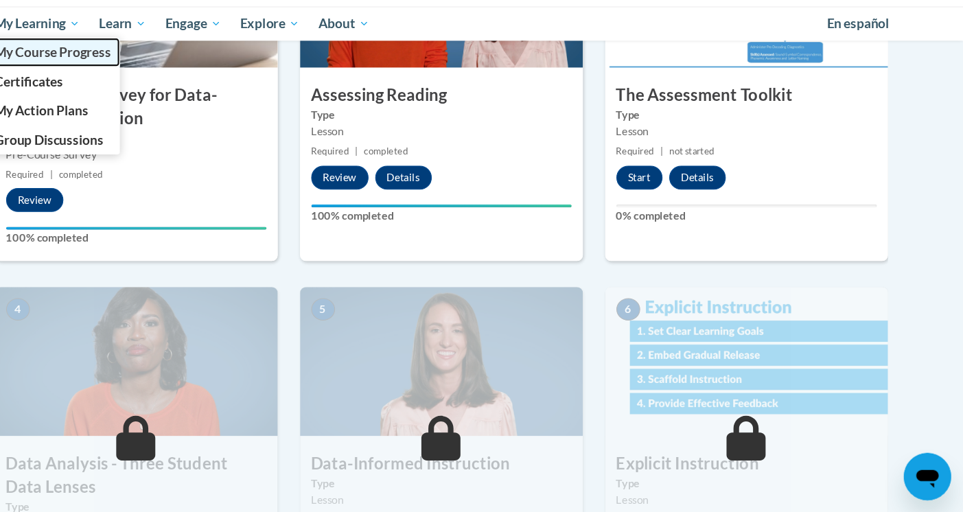
click at [154, 91] on span "My Course Progress" at bounding box center [122, 87] width 107 height 14
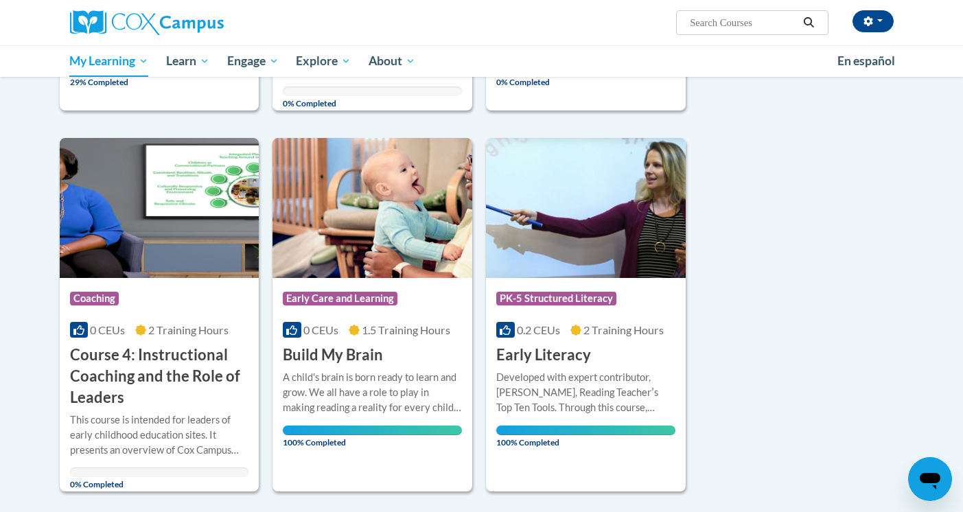
scroll to position [488, 0]
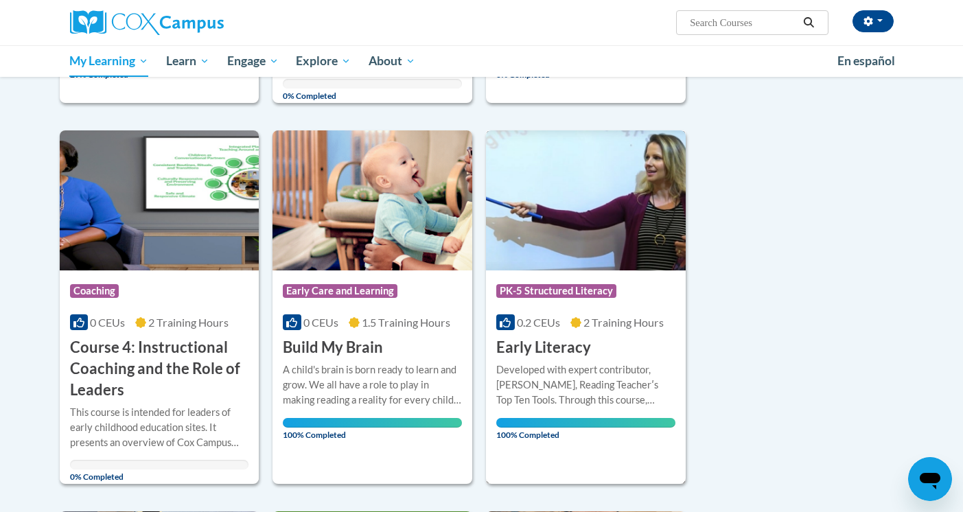
click at [544, 293] on span "PK-5 Structured Literacy" at bounding box center [556, 291] width 120 height 14
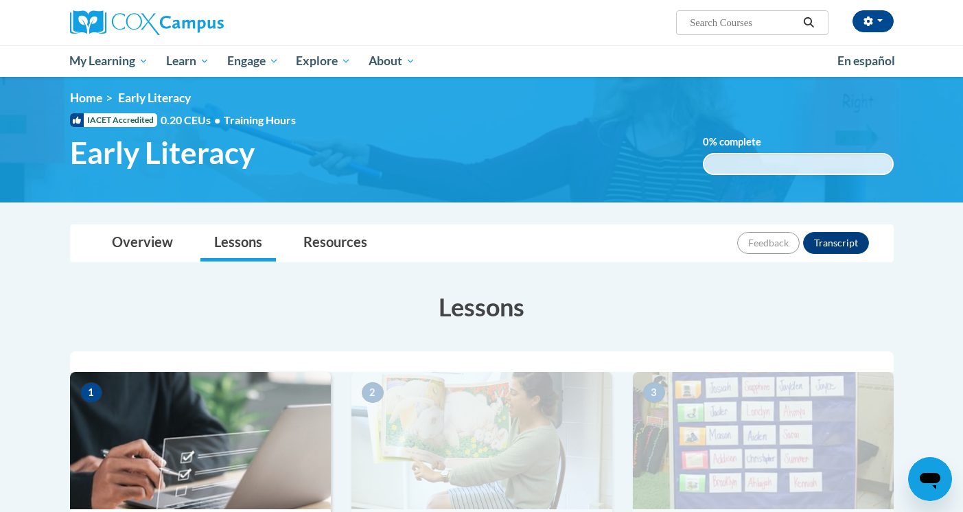
scroll to position [5, 0]
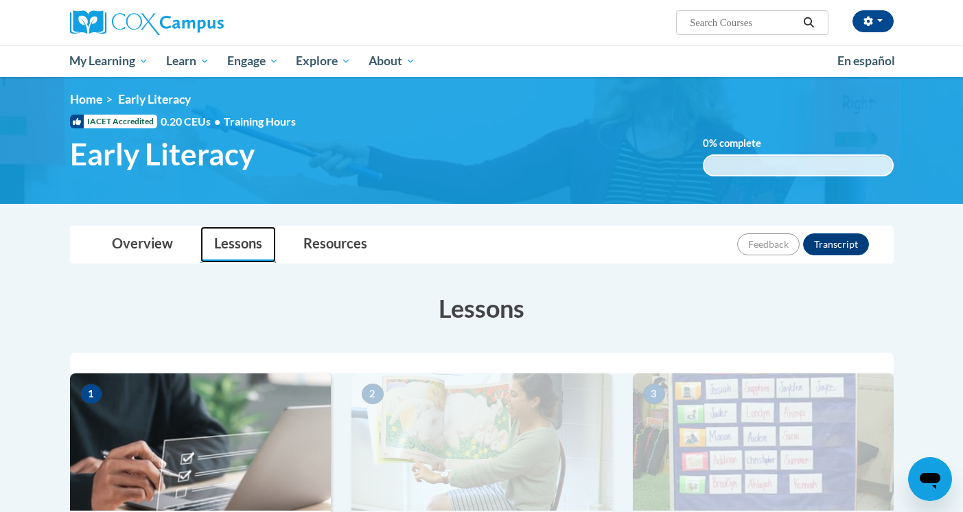
click at [245, 245] on link "Lessons" at bounding box center [238, 245] width 76 height 36
click at [132, 240] on link "Overview" at bounding box center [142, 245] width 89 height 36
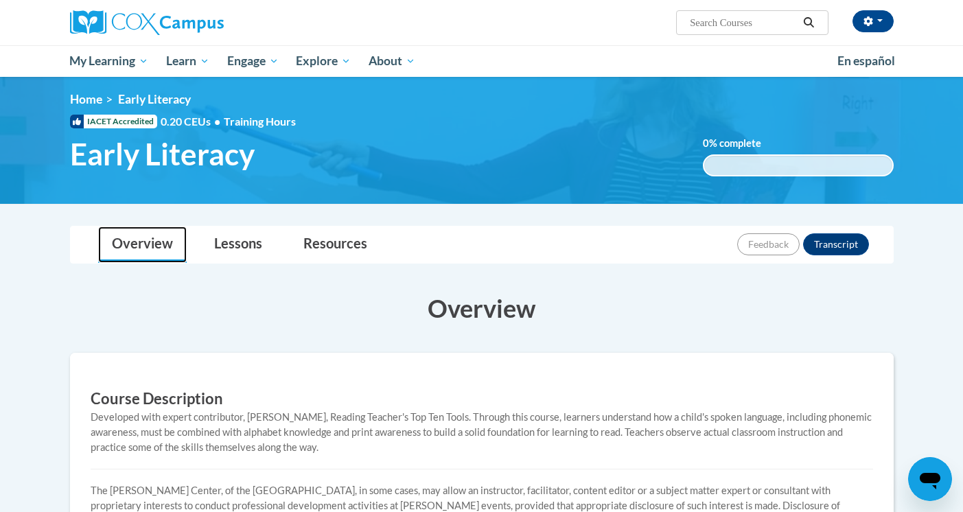
click at [132, 240] on link "Overview" at bounding box center [142, 245] width 89 height 36
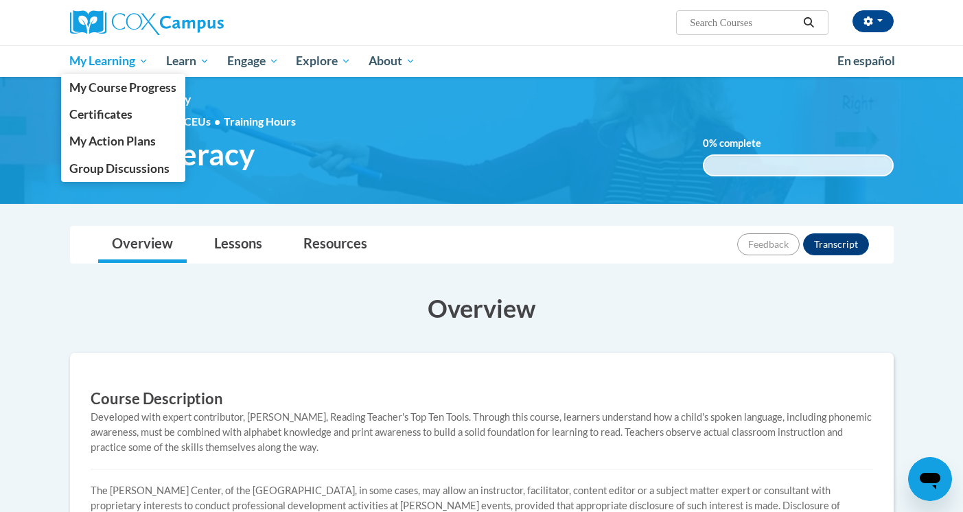
click at [108, 60] on span "My Learning" at bounding box center [108, 61] width 79 height 16
click at [126, 84] on span "My Course Progress" at bounding box center [122, 87] width 107 height 14
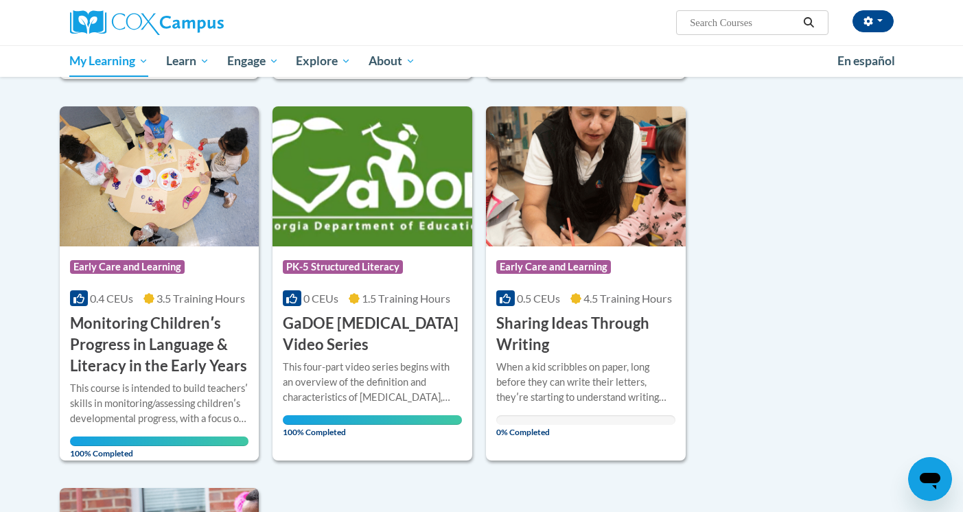
scroll to position [886, 0]
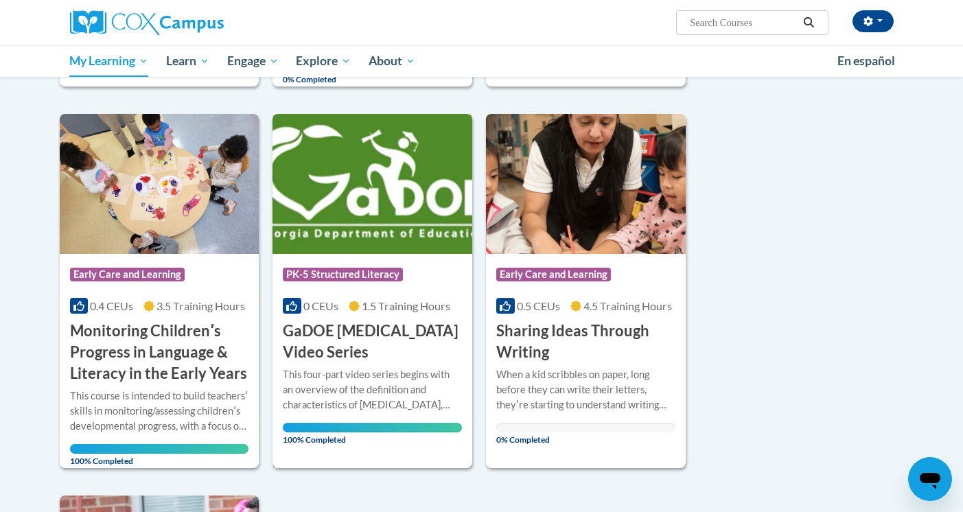
click at [362, 332] on h3 "GaDOE [MEDICAL_DATA] Video Series" at bounding box center [372, 342] width 179 height 43
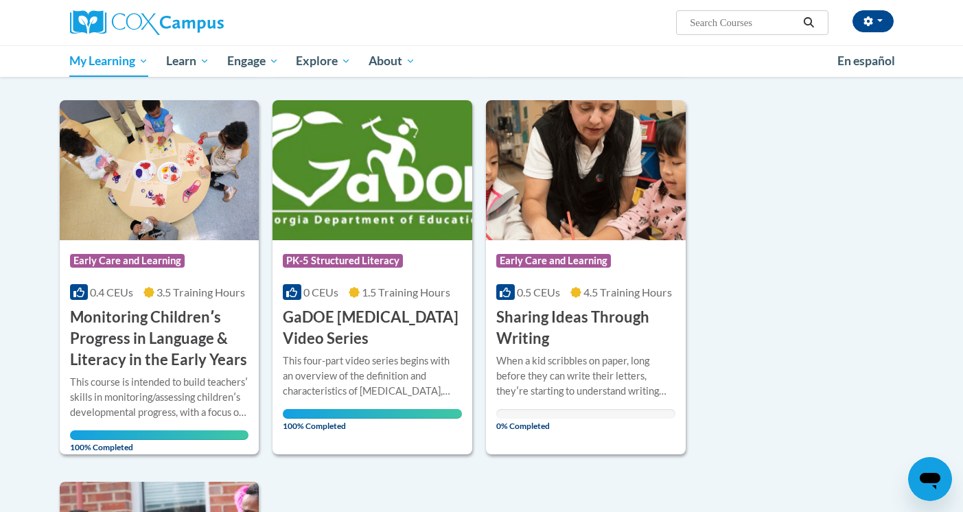
scroll to position [903, 0]
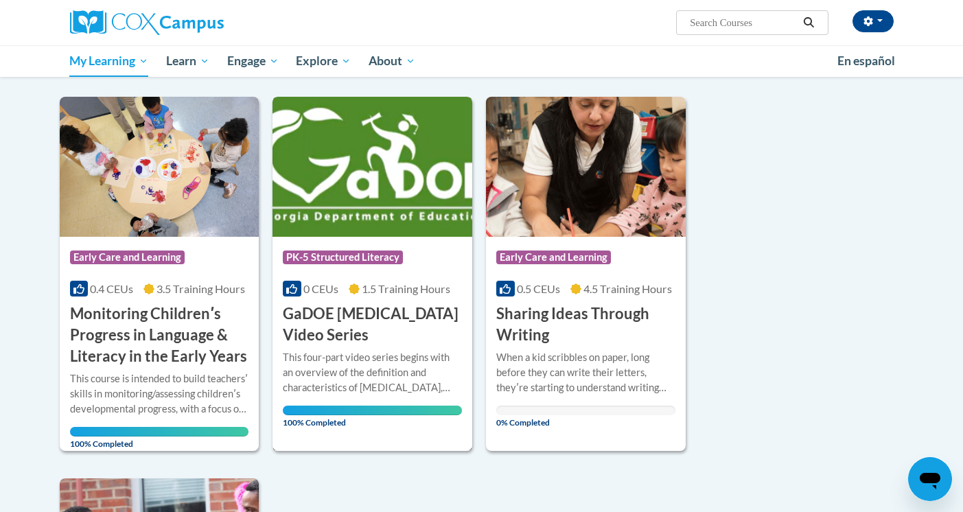
click at [346, 408] on span "100% Completed" at bounding box center [372, 417] width 179 height 22
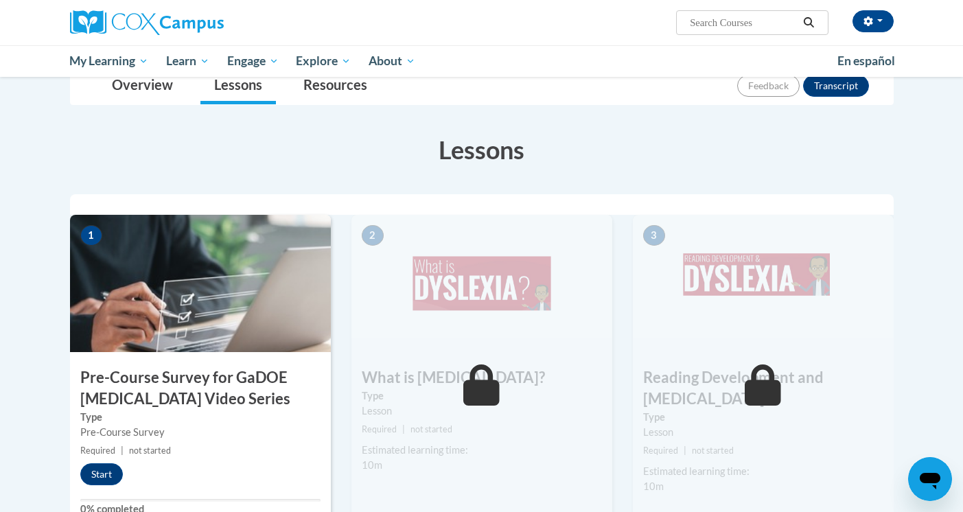
scroll to position [185, 0]
click at [157, 83] on link "Overview" at bounding box center [142, 87] width 89 height 36
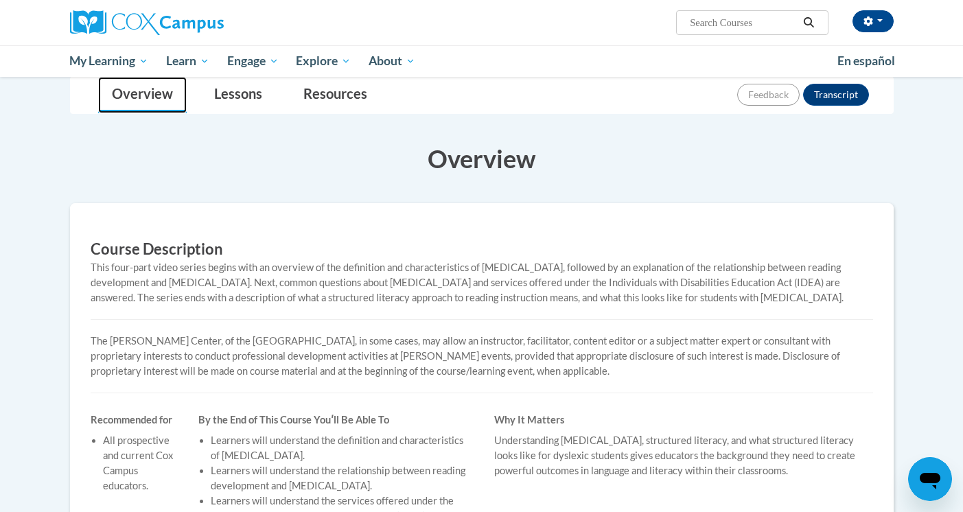
scroll to position [0, 0]
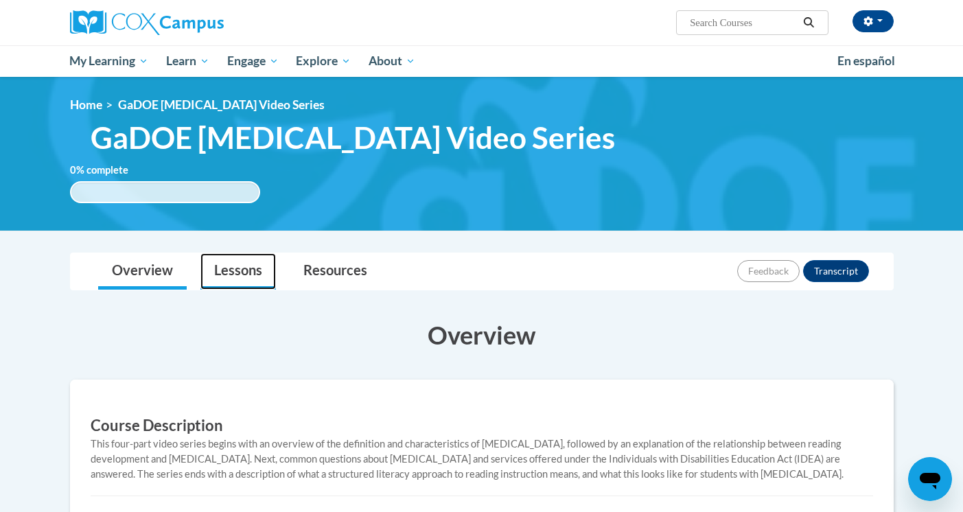
click at [238, 273] on link "Lessons" at bounding box center [238, 271] width 76 height 36
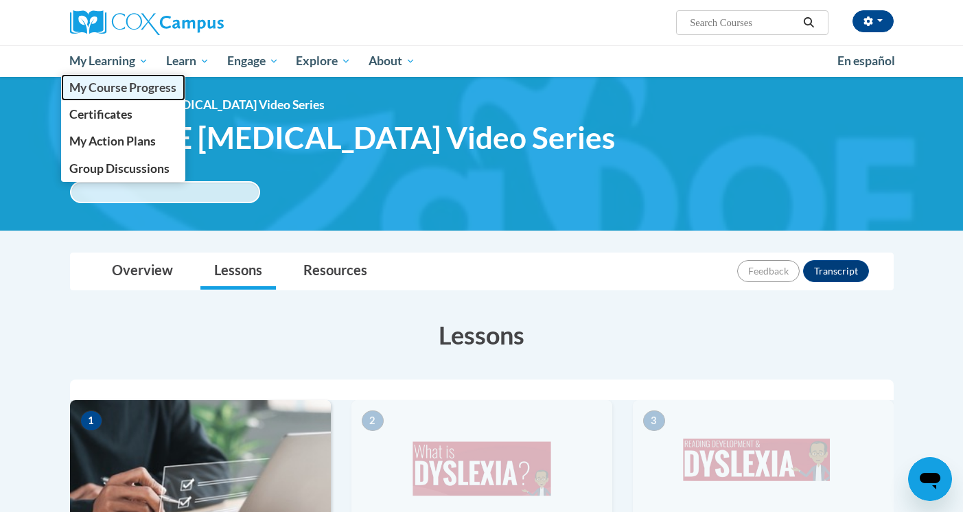
click at [127, 87] on span "My Course Progress" at bounding box center [122, 87] width 107 height 14
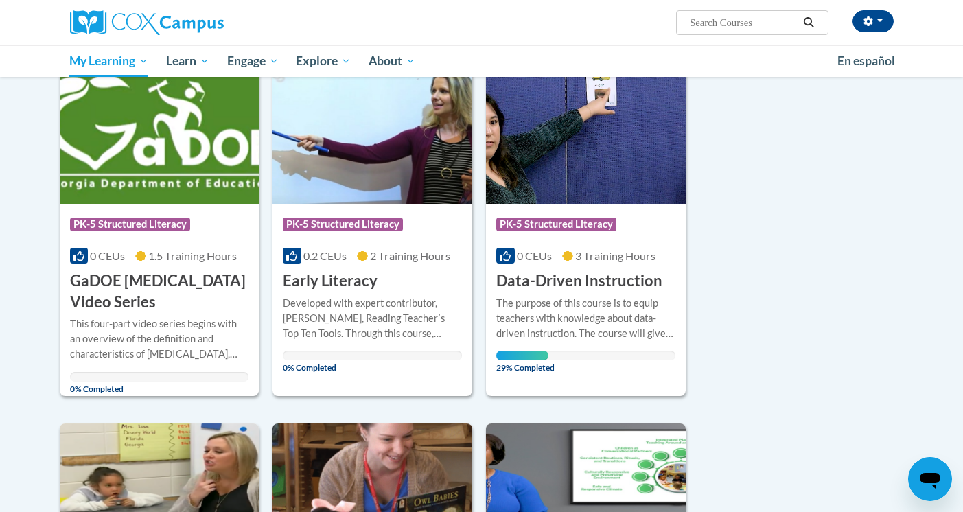
scroll to position [197, 0]
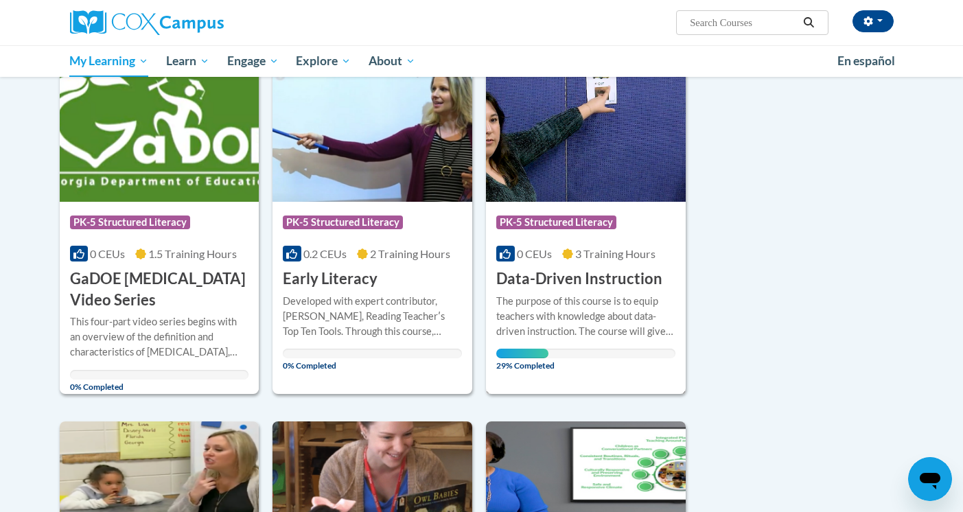
click at [579, 224] on span "PK-5 Structured Literacy" at bounding box center [556, 223] width 120 height 14
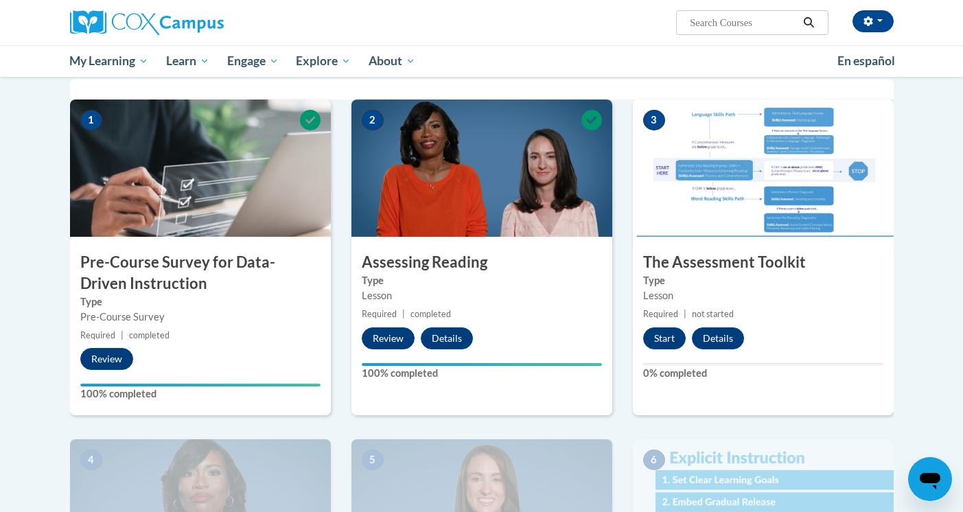
scroll to position [286, 0]
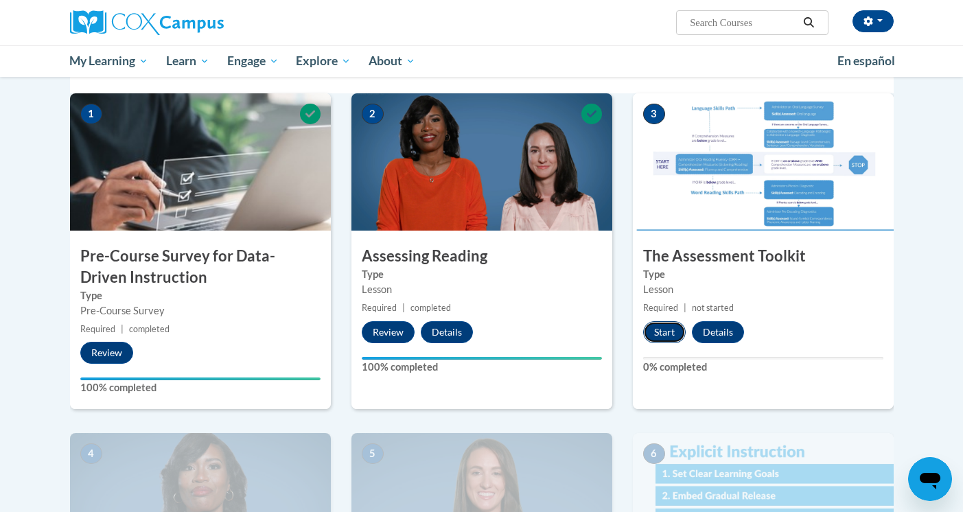
click at [673, 333] on button "Start" at bounding box center [664, 332] width 43 height 22
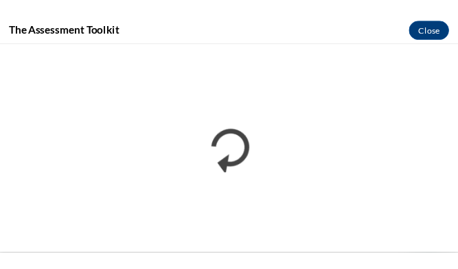
scroll to position [308, 0]
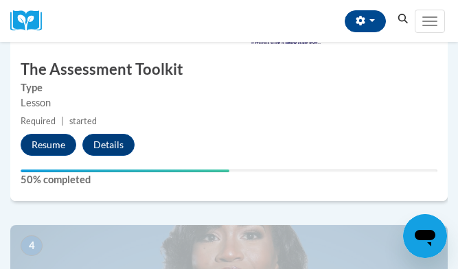
scroll to position [1102, 0]
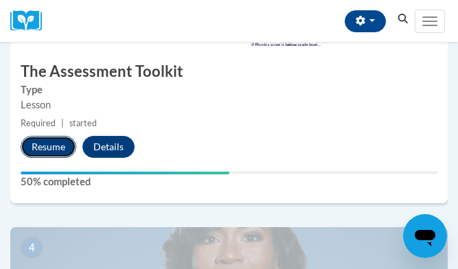
click at [57, 143] on button "Resume" at bounding box center [49, 147] width 56 height 22
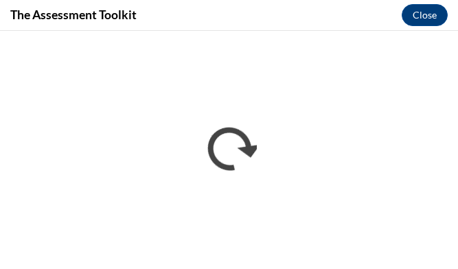
scroll to position [0, 0]
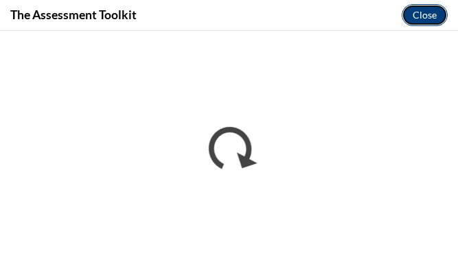
click at [421, 17] on button "Close" at bounding box center [425, 15] width 46 height 22
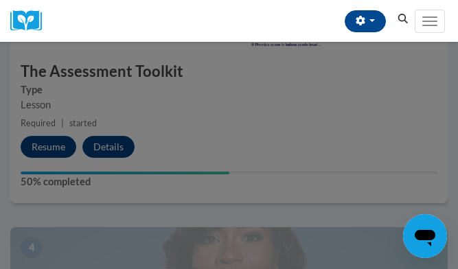
click at [233, 47] on div at bounding box center [229, 134] width 458 height 269
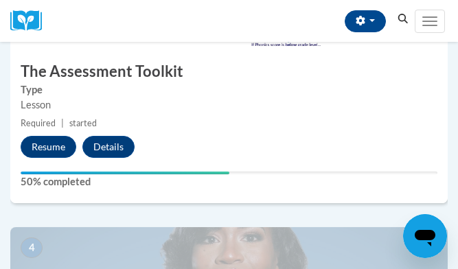
click at [214, 16] on div "Cheryl Pruett (America/New_York UTC-04:00) My Profile Inbox My Transcripts Log …" at bounding box center [232, 21] width 362 height 42
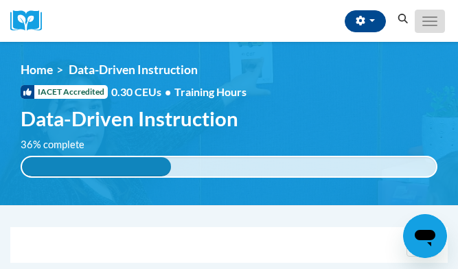
click at [424, 25] on button "Toggle navigation" at bounding box center [430, 21] width 30 height 23
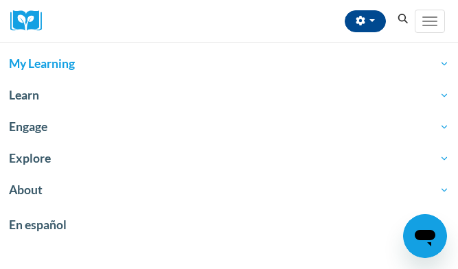
click at [46, 62] on span "My Learning" at bounding box center [229, 64] width 440 height 16
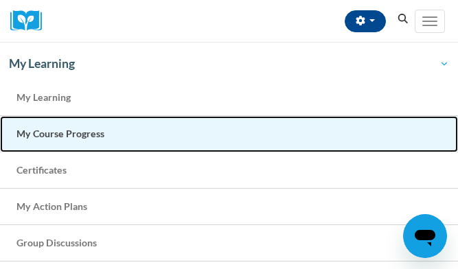
click at [87, 133] on span "My Course Progress" at bounding box center [60, 134] width 88 height 12
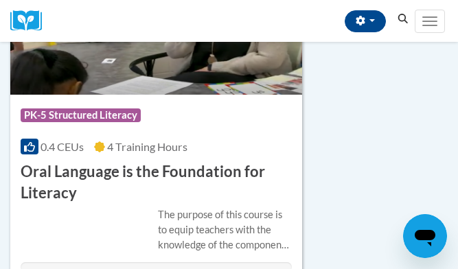
scroll to position [1321, 0]
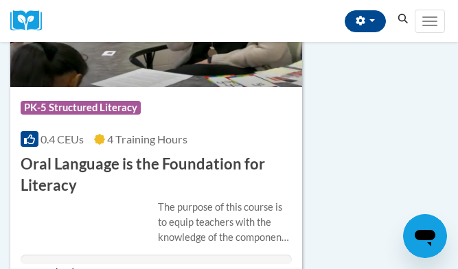
click at [259, 235] on div "The purpose of this course is to equip teachers with the knowledge of the compo…" at bounding box center [225, 222] width 134 height 45
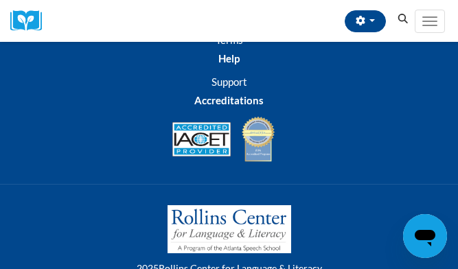
scroll to position [3706, 0]
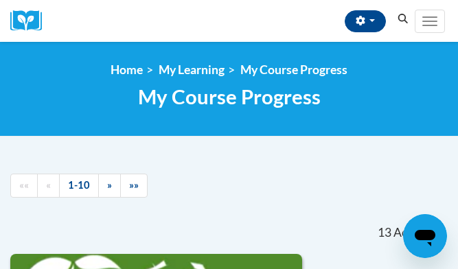
scroll to position [1, 0]
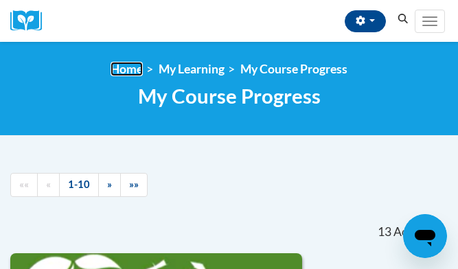
click at [135, 68] on link "Home" at bounding box center [127, 69] width 32 height 14
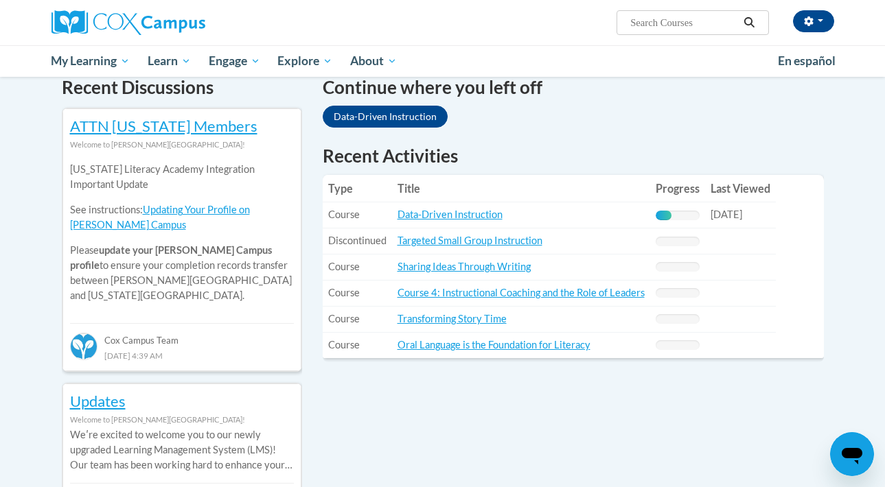
scroll to position [426, 0]
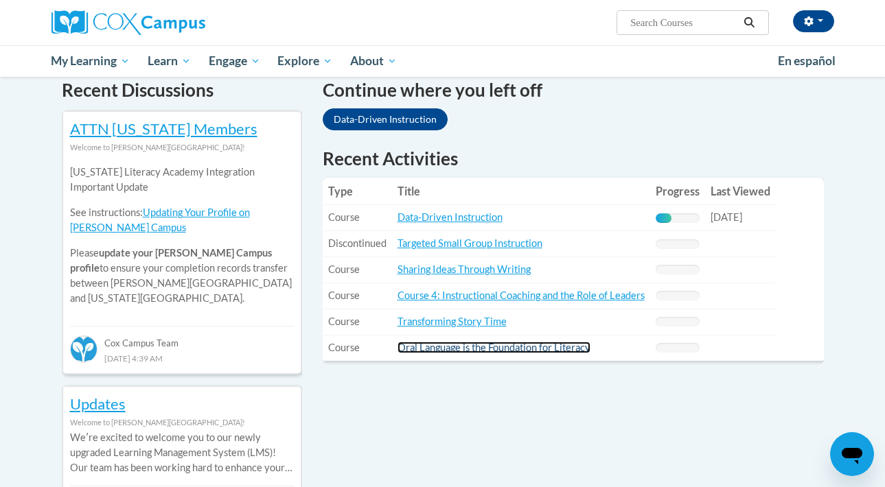
click at [423, 268] on link "Oral Language is the Foundation for Literacy" at bounding box center [493, 348] width 193 height 12
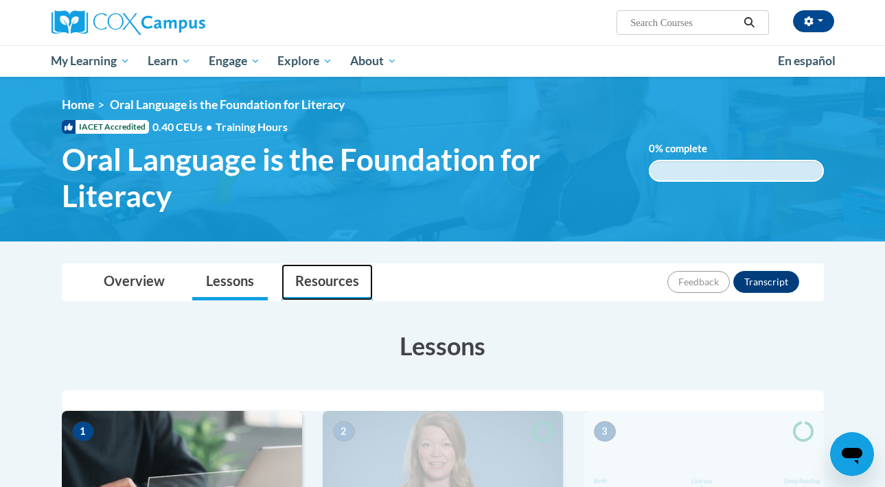
click at [333, 280] on link "Resources" at bounding box center [326, 282] width 91 height 36
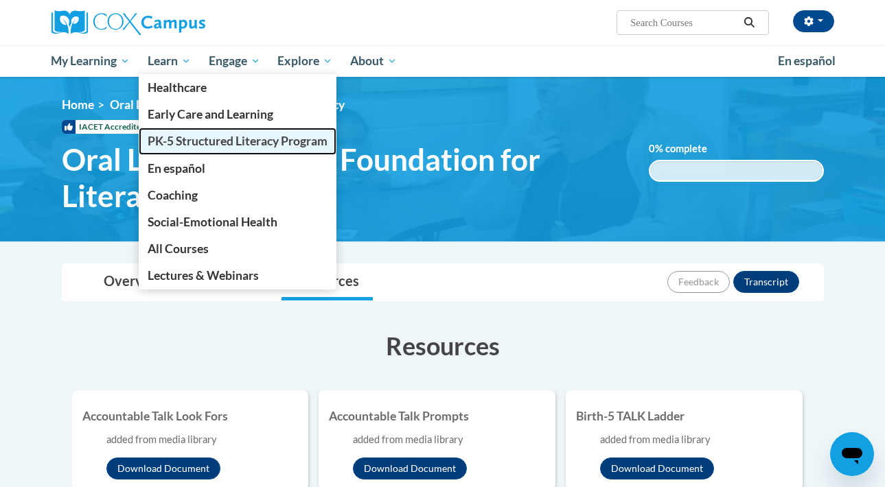
click at [209, 136] on span "PK-5 Structured Literacy Program" at bounding box center [238, 141] width 180 height 14
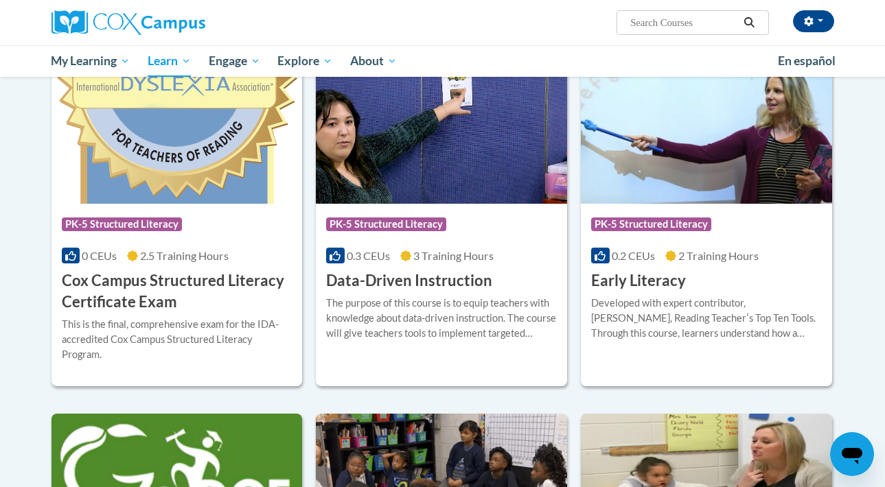
scroll to position [467, 0]
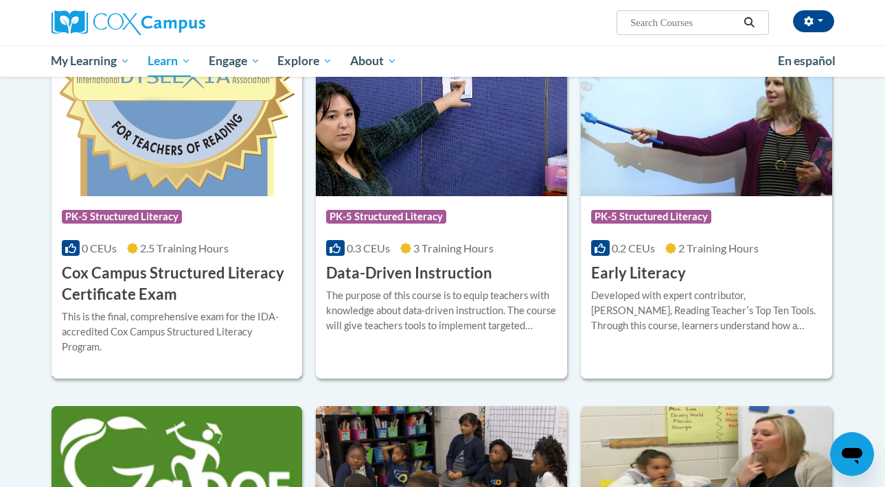
click at [203, 312] on div "This is the final, comprehensive exam for the IDA-accredited Cox Campus Structu…" at bounding box center [177, 332] width 231 height 45
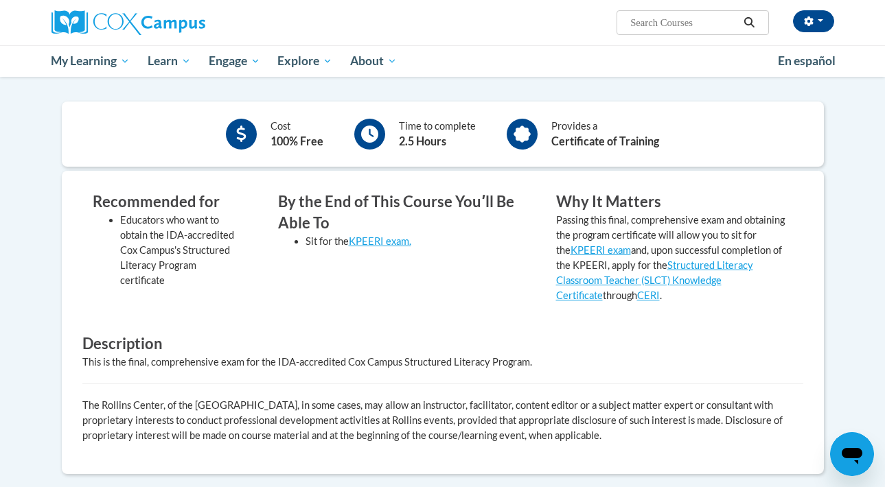
scroll to position [309, 0]
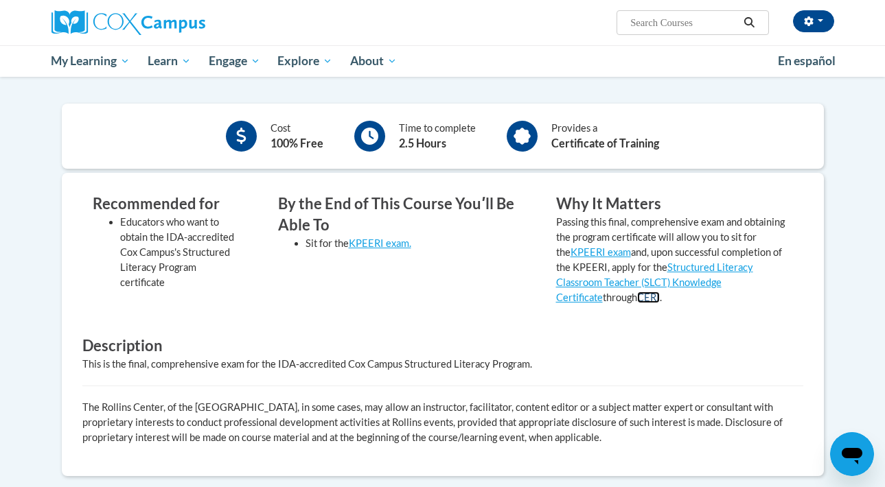
click at [660, 292] on link "CERI" at bounding box center [648, 298] width 23 height 12
